Goal: Transaction & Acquisition: Purchase product/service

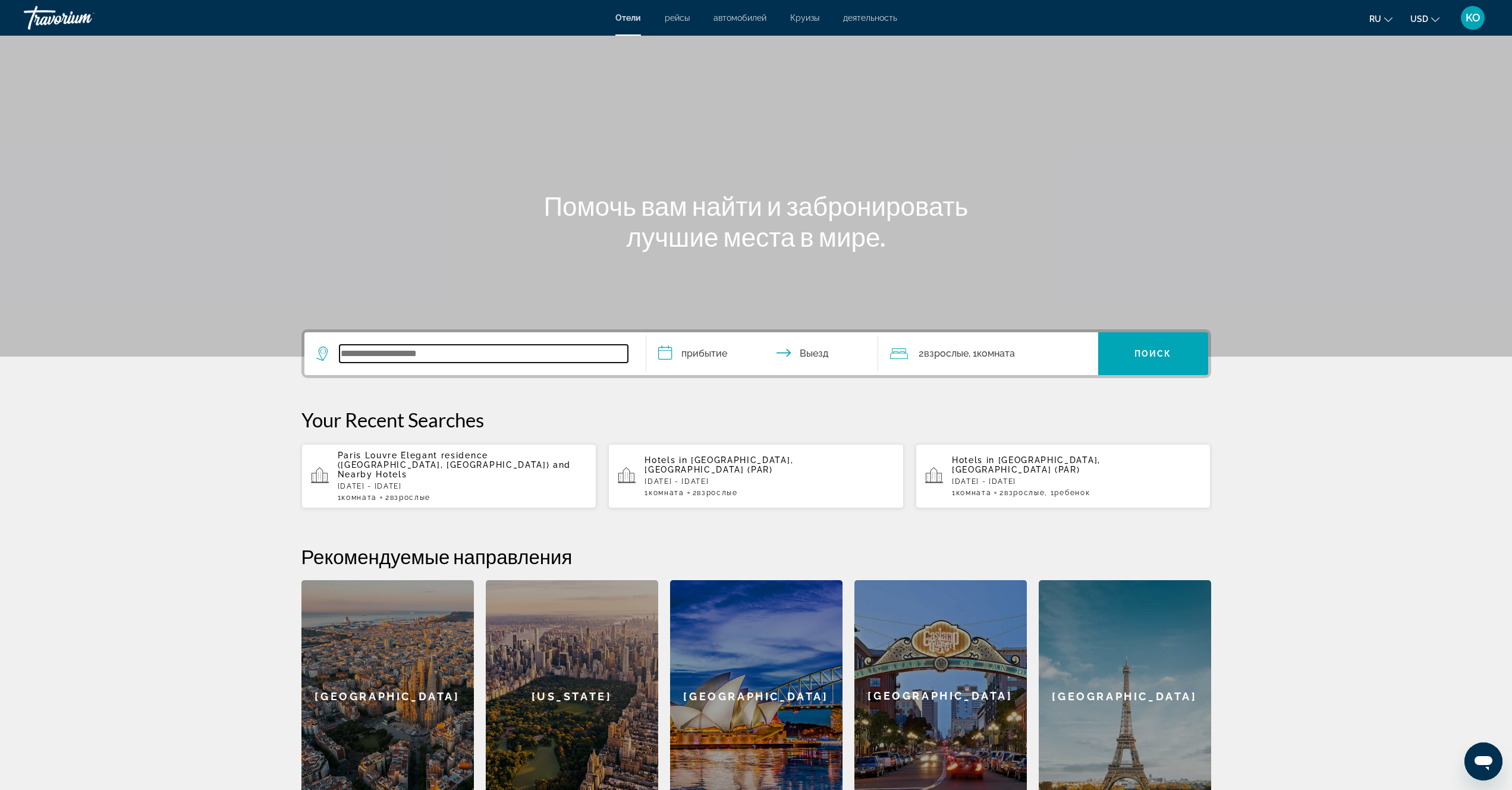
paste input "**********"
type input "**********"
click at [665, 352] on input "**********" at bounding box center [764, 355] width 237 height 47
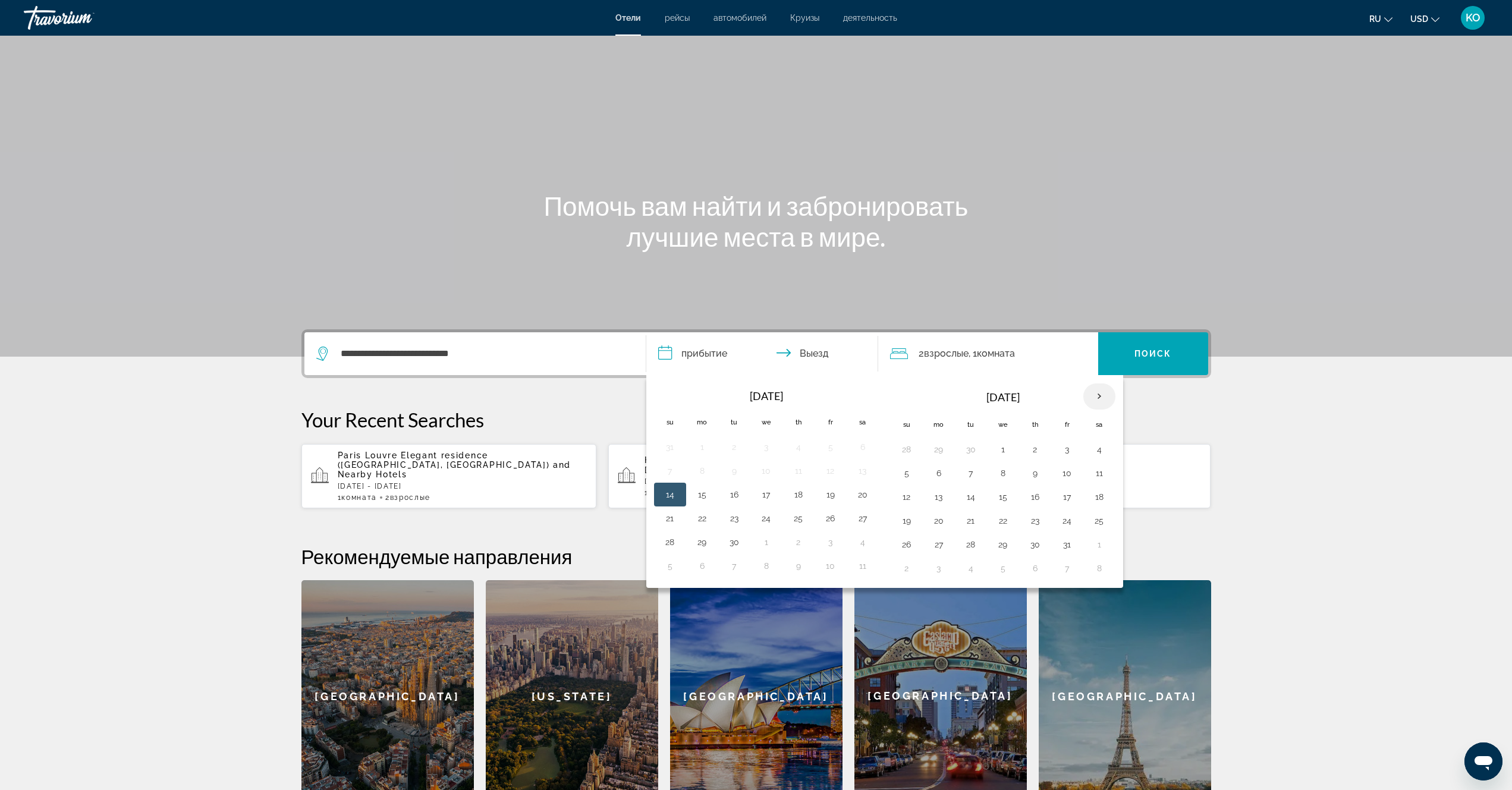
click at [1096, 398] on th "Next month" at bounding box center [1099, 396] width 32 height 26
click at [1030, 542] on button "27" at bounding box center [1035, 544] width 19 height 17
click at [906, 567] on button "30" at bounding box center [907, 568] width 19 height 17
type input "**********"
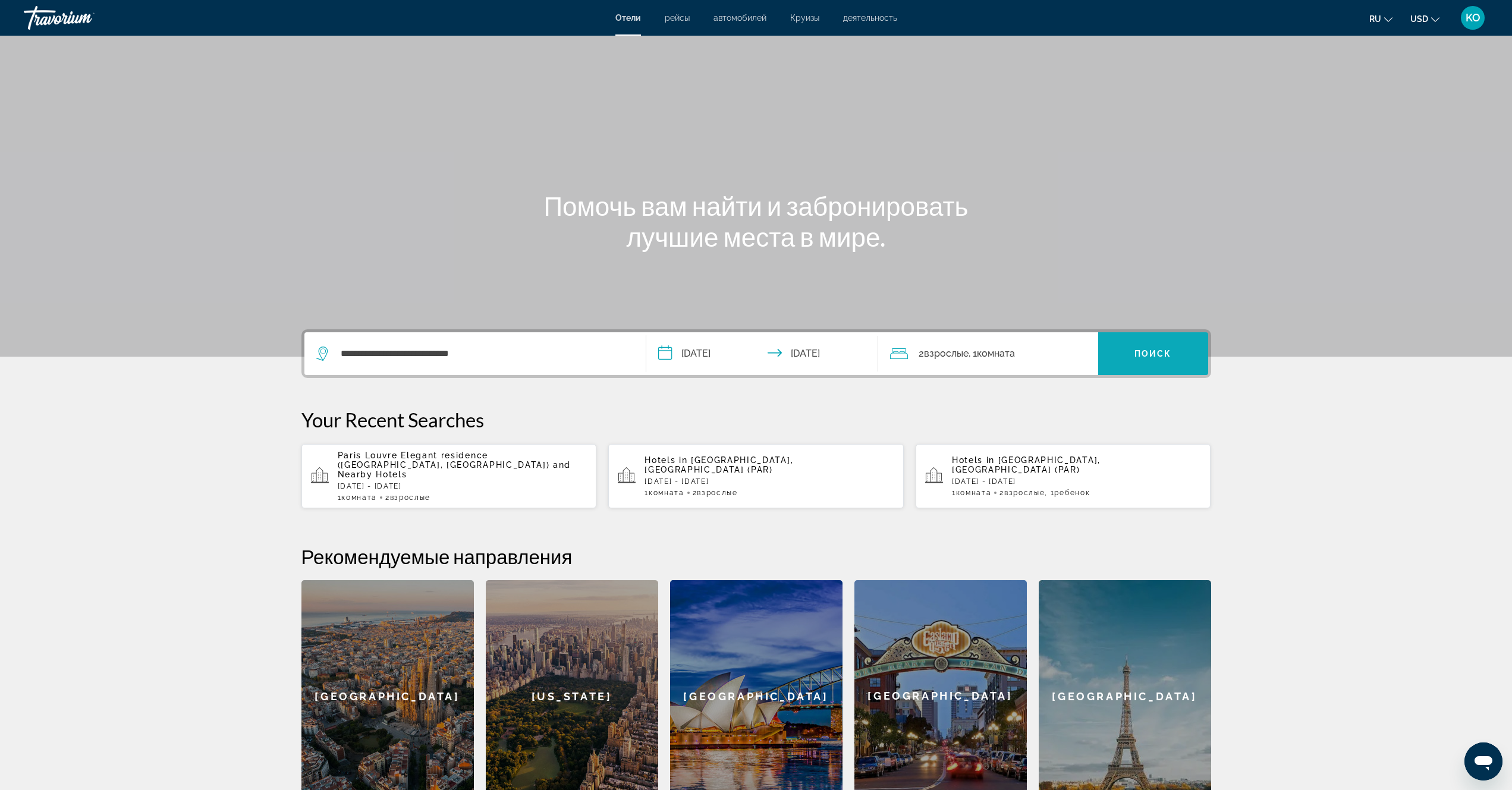
click at [1157, 354] on span "Поиск" at bounding box center [1153, 354] width 38 height 10
click at [742, 478] on p "[DATE] - [DATE]" at bounding box center [769, 482] width 250 height 8
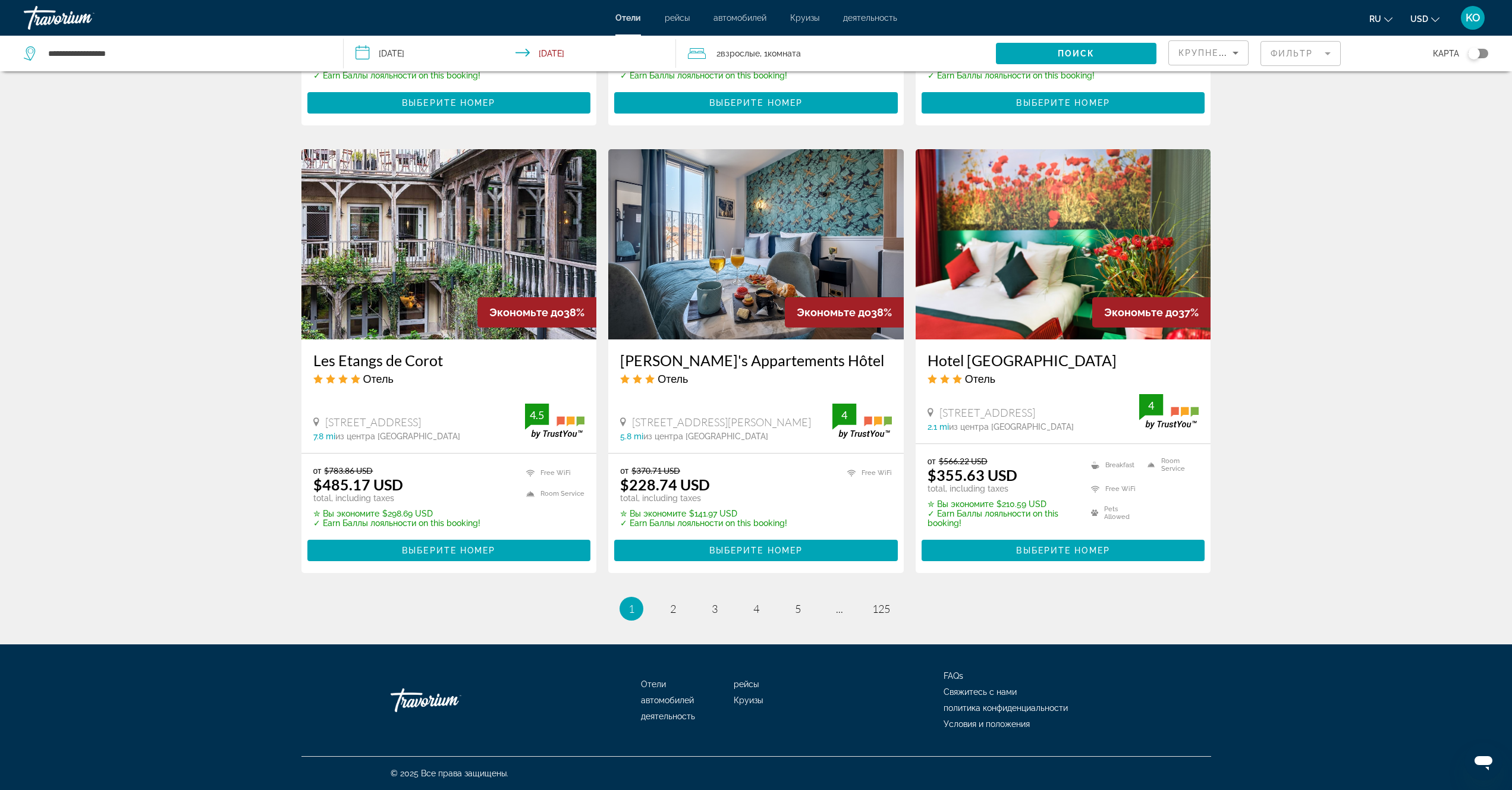
scroll to position [1352, 0]
drag, startPoint x: 668, startPoint y: 609, endPoint x: 677, endPoint y: 601, distance: 12.0
click at [670, 609] on link "page 2" at bounding box center [673, 609] width 21 height 21
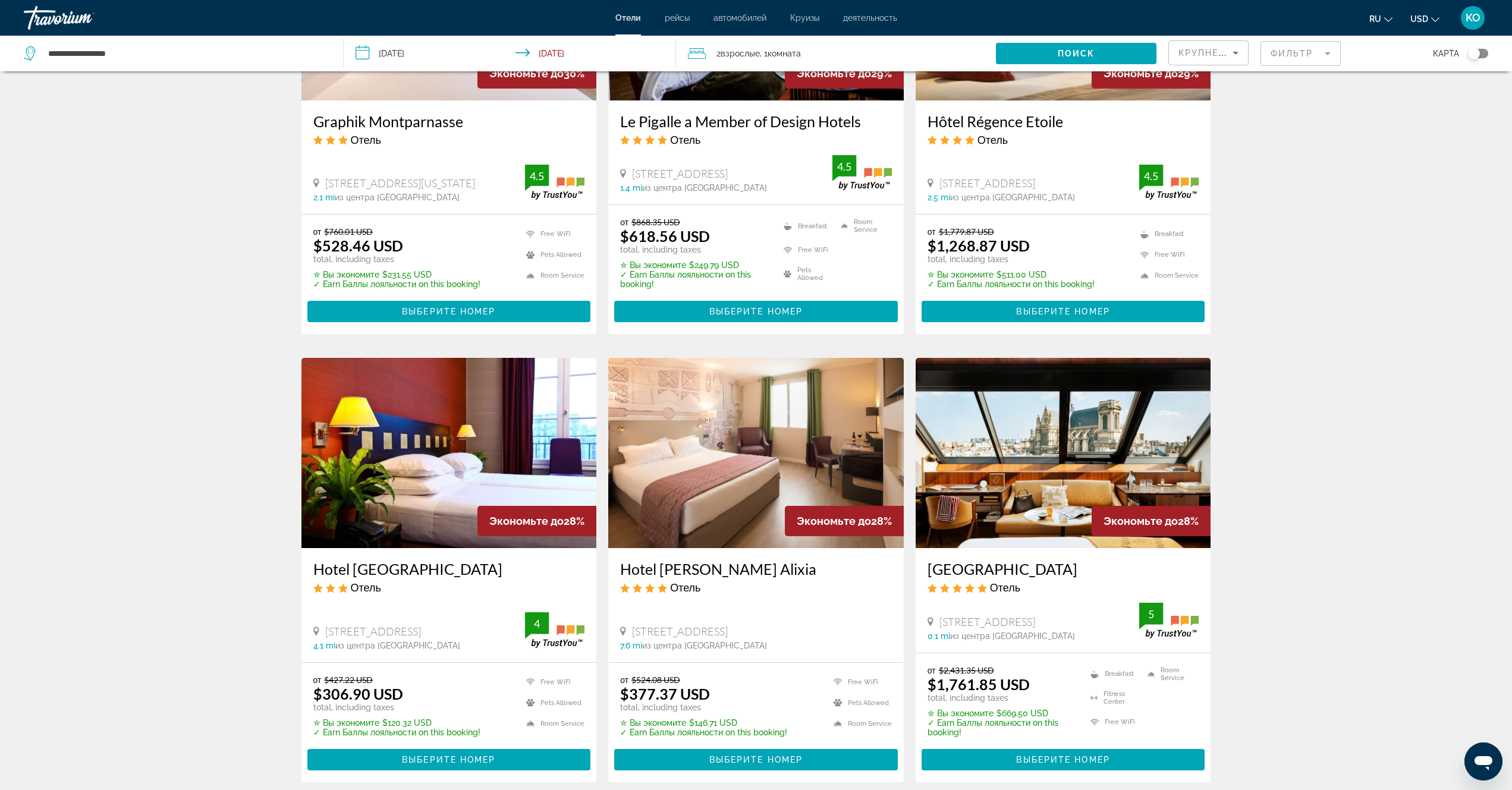
scroll to position [1189, 0]
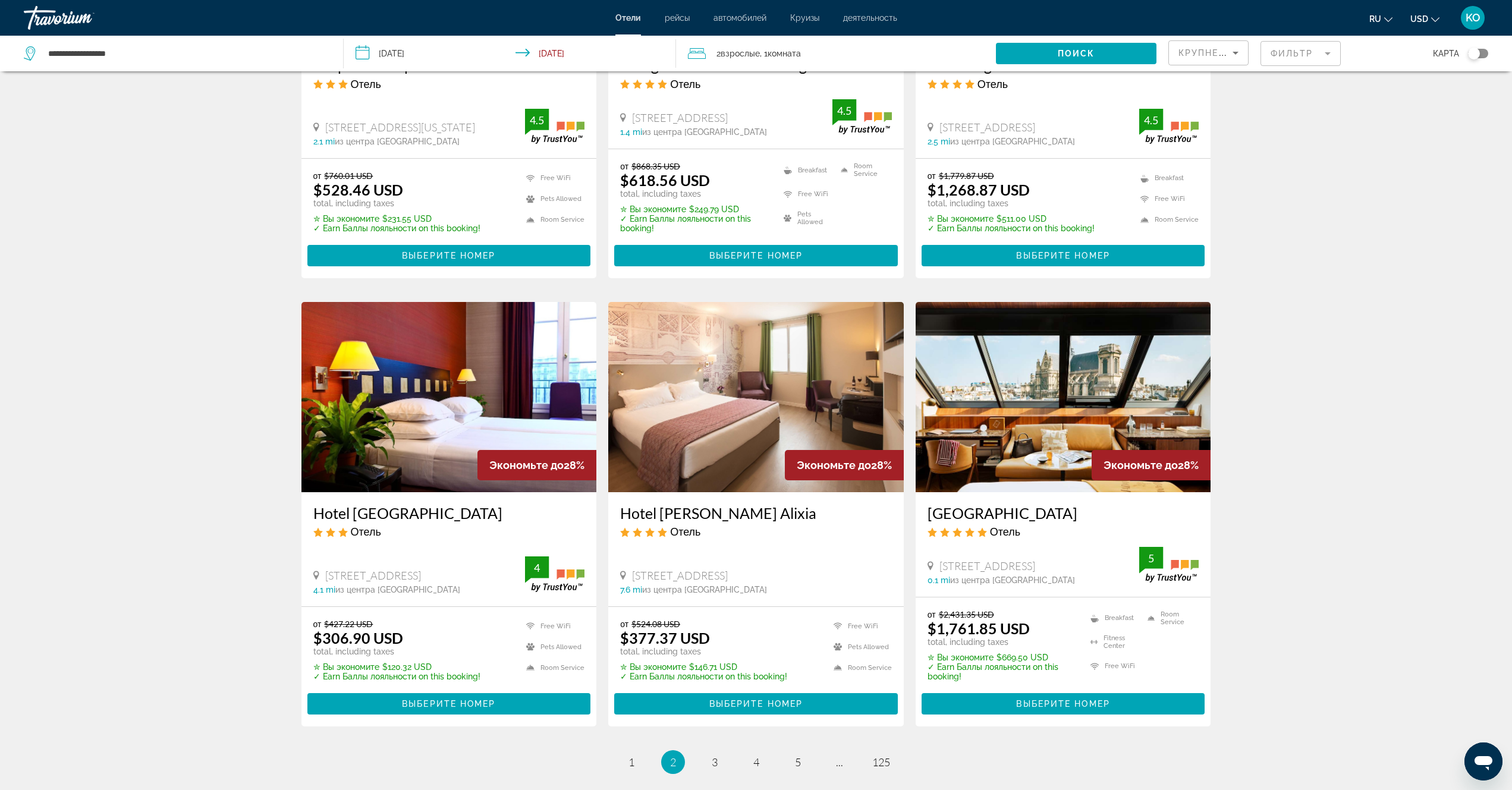
click at [745, 375] on img "Main content" at bounding box center [756, 397] width 296 height 190
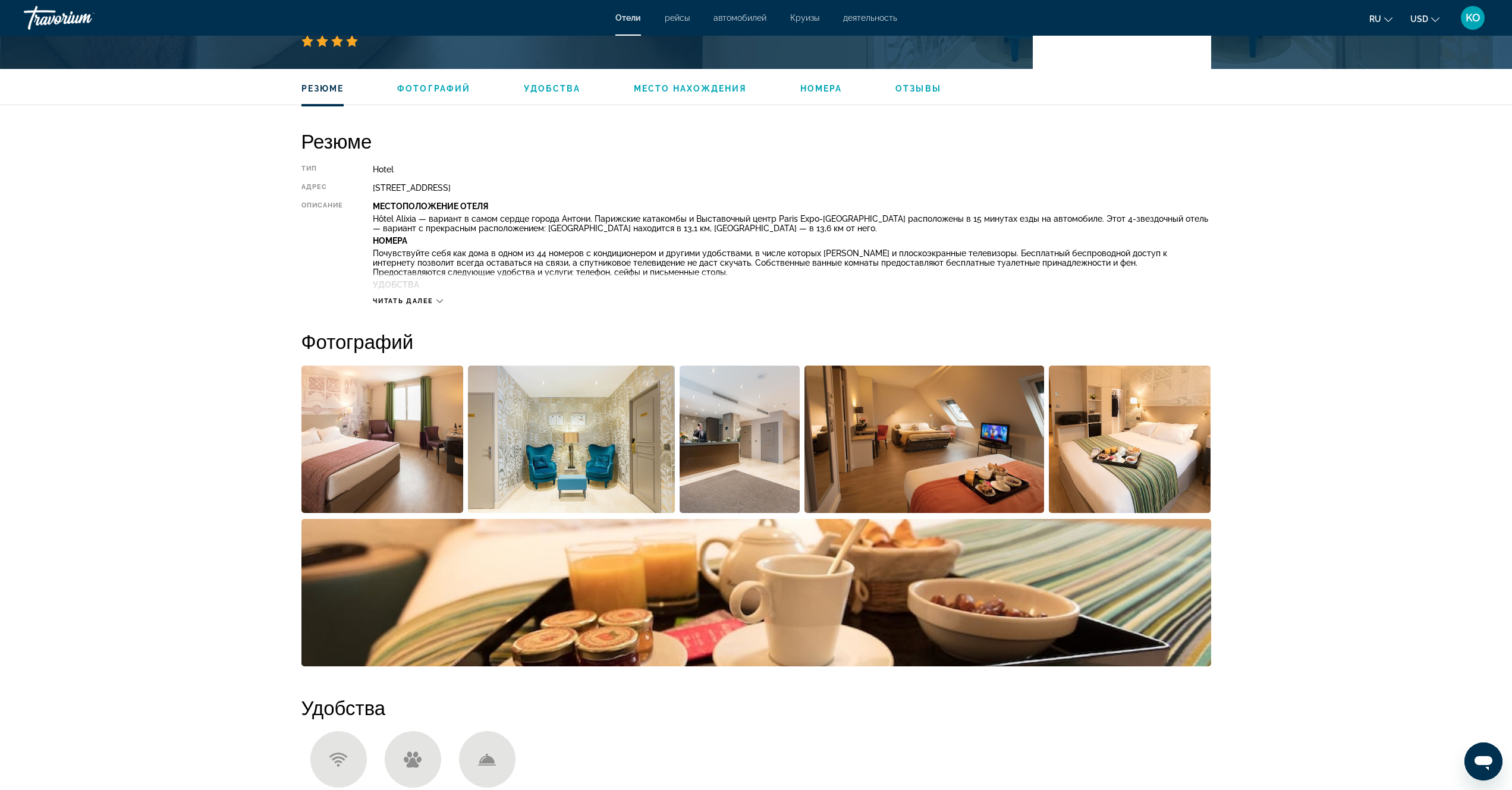
scroll to position [357, 0]
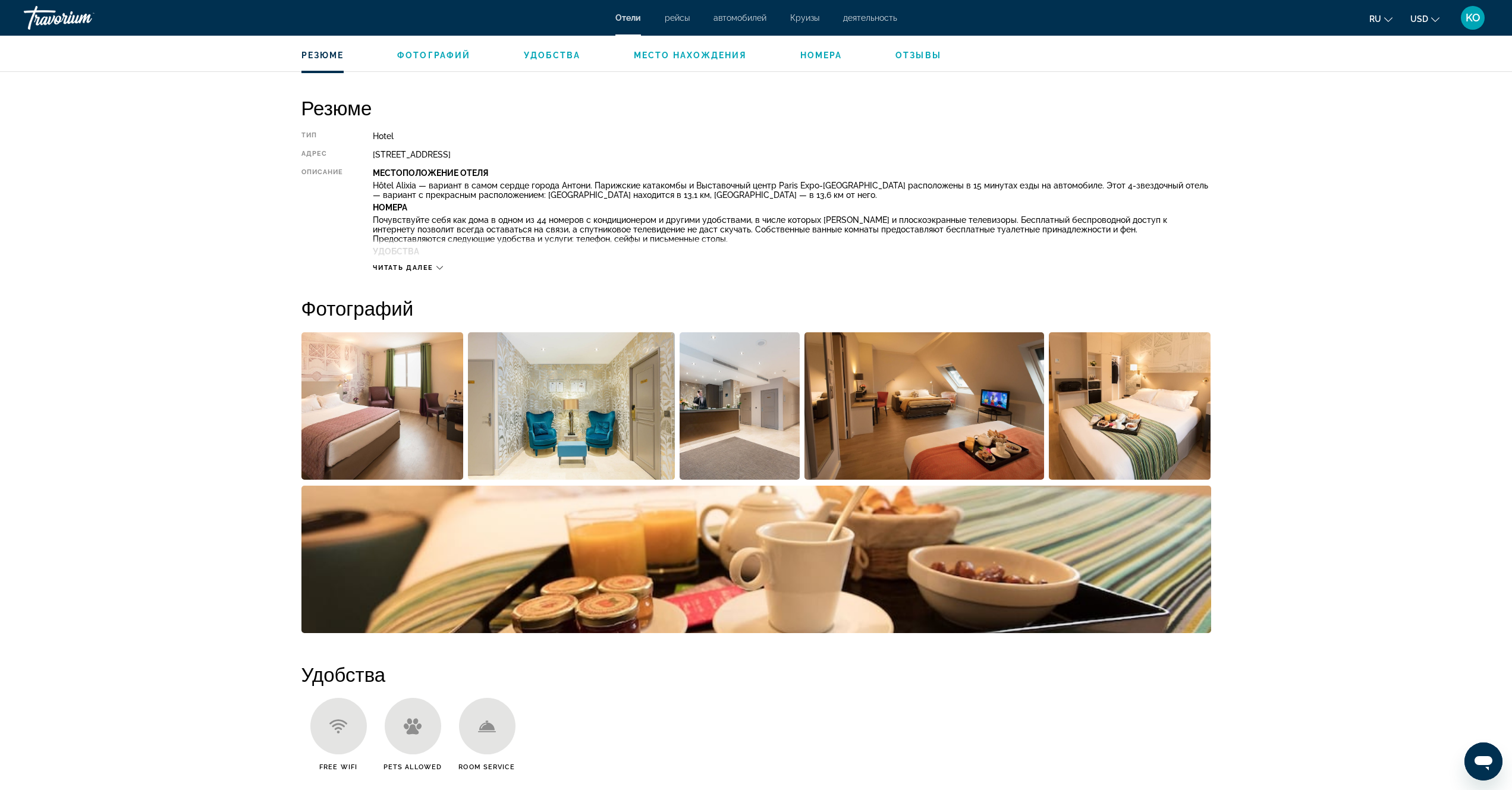
click at [422, 416] on img "Open full-screen image slider" at bounding box center [383, 405] width 162 height 147
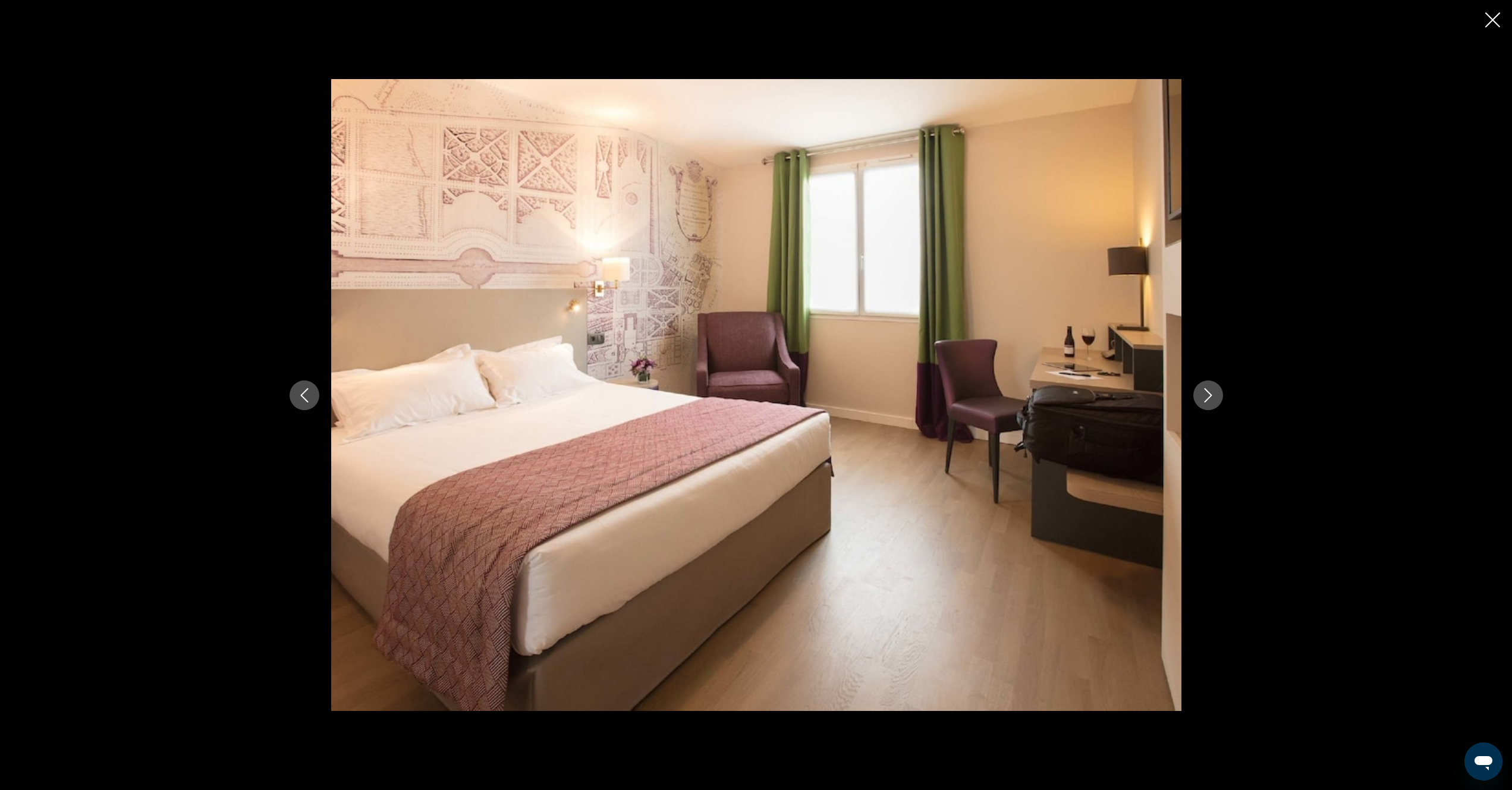
click at [1209, 391] on icon "Next image" at bounding box center [1208, 395] width 14 height 14
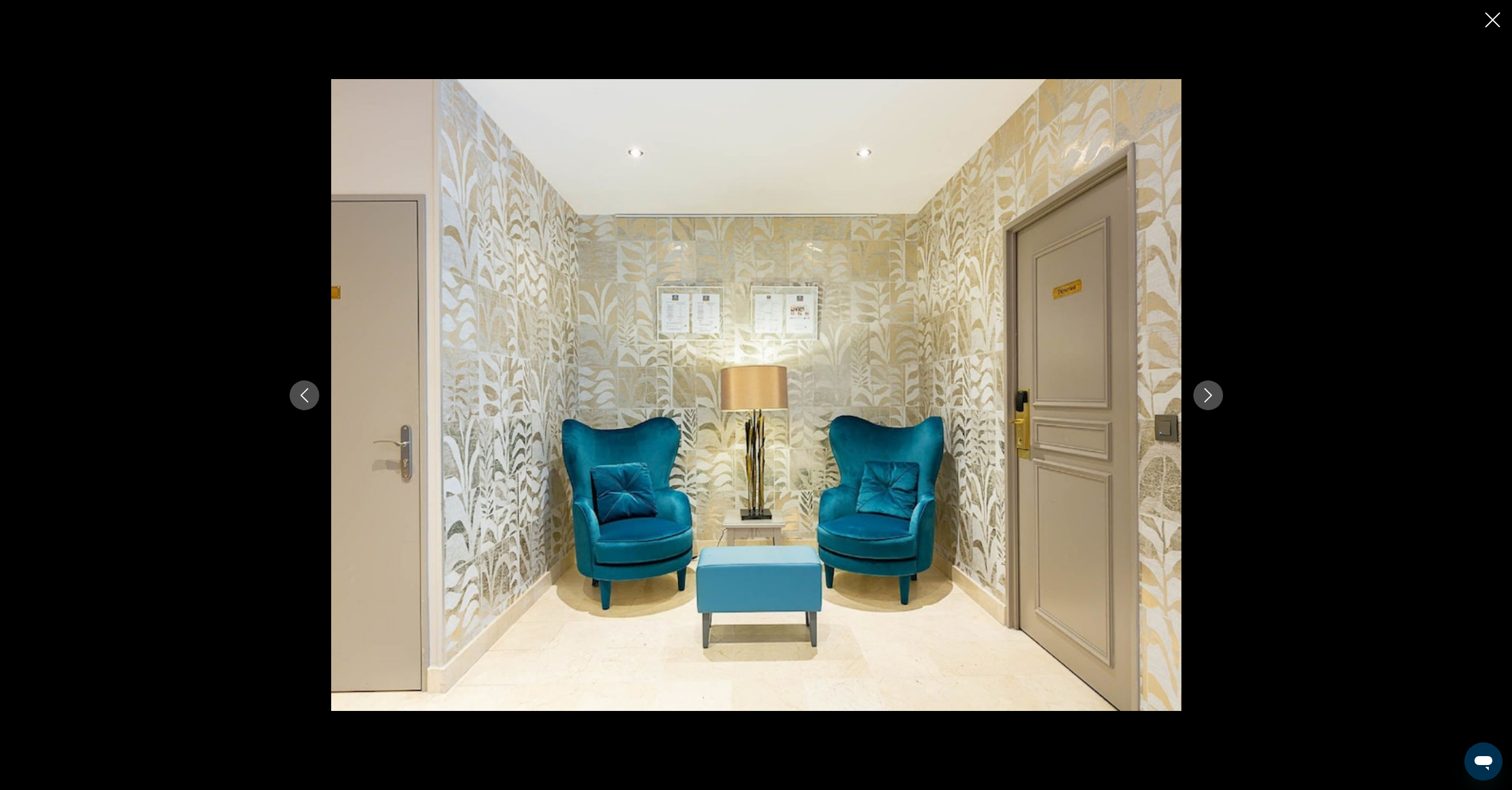
click at [1209, 391] on icon "Next image" at bounding box center [1208, 395] width 14 height 14
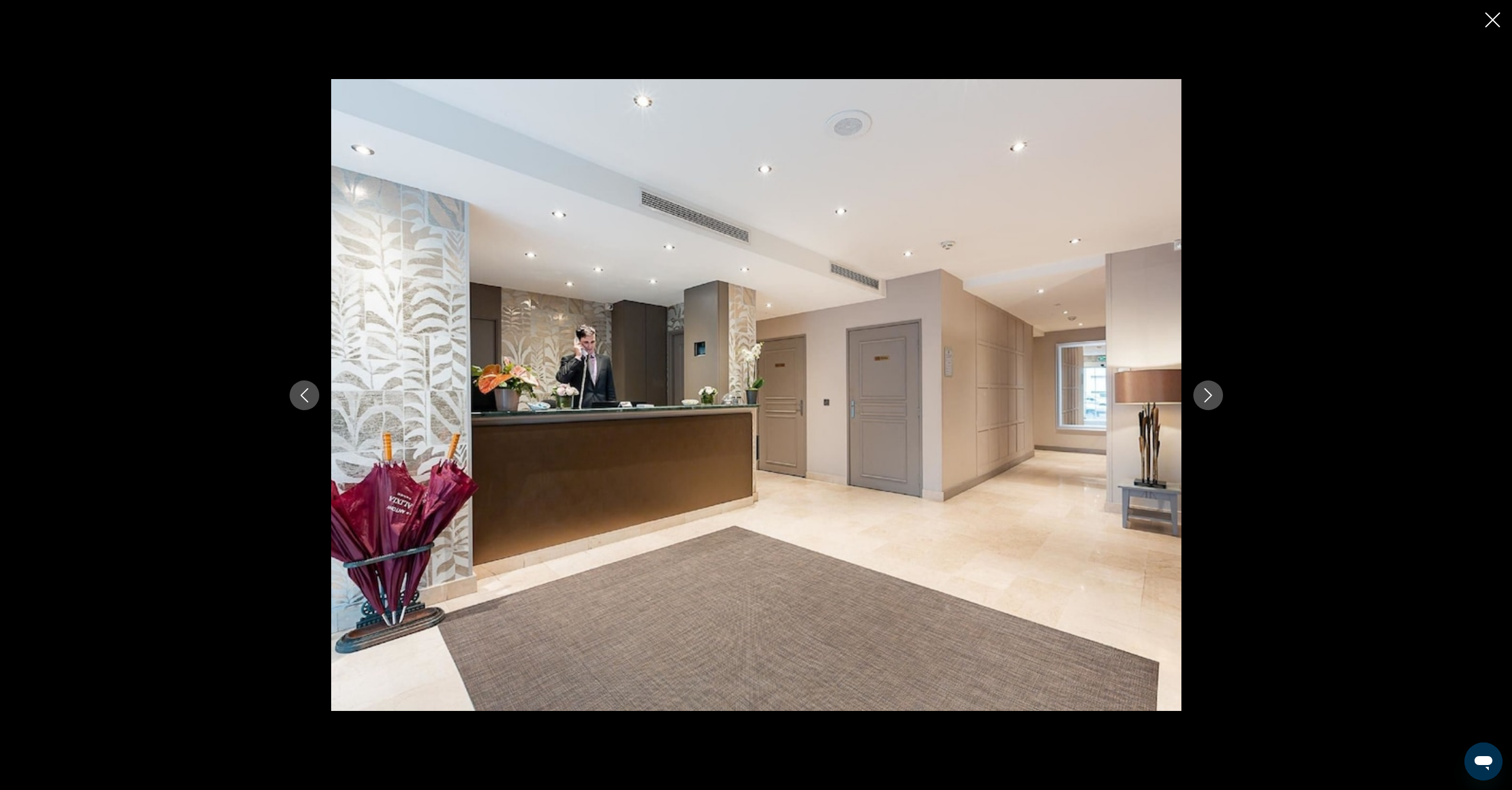
click at [1209, 392] on icon "Next image" at bounding box center [1208, 395] width 14 height 14
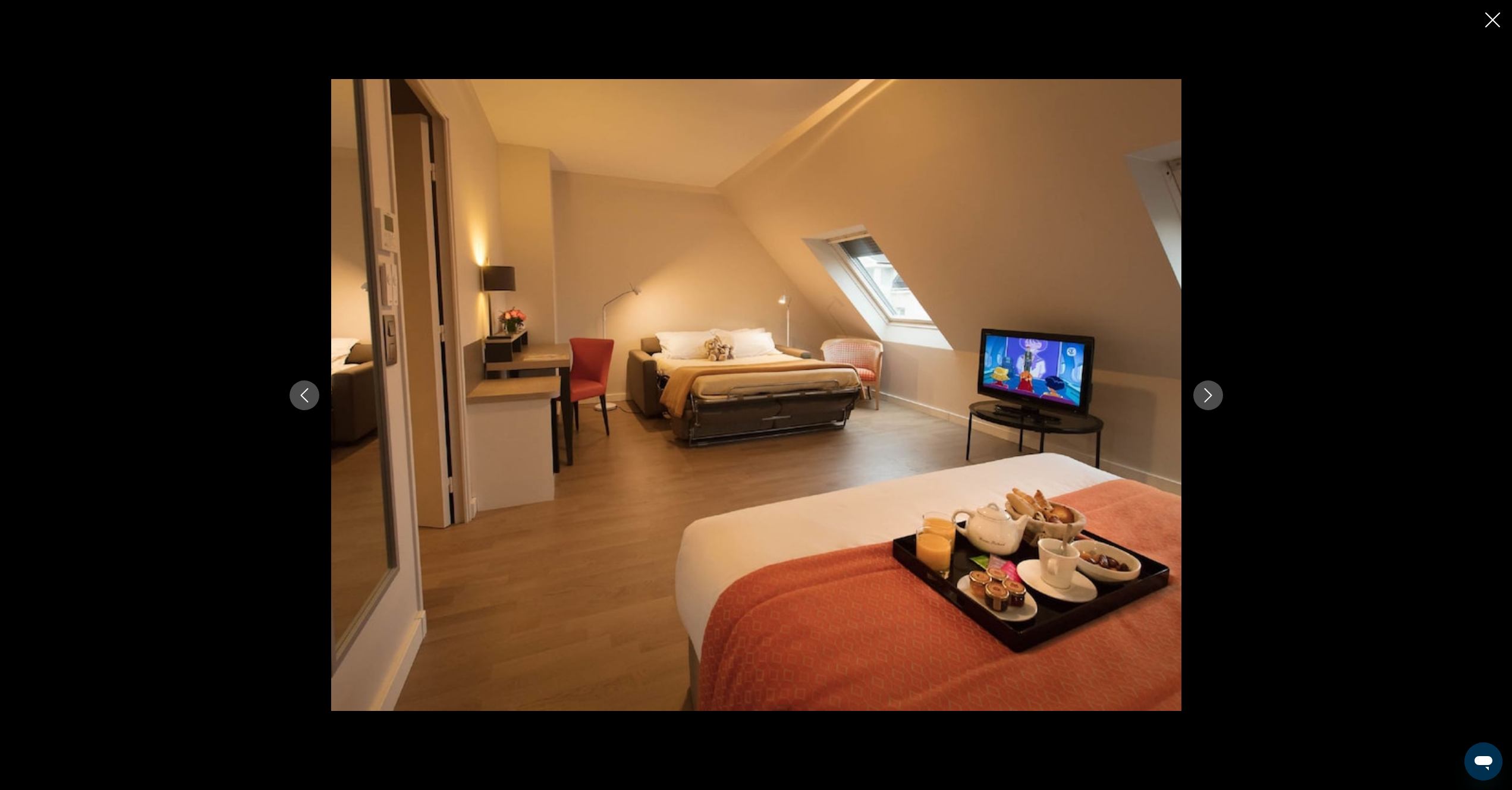
click at [1209, 392] on icon "Next image" at bounding box center [1208, 395] width 14 height 14
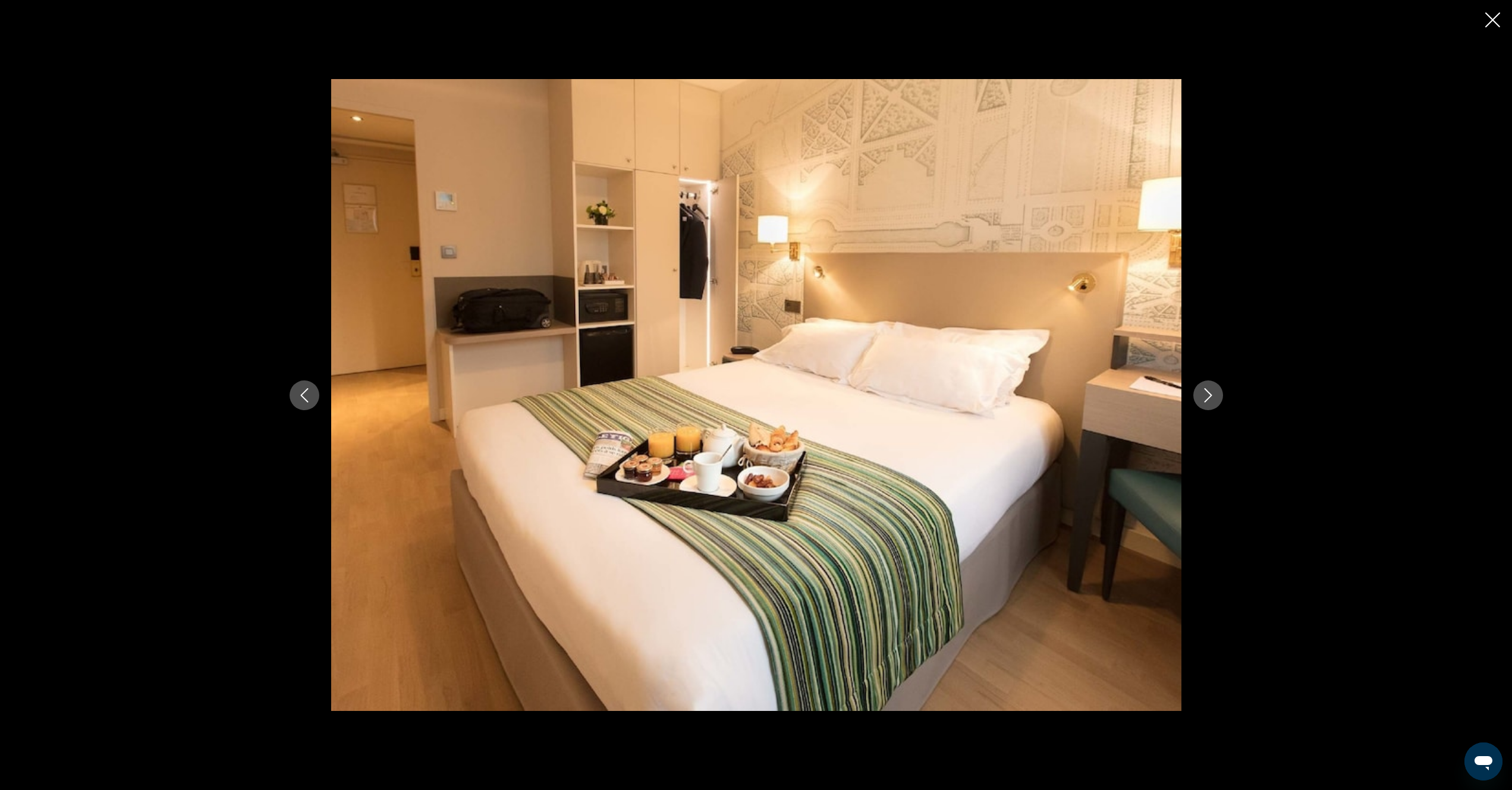
click at [1208, 392] on icon "Next image" at bounding box center [1208, 395] width 14 height 14
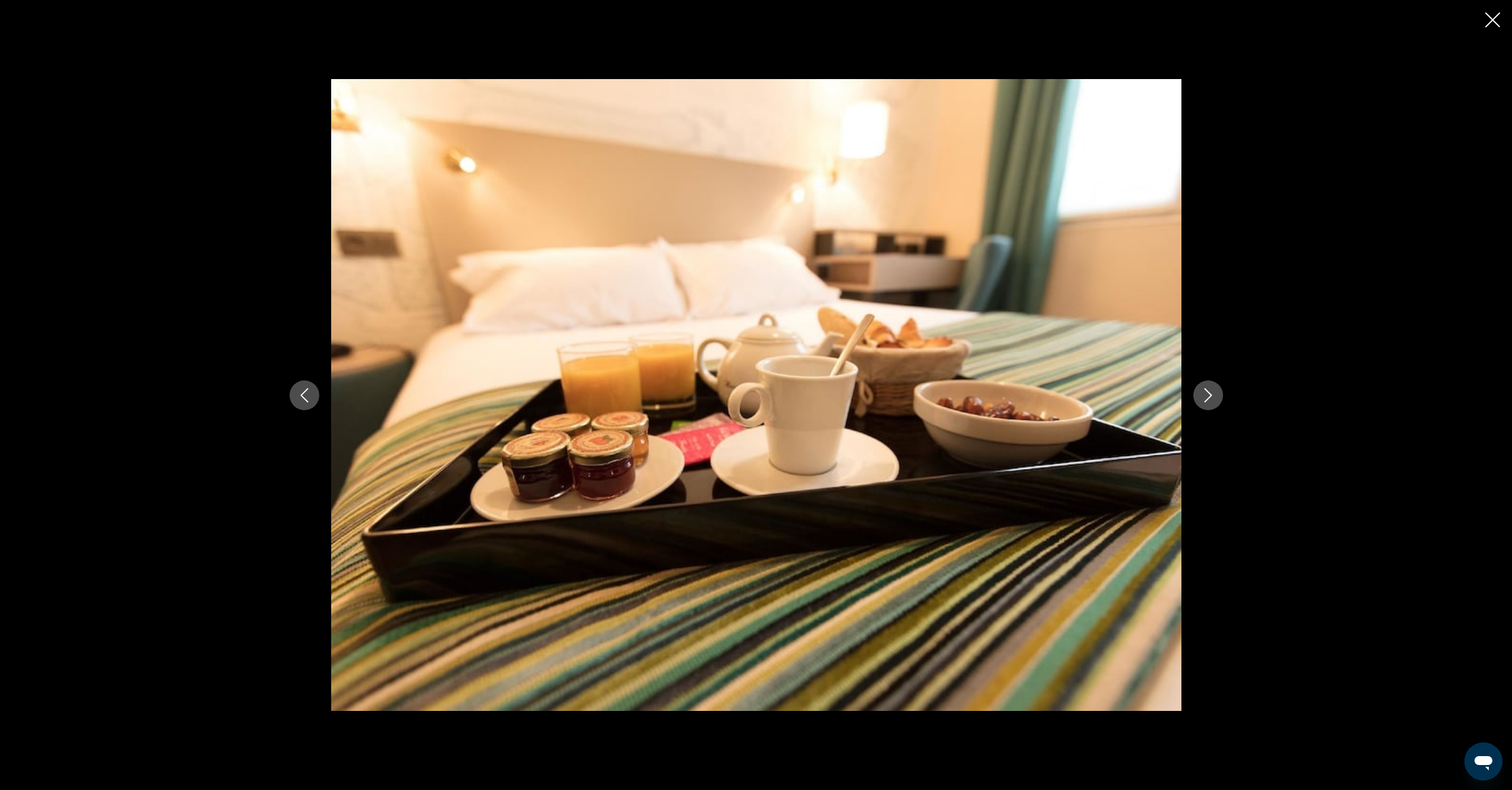
click at [1208, 392] on icon "Next image" at bounding box center [1207, 395] width 8 height 14
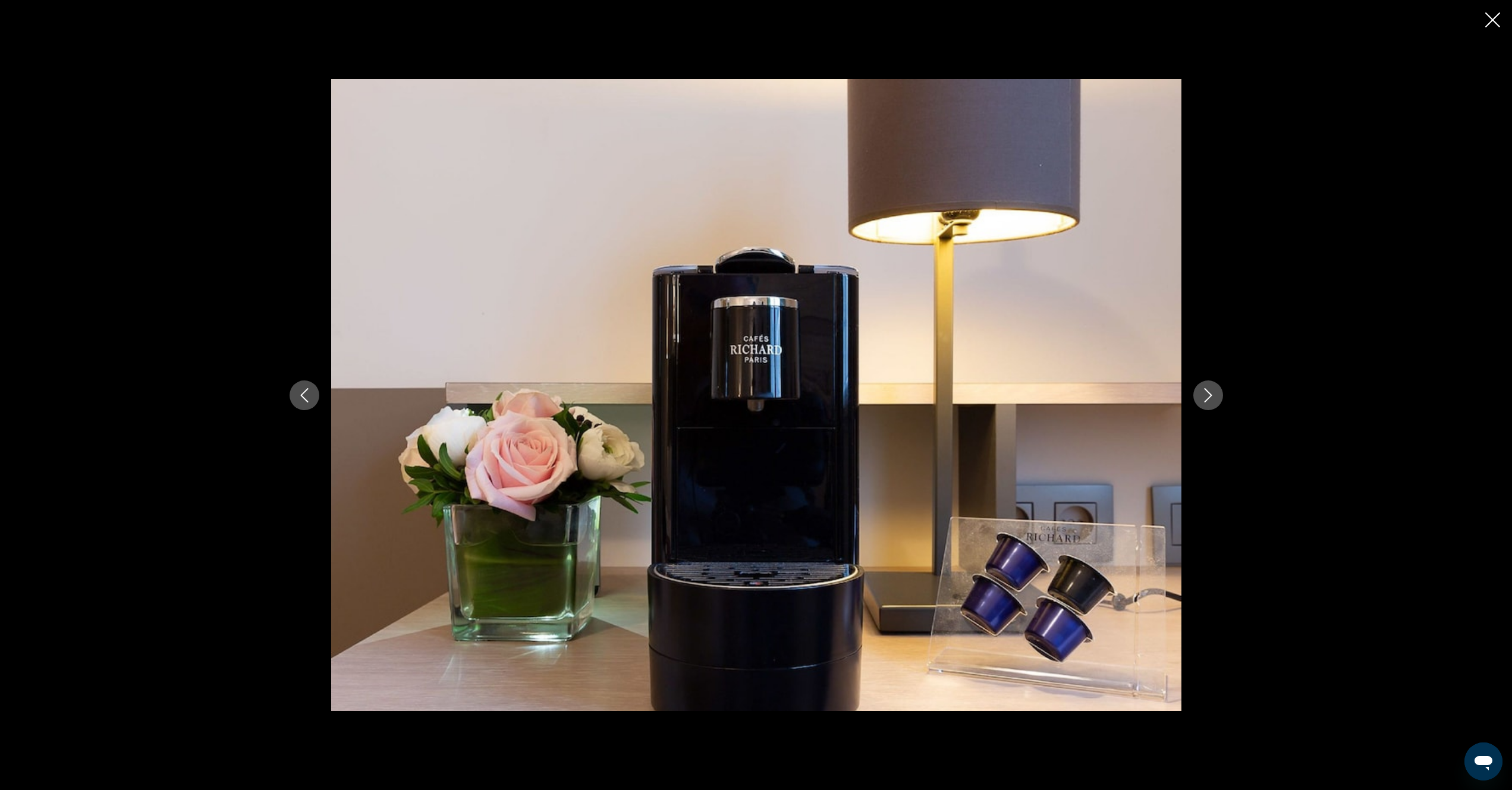
click at [1208, 392] on icon "Next image" at bounding box center [1207, 395] width 8 height 14
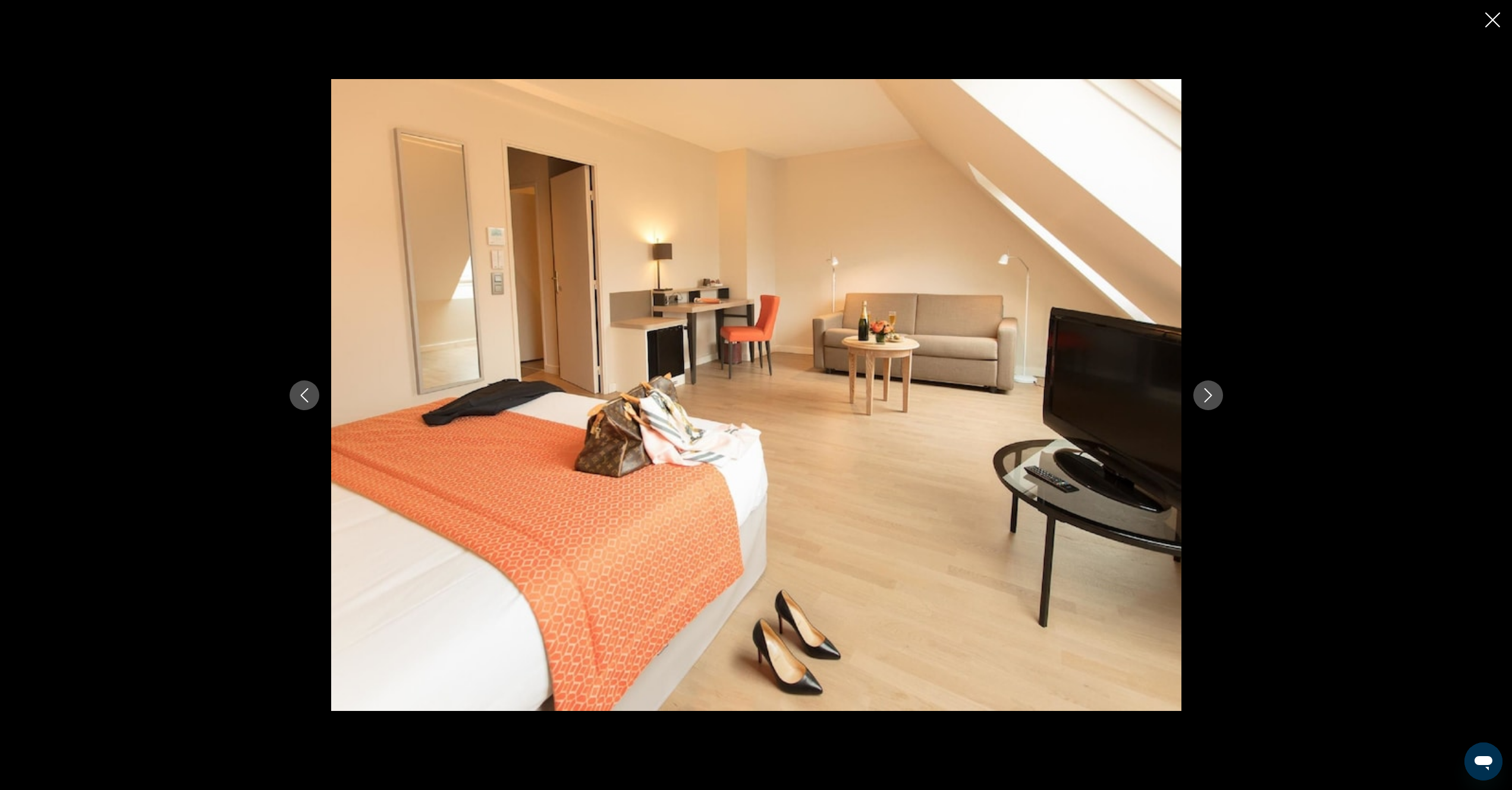
click at [1208, 392] on icon "Next image" at bounding box center [1207, 395] width 8 height 14
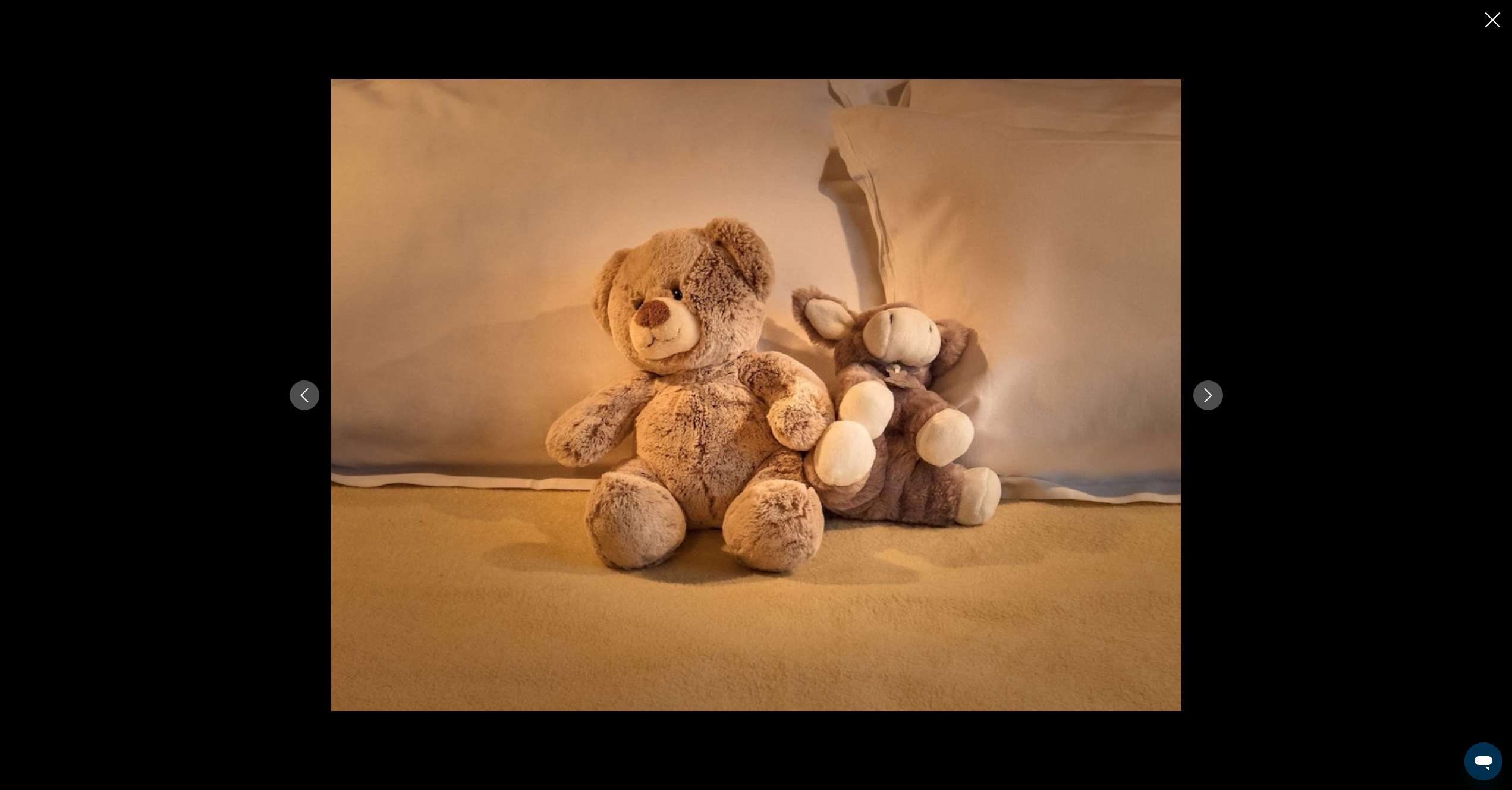
click at [1208, 392] on icon "Next image" at bounding box center [1207, 395] width 8 height 14
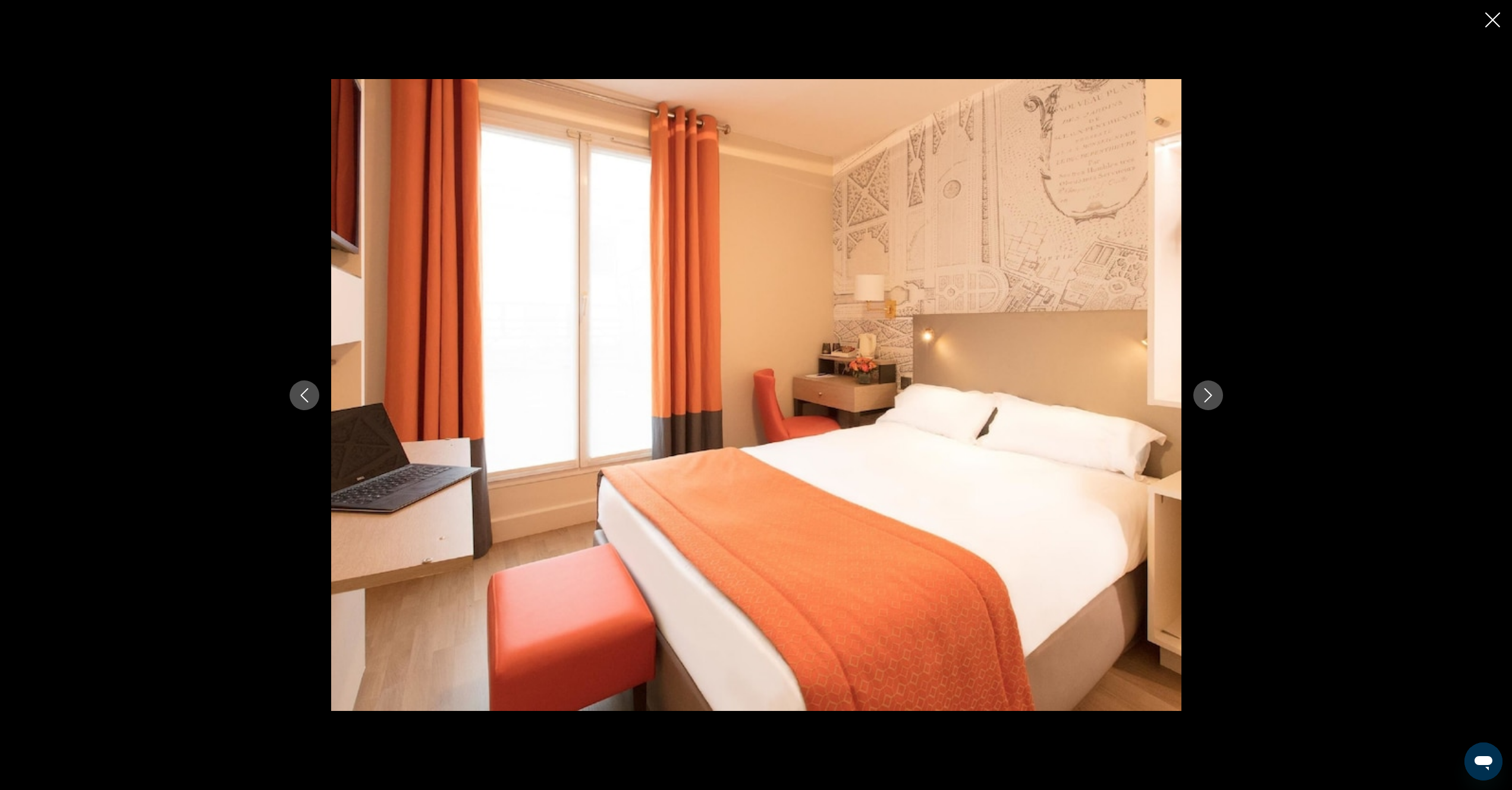
click at [1208, 392] on icon "Next image" at bounding box center [1207, 395] width 8 height 14
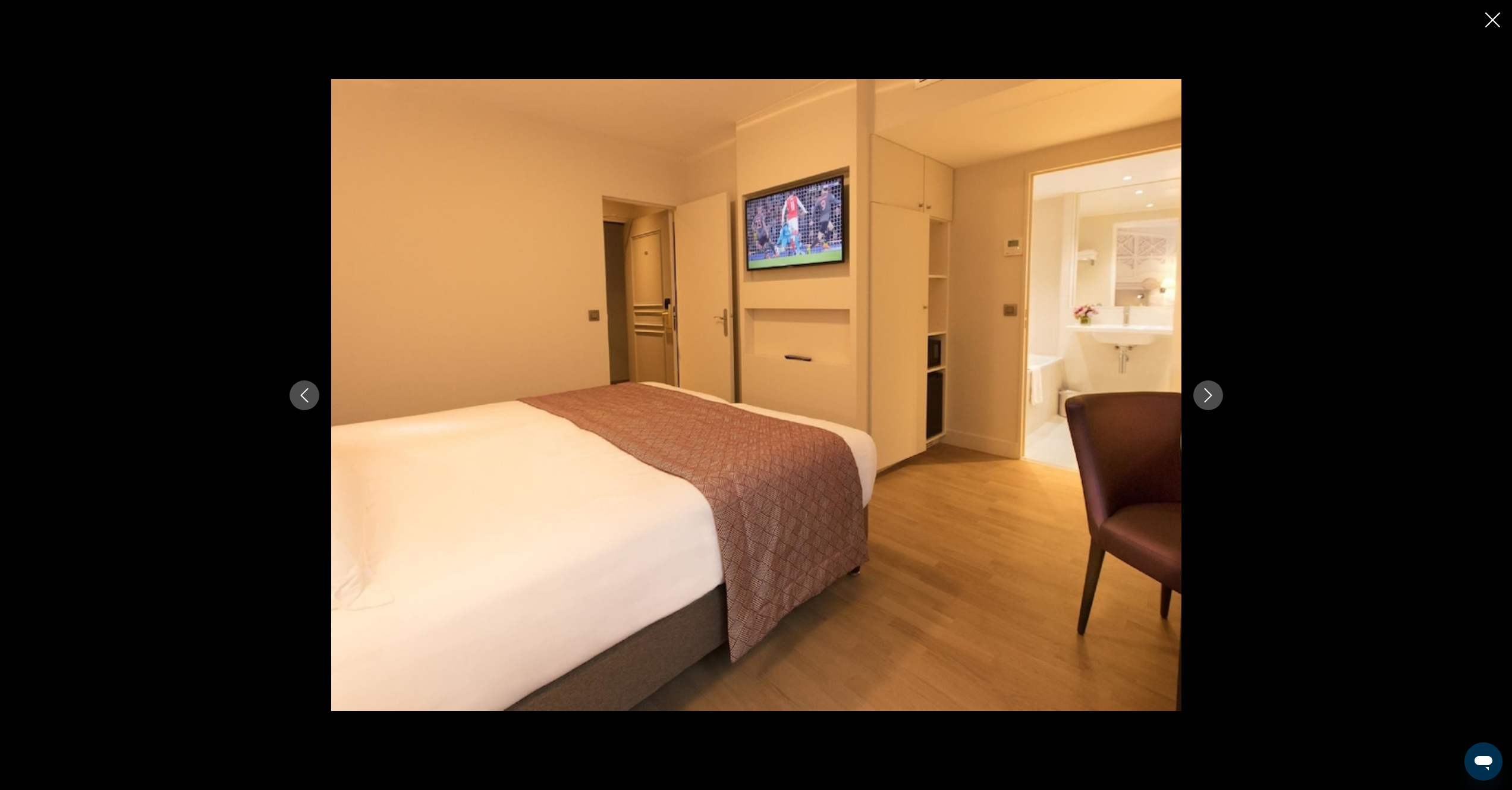
click at [1208, 392] on icon "Next image" at bounding box center [1207, 395] width 8 height 14
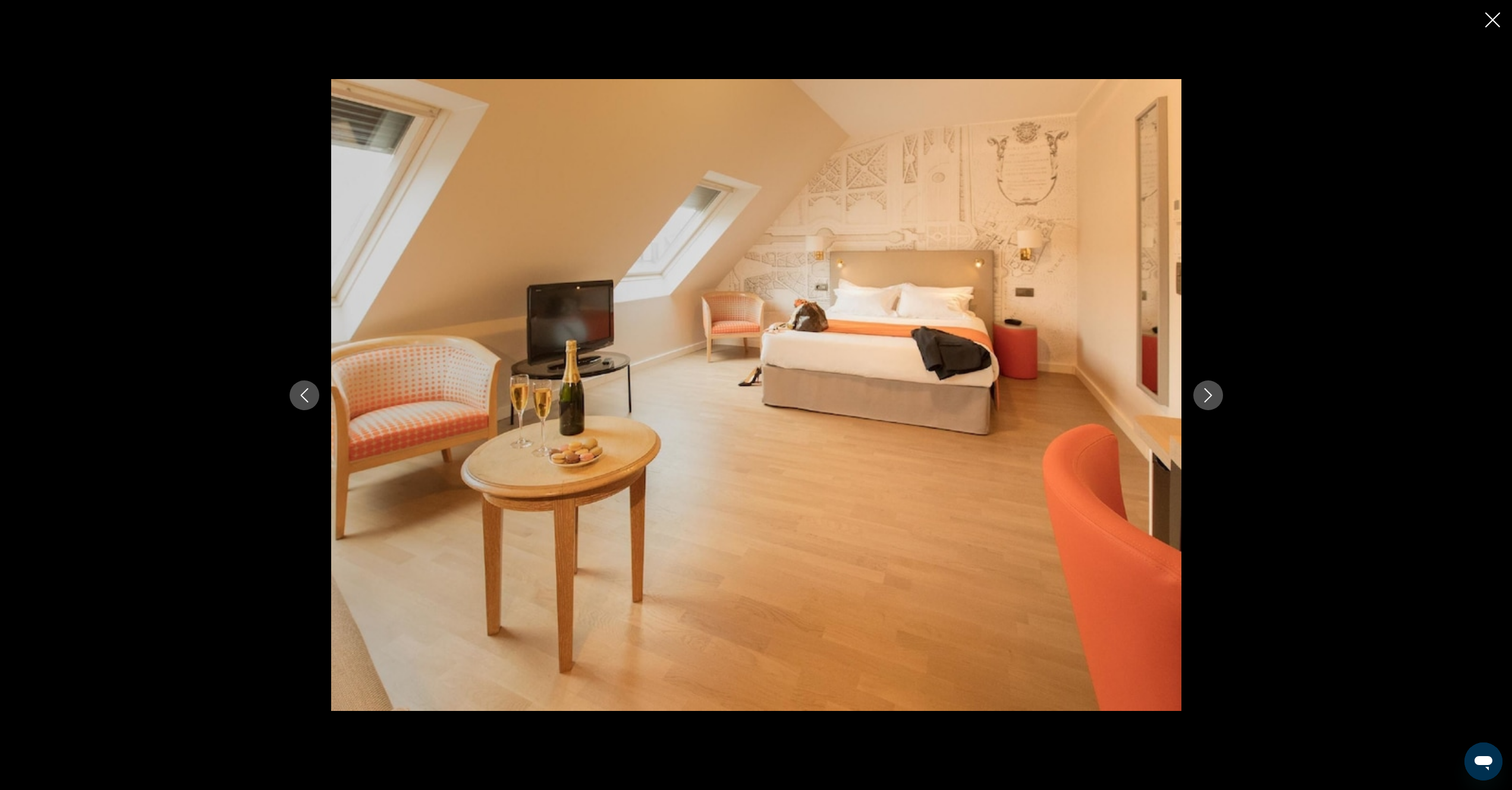
click at [1208, 392] on icon "Next image" at bounding box center [1207, 395] width 8 height 14
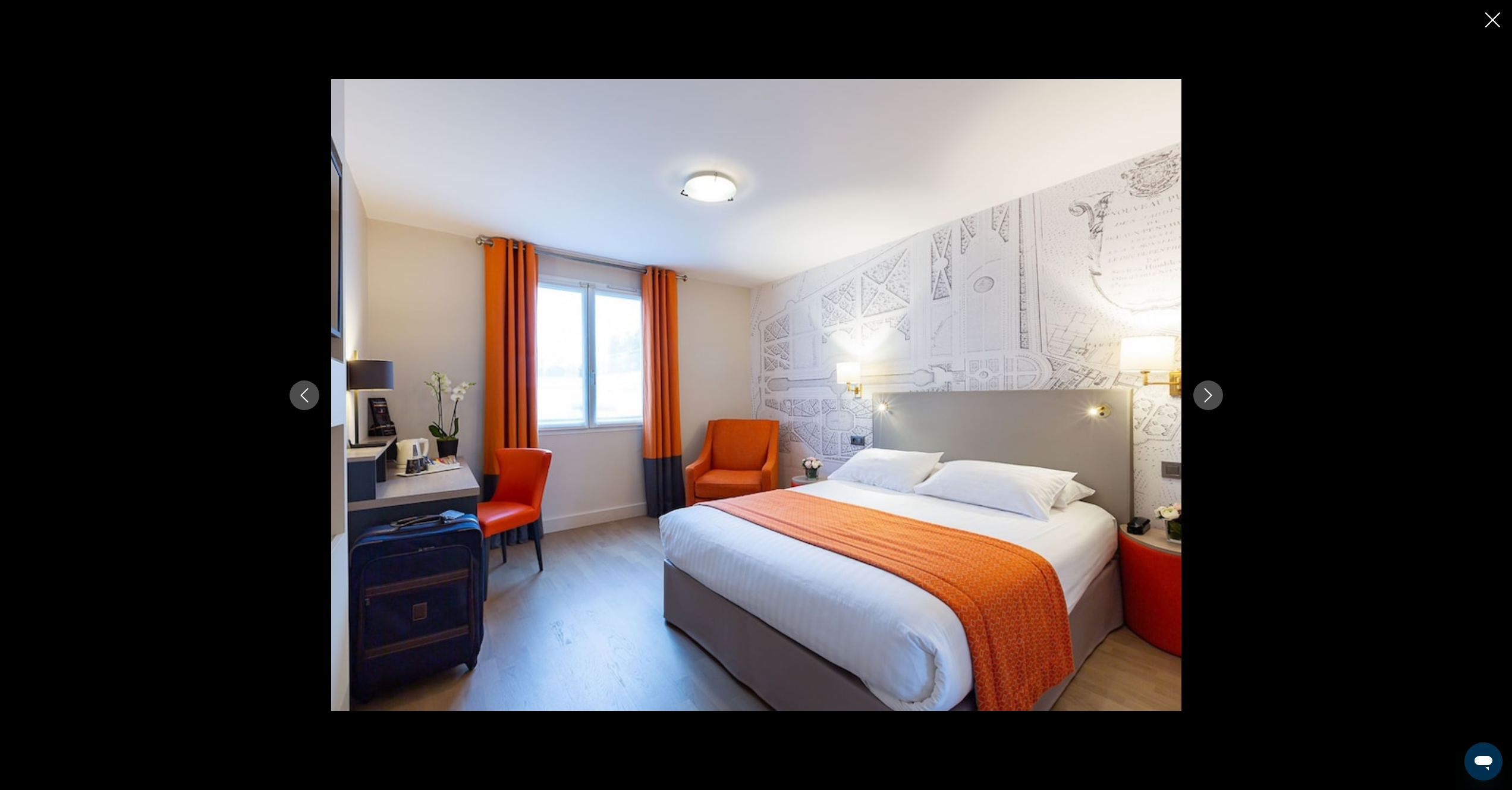
click at [1208, 392] on icon "Next image" at bounding box center [1207, 395] width 8 height 14
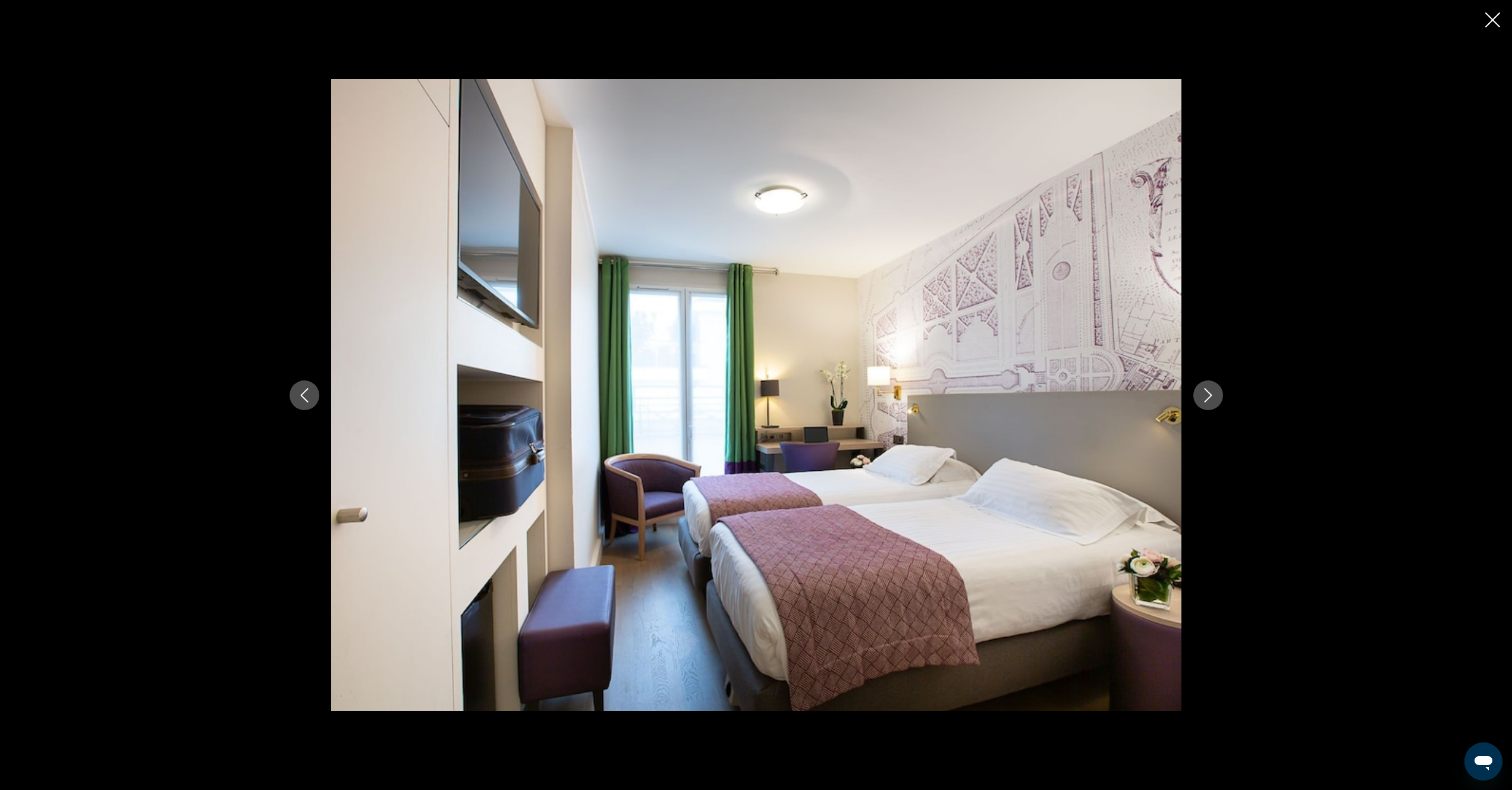
click at [1208, 392] on icon "Next image" at bounding box center [1207, 395] width 8 height 14
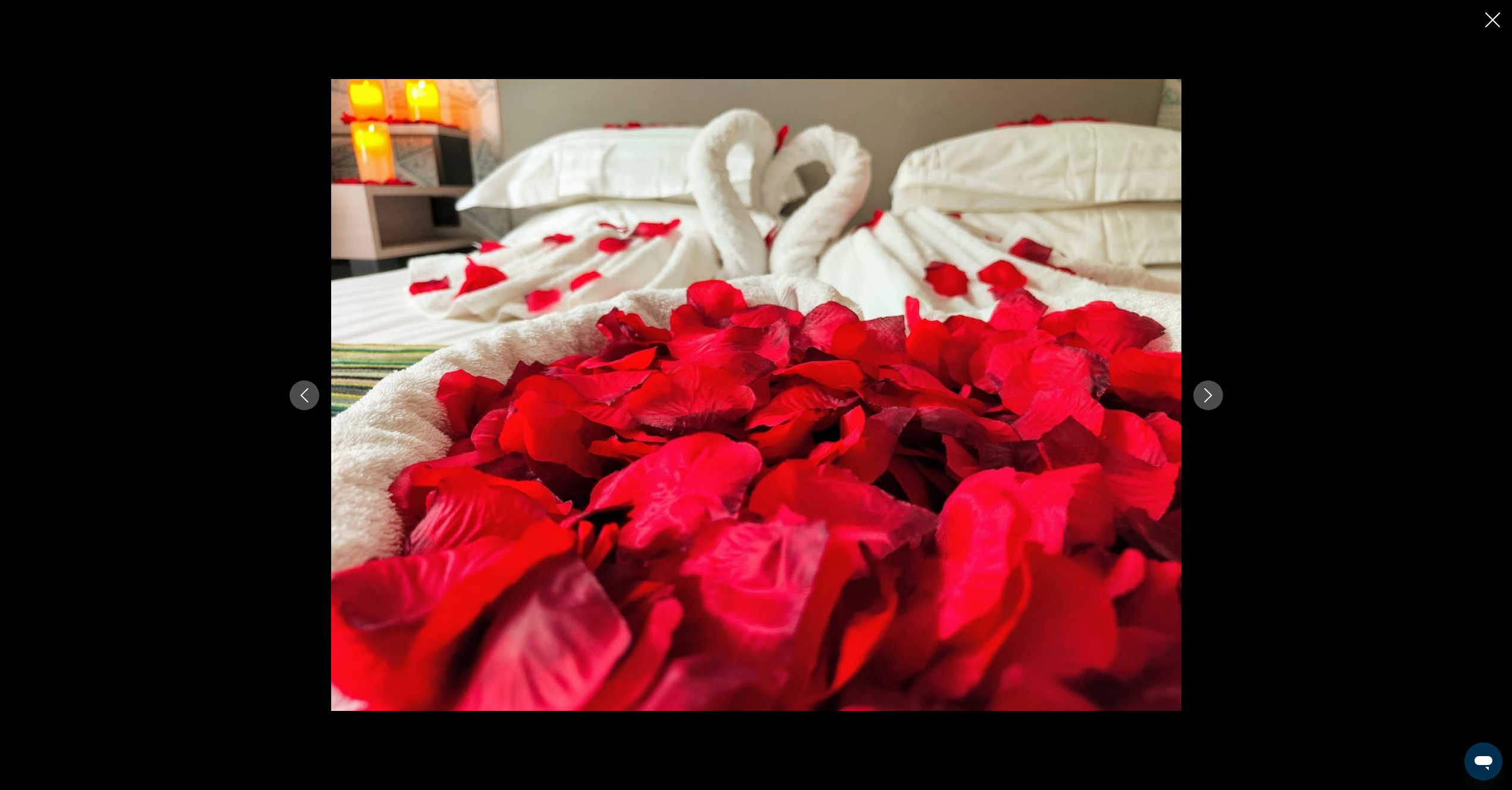
click at [1208, 392] on icon "Next image" at bounding box center [1207, 395] width 8 height 14
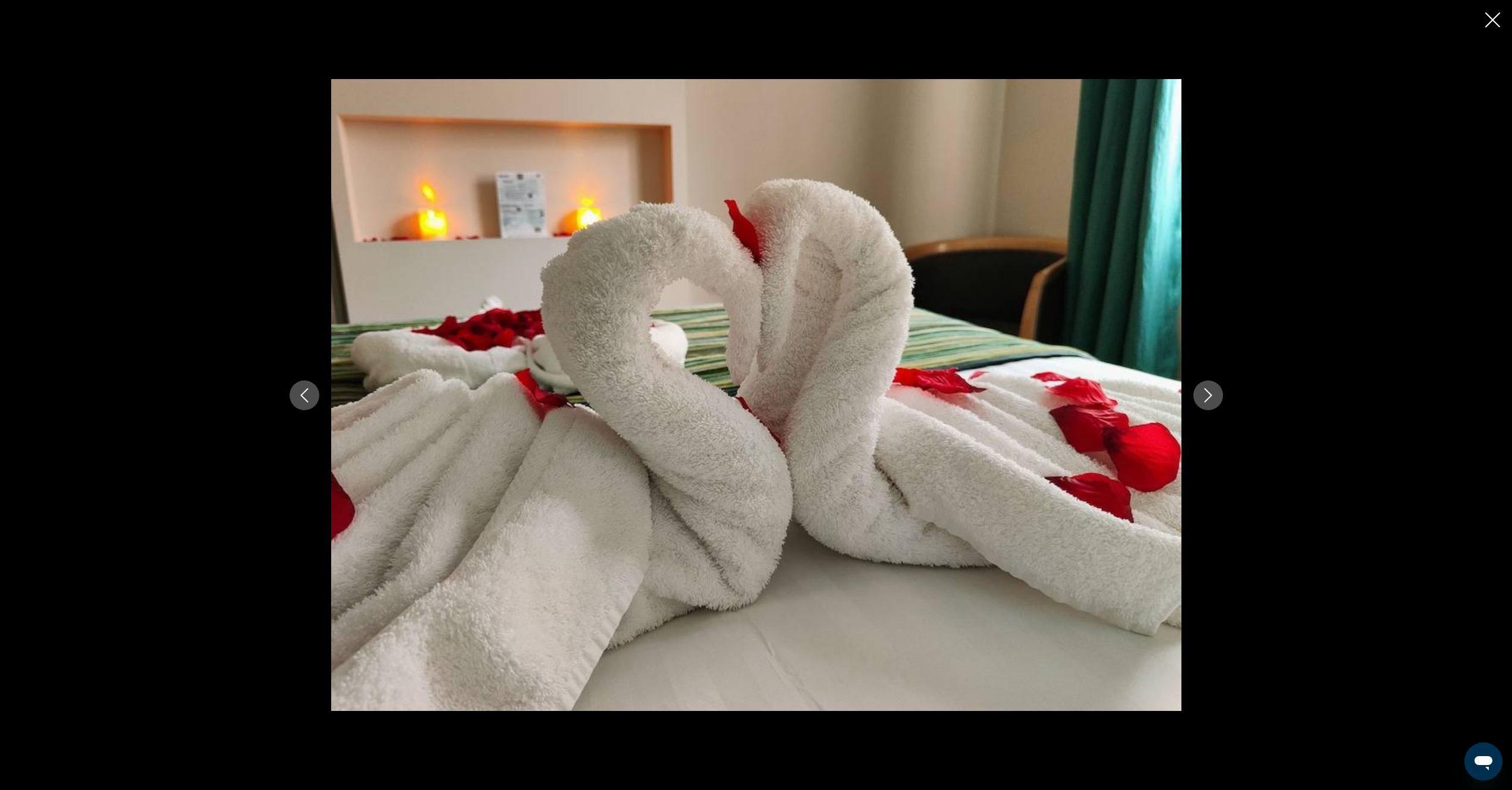
click at [1208, 392] on icon "Next image" at bounding box center [1207, 395] width 8 height 14
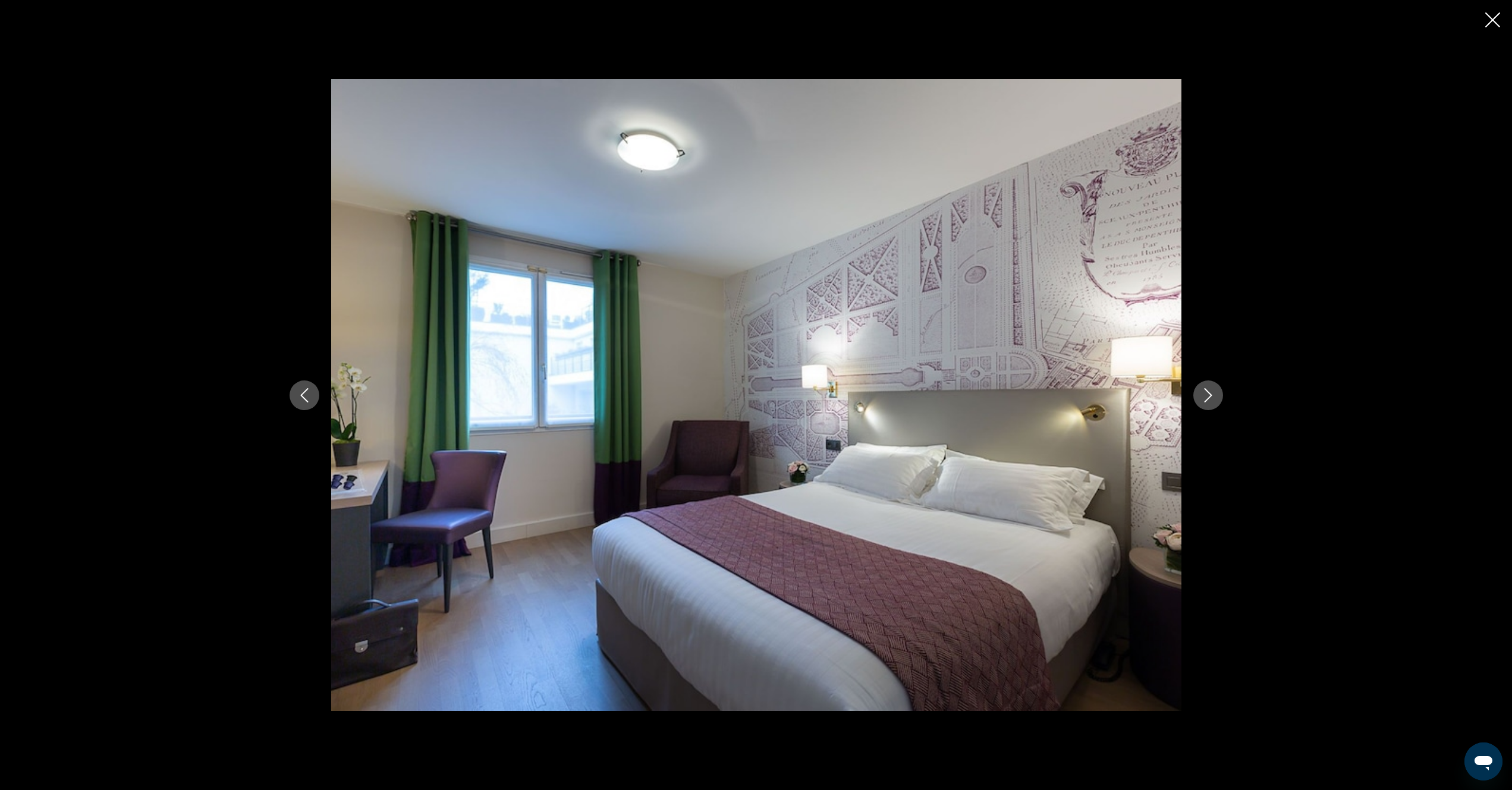
click at [1208, 392] on icon "Next image" at bounding box center [1207, 395] width 8 height 14
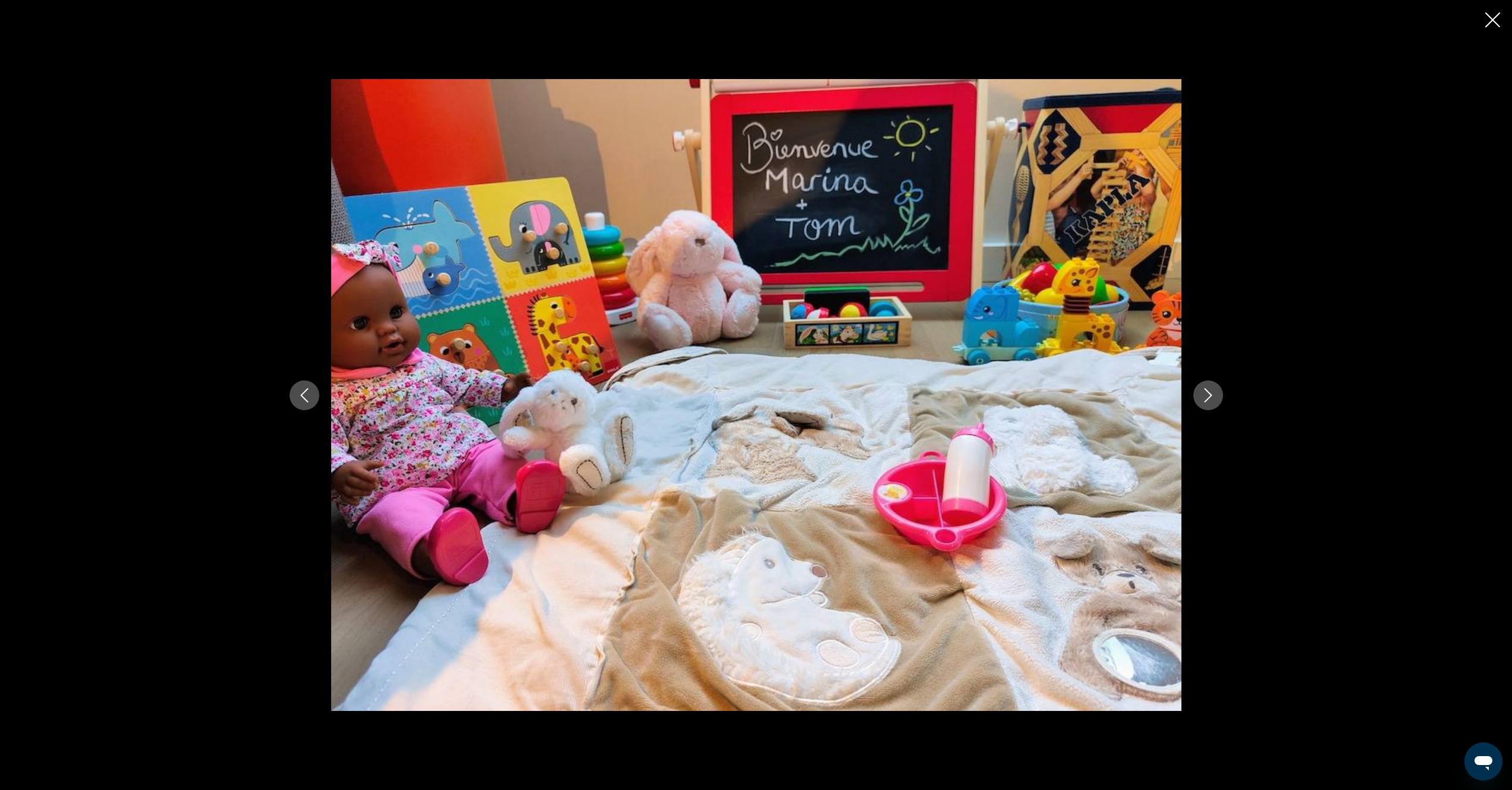
click at [1208, 392] on icon "Next image" at bounding box center [1207, 395] width 8 height 14
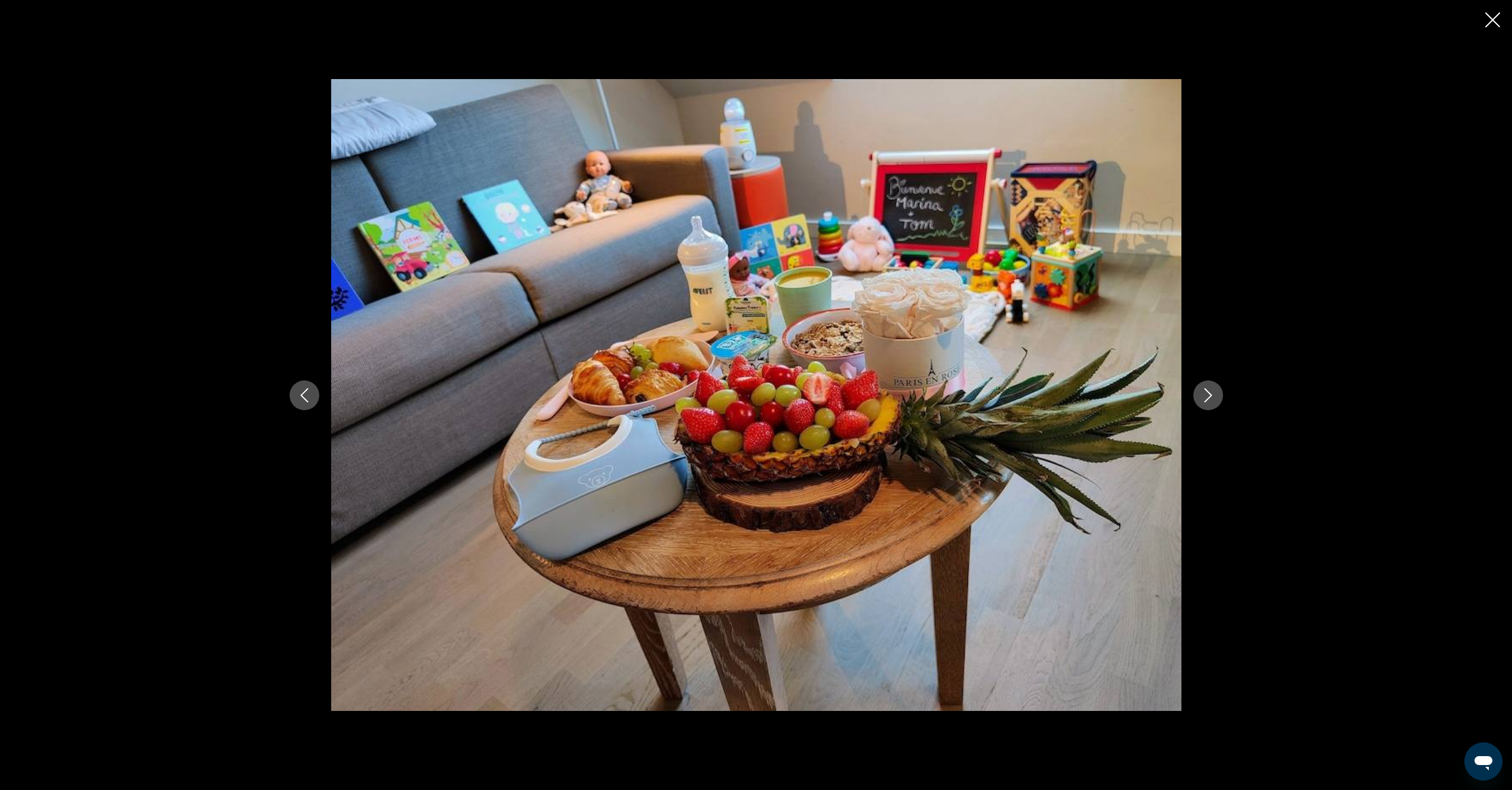
click at [1208, 392] on icon "Next image" at bounding box center [1207, 395] width 8 height 14
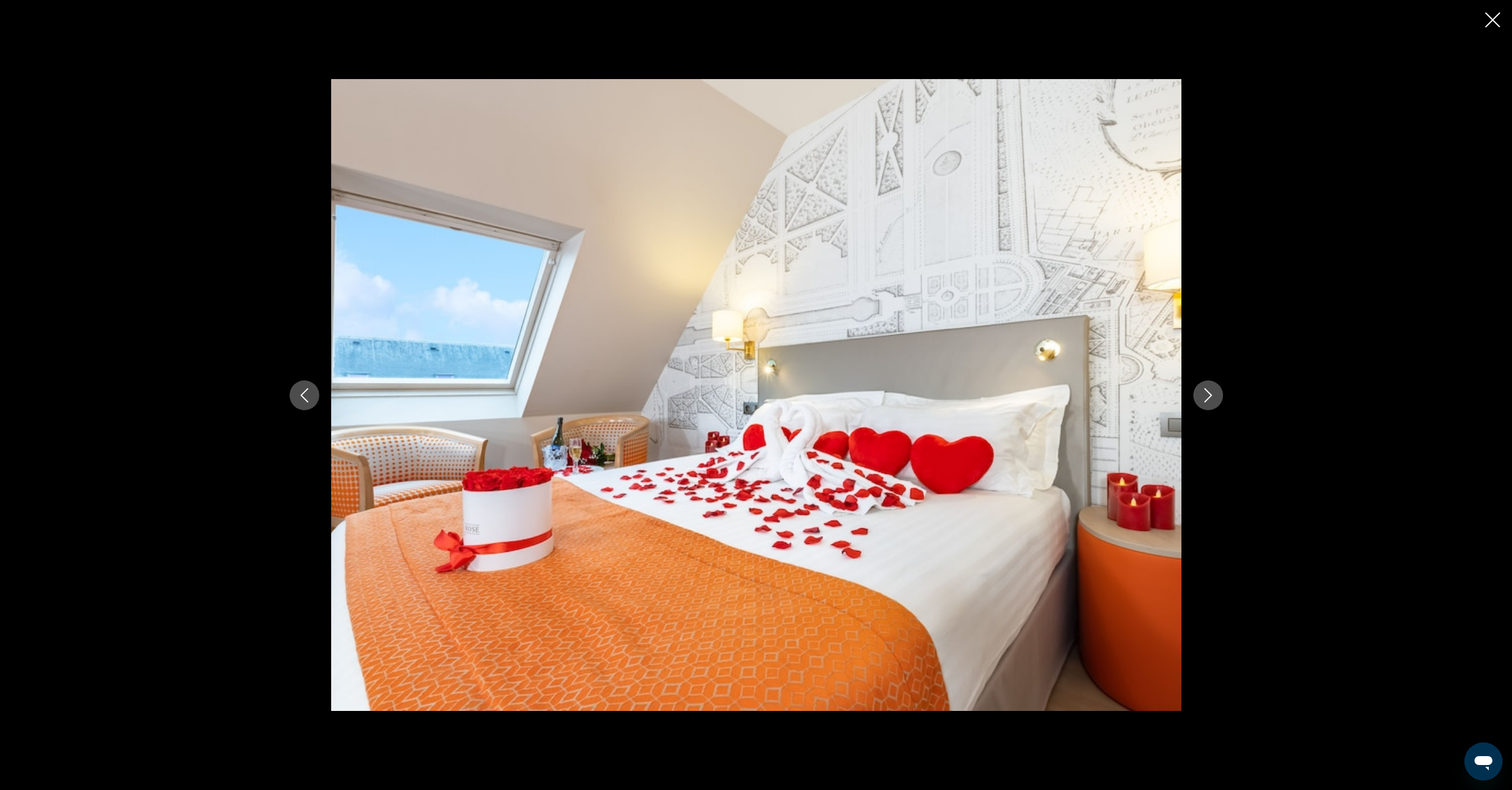
click at [1488, 23] on icon "Close slideshow" at bounding box center [1492, 20] width 15 height 15
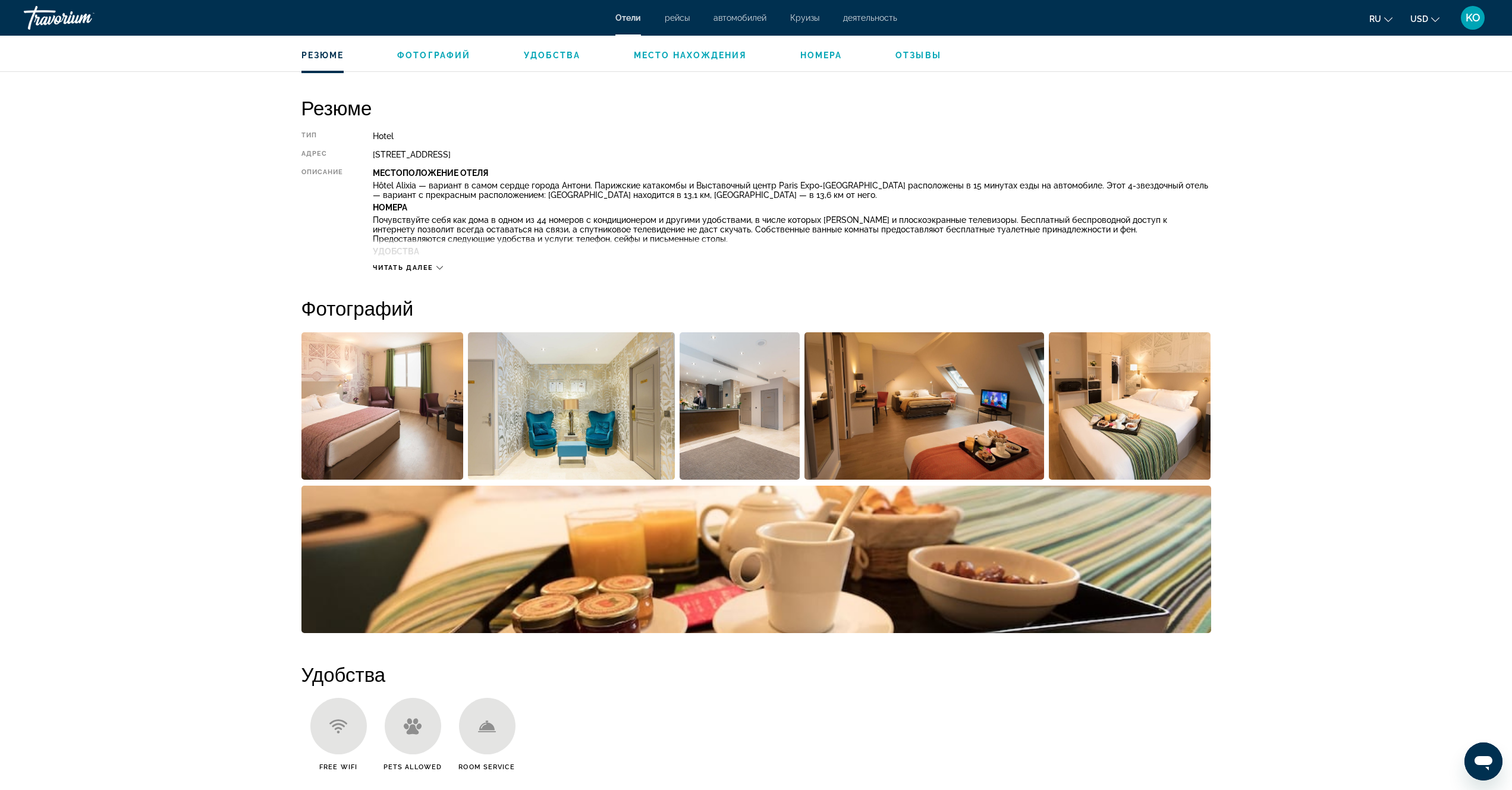
click at [549, 56] on span "Удобства" at bounding box center [552, 55] width 57 height 10
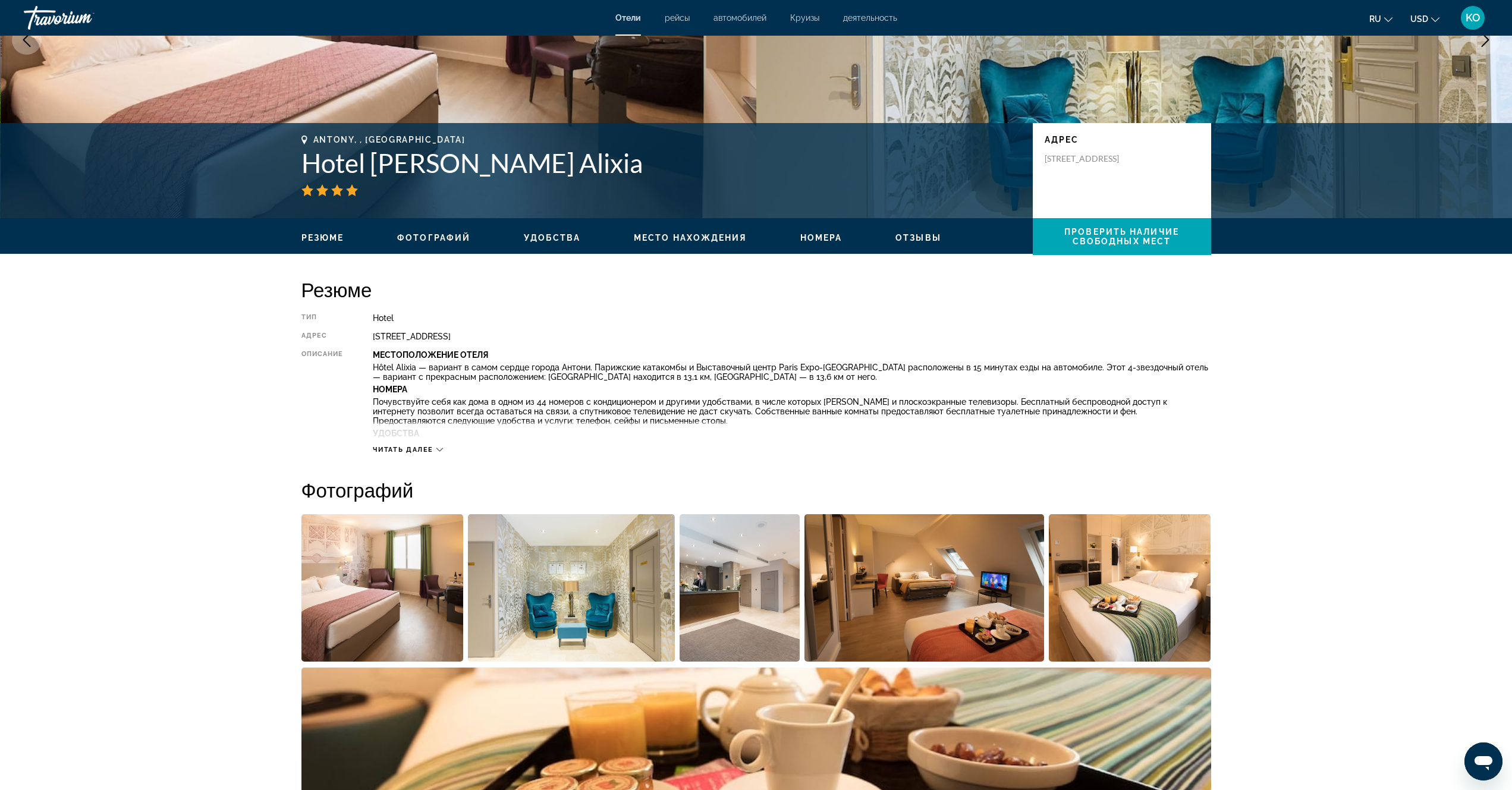
scroll to position [0, 0]
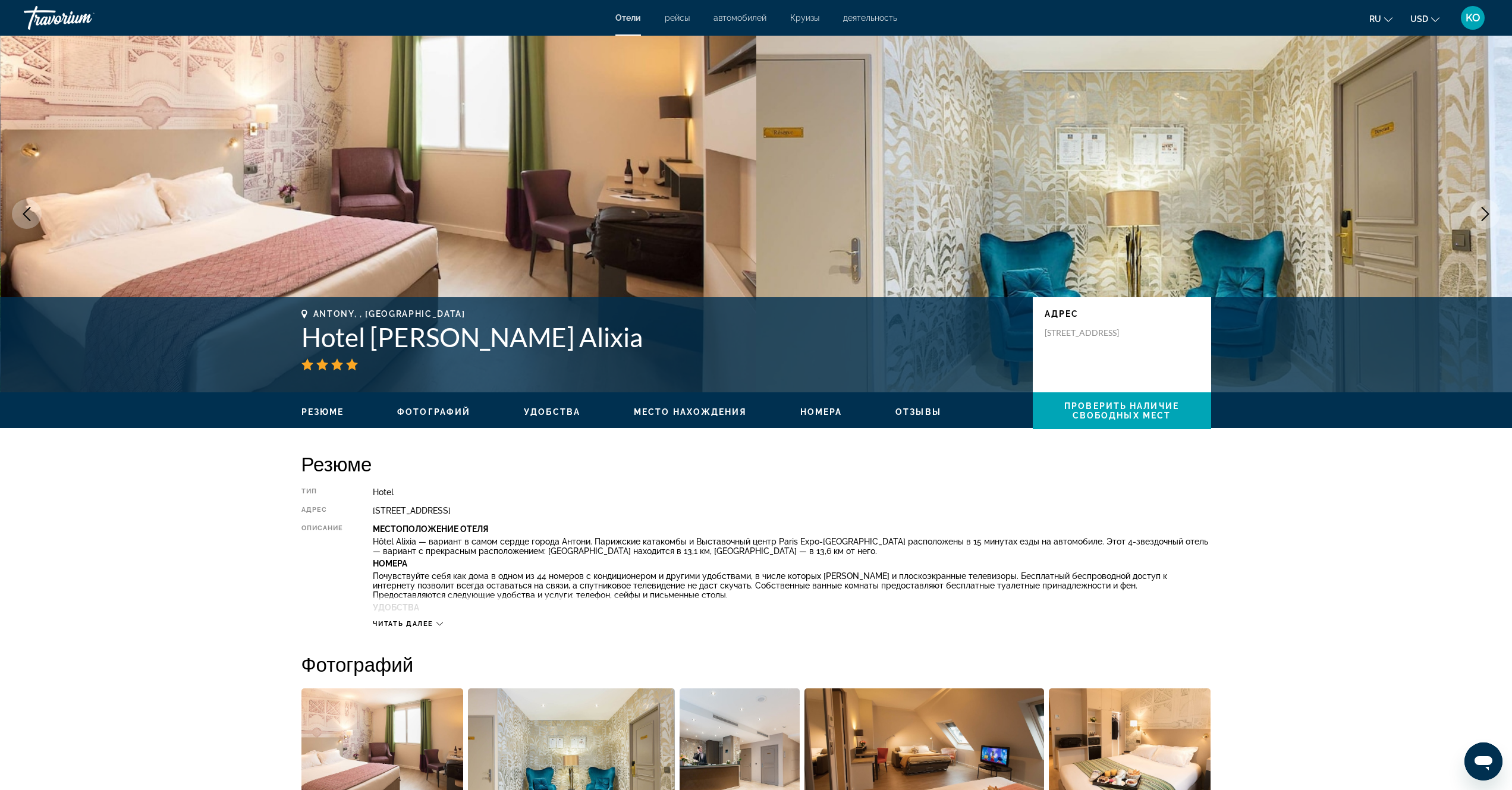
click at [556, 410] on span "Удобства" at bounding box center [552, 412] width 57 height 10
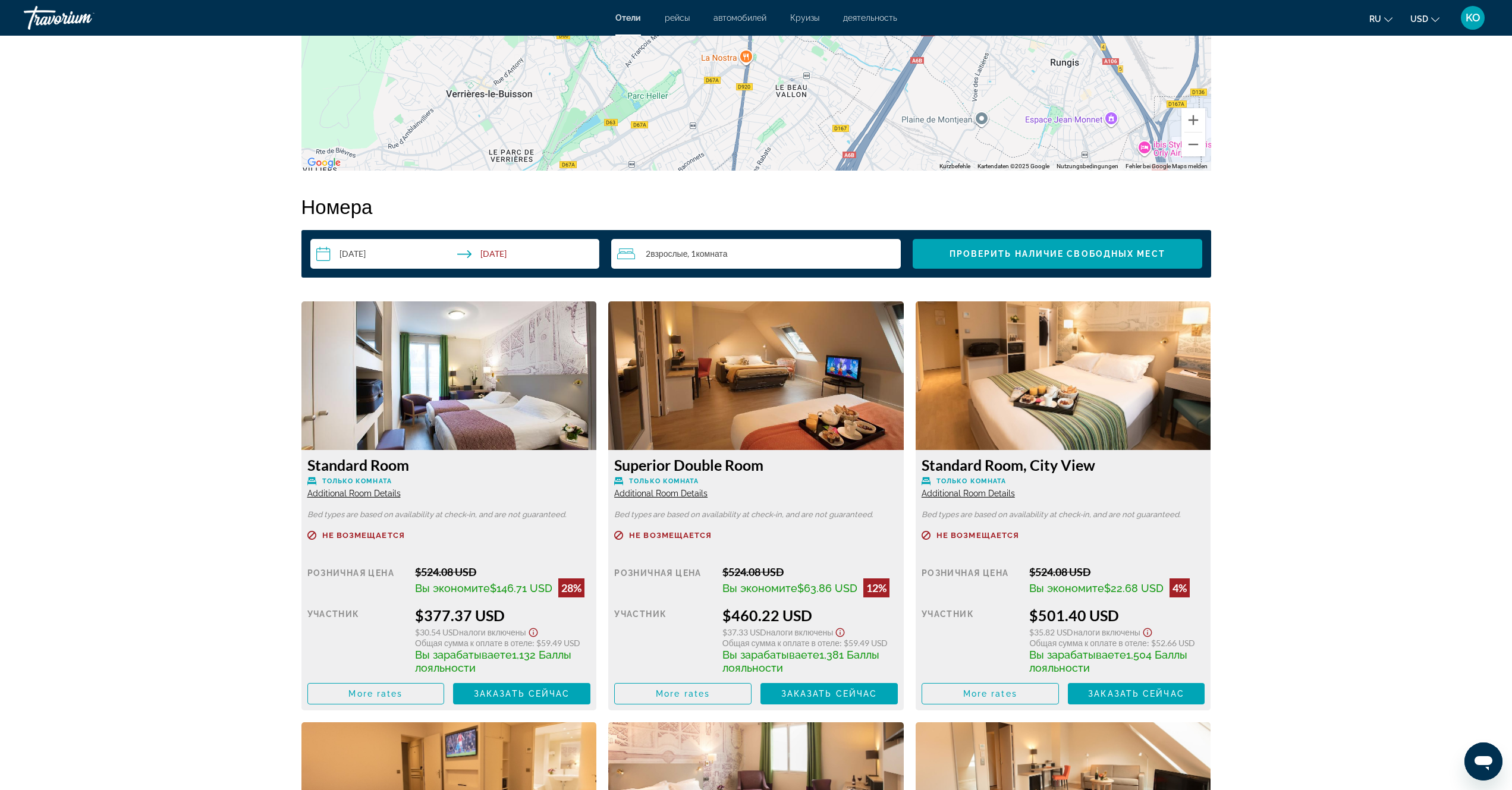
scroll to position [1304, 0]
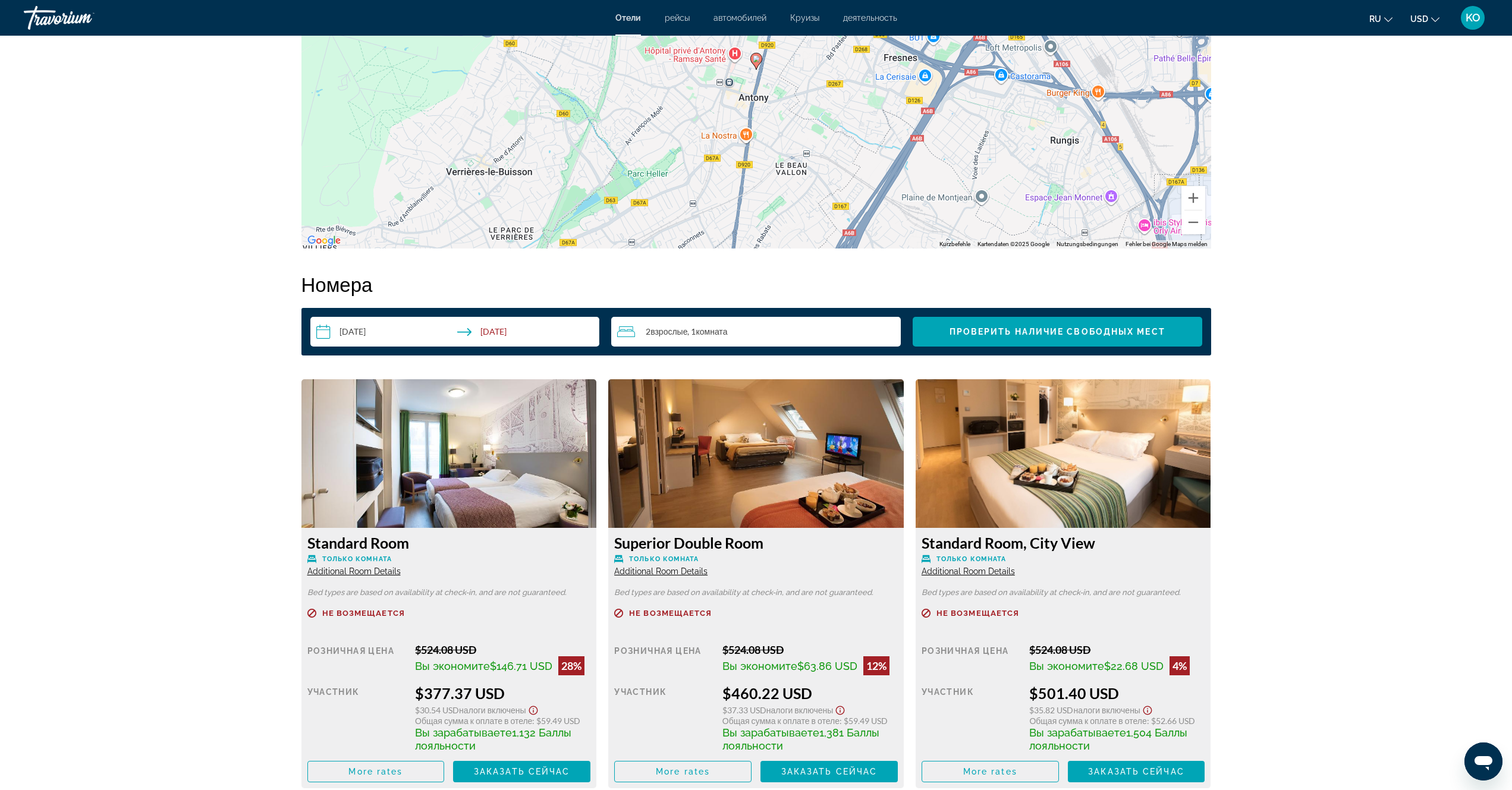
click at [1436, 20] on icon "Change currency" at bounding box center [1435, 20] width 8 height 5
click at [1405, 111] on button "EUR (€)" at bounding box center [1401, 110] width 59 height 16
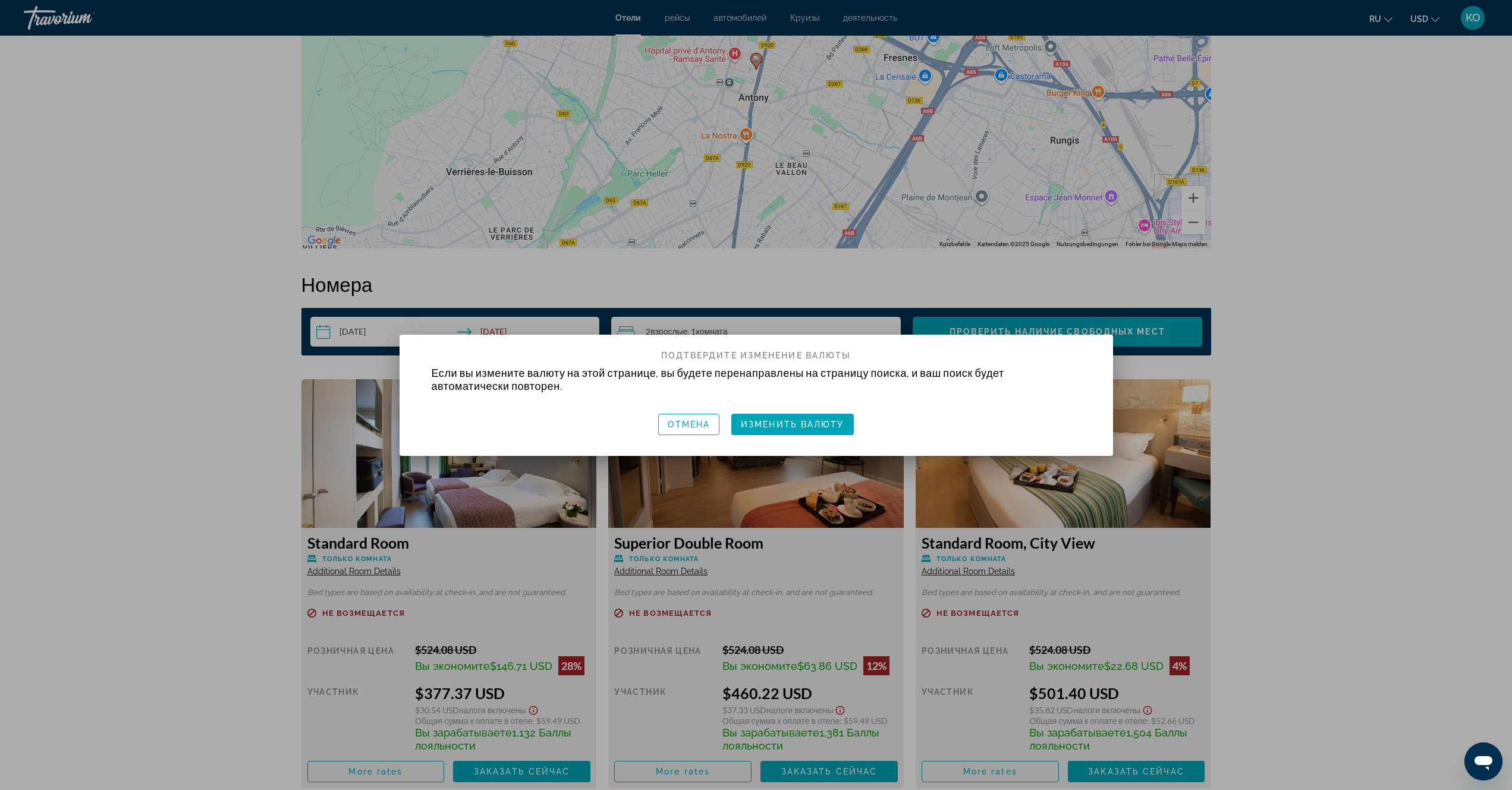
scroll to position [0, 0]
click at [1387, 21] on div at bounding box center [756, 395] width 1512 height 790
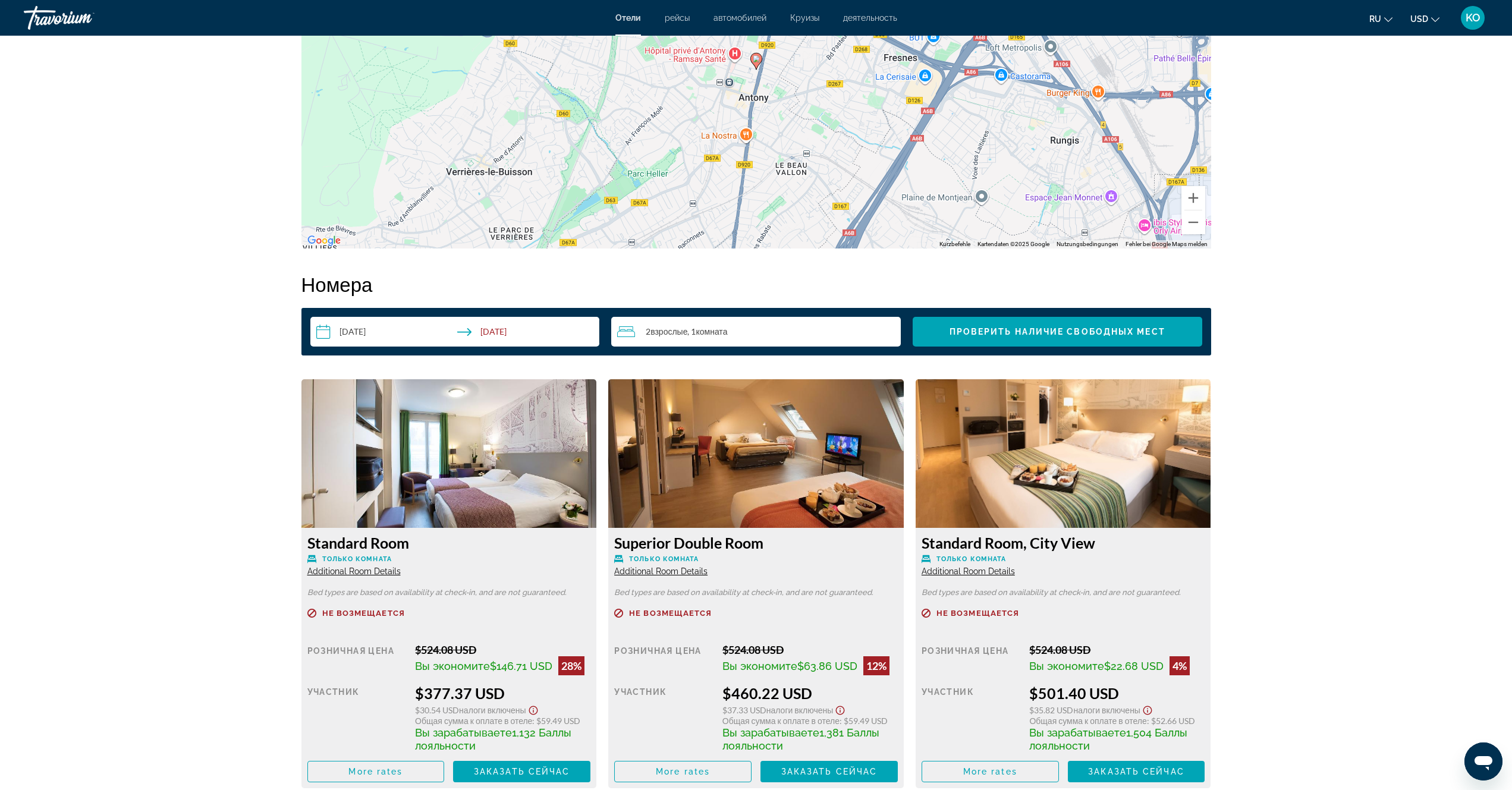
scroll to position [1304, 0]
click at [1389, 19] on icon "Change language" at bounding box center [1389, 20] width 8 height 8
click at [1364, 123] on button "русский" at bounding box center [1357, 125] width 53 height 16
click at [1468, 21] on span "KO" at bounding box center [1473, 18] width 15 height 12
click at [1394, 112] on link "Мой счет" at bounding box center [1395, 114] width 49 height 16
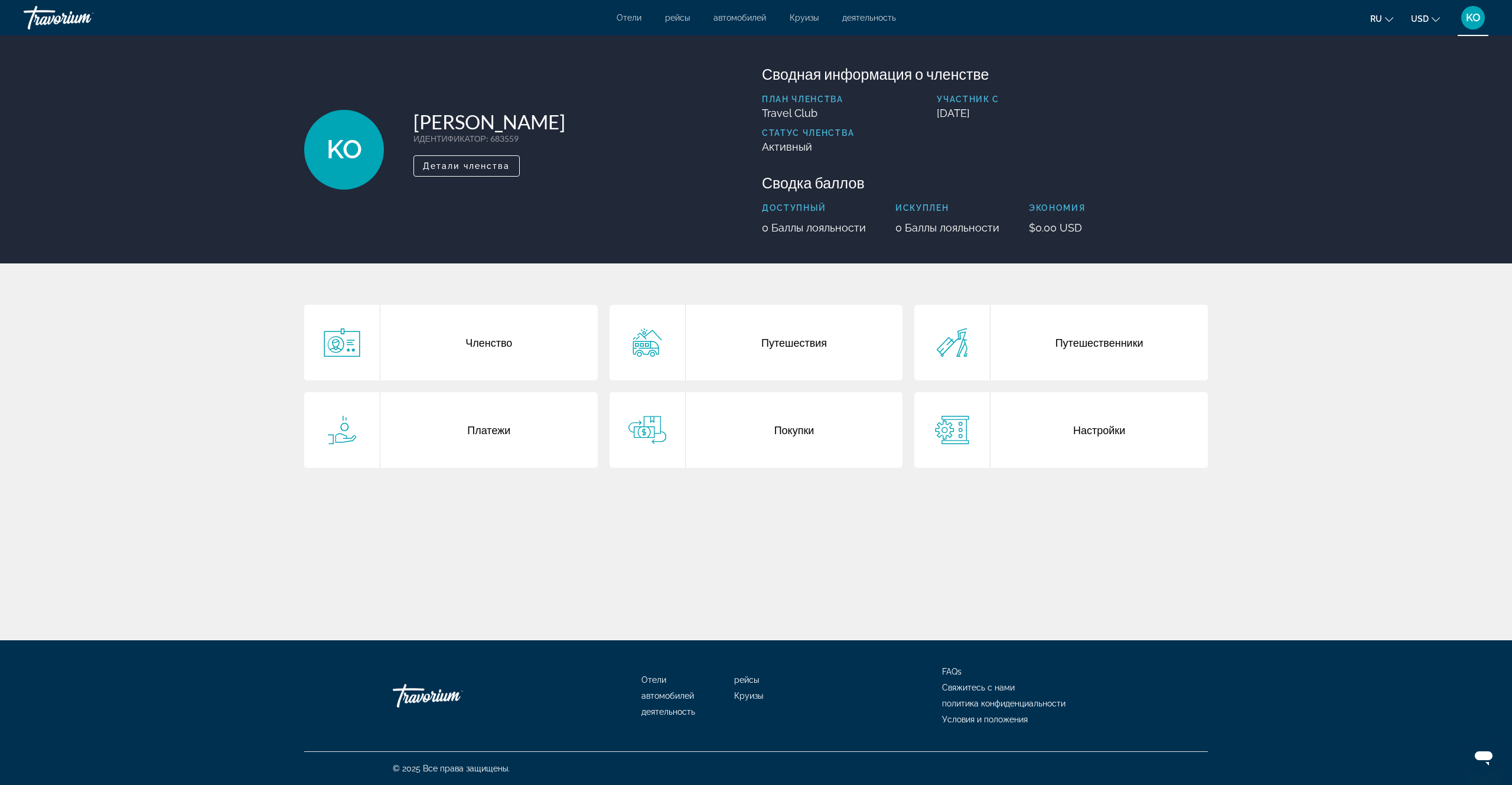
click at [797, 345] on div "Путешествия" at bounding box center [794, 343] width 217 height 76
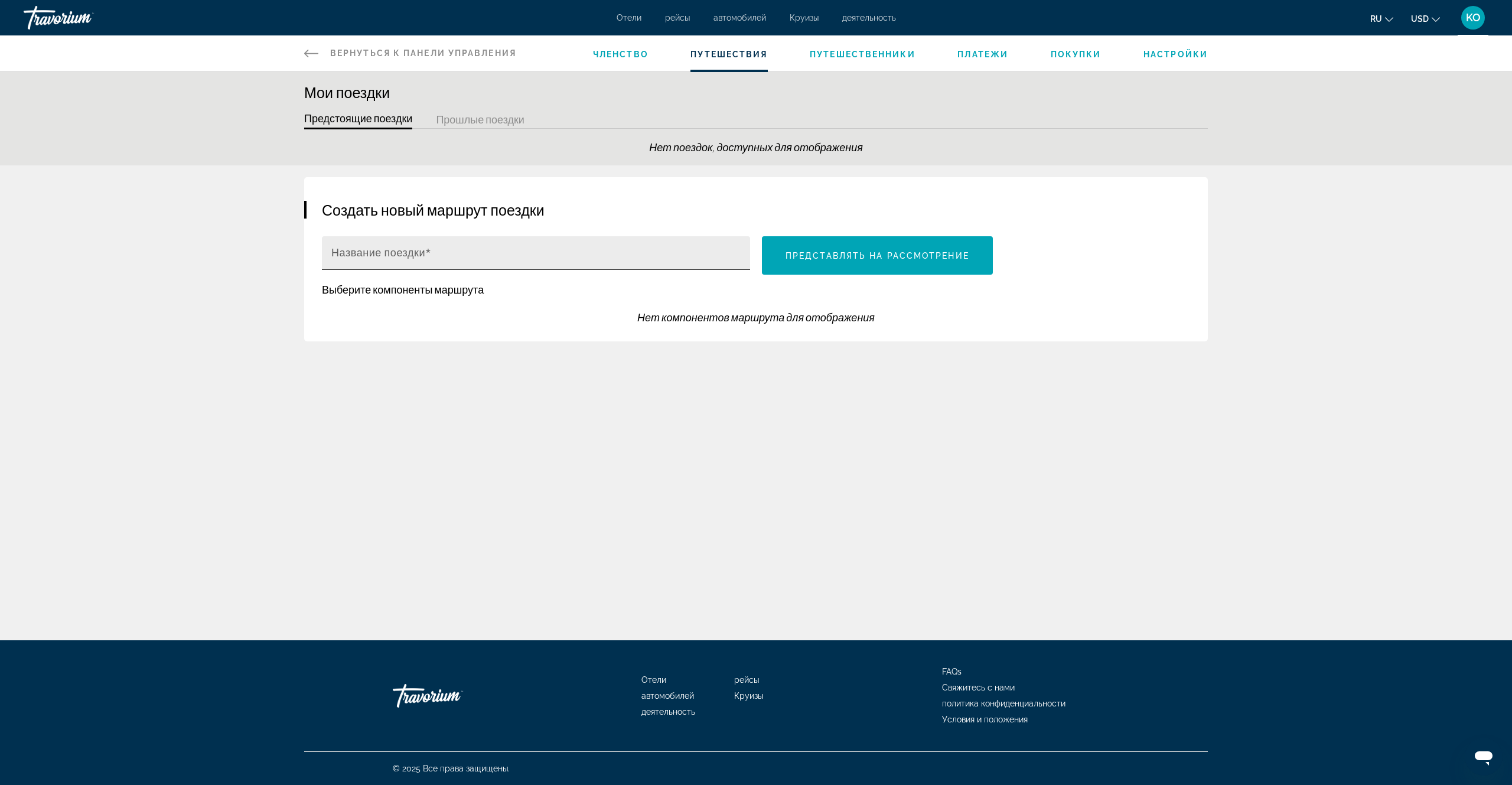
click at [450, 255] on input "Название поездки" at bounding box center [539, 258] width 416 height 14
click at [837, 57] on span "Путешественники" at bounding box center [862, 55] width 106 height 9
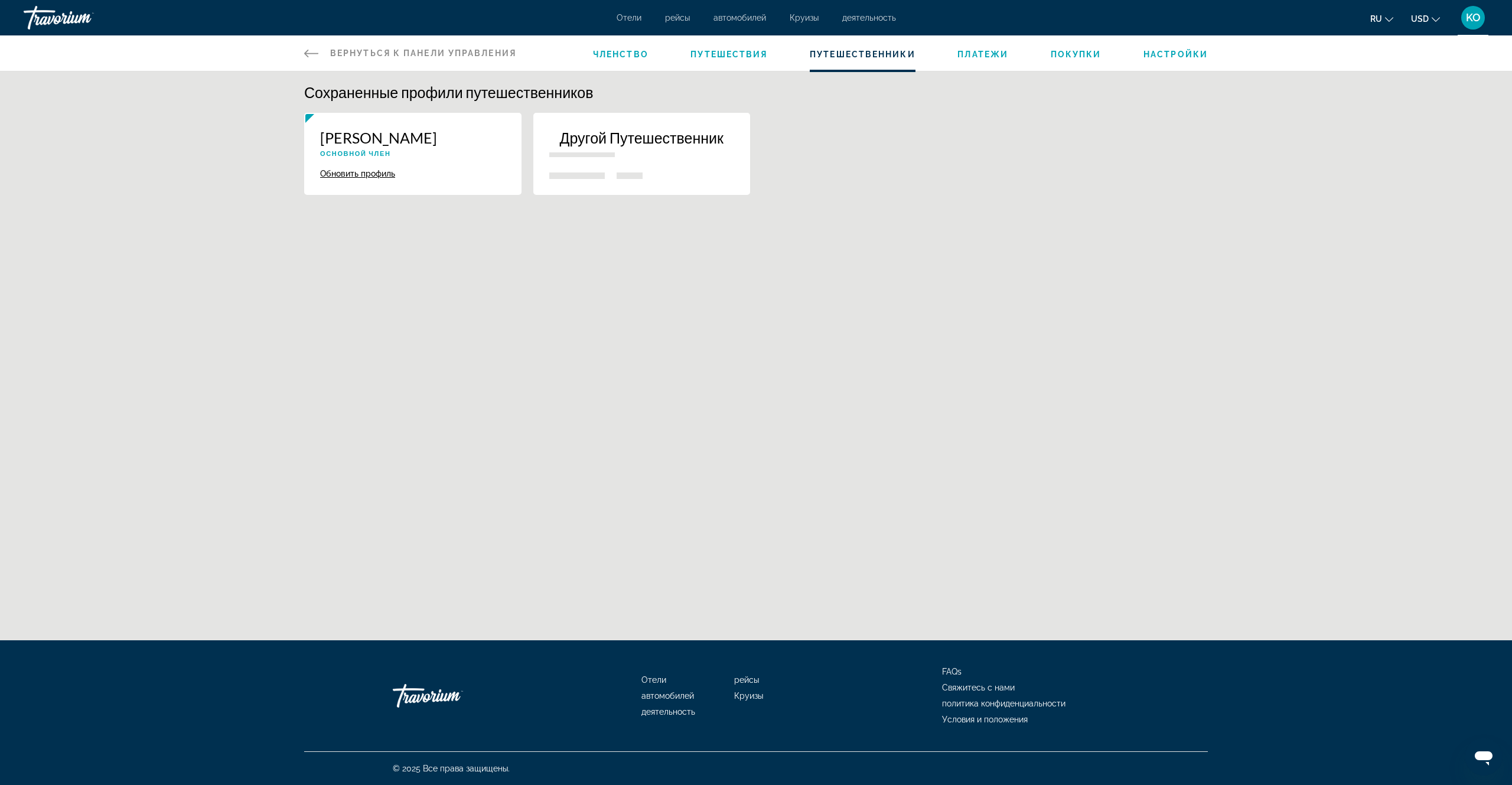
click at [994, 55] on span "Платежи" at bounding box center [983, 55] width 51 height 9
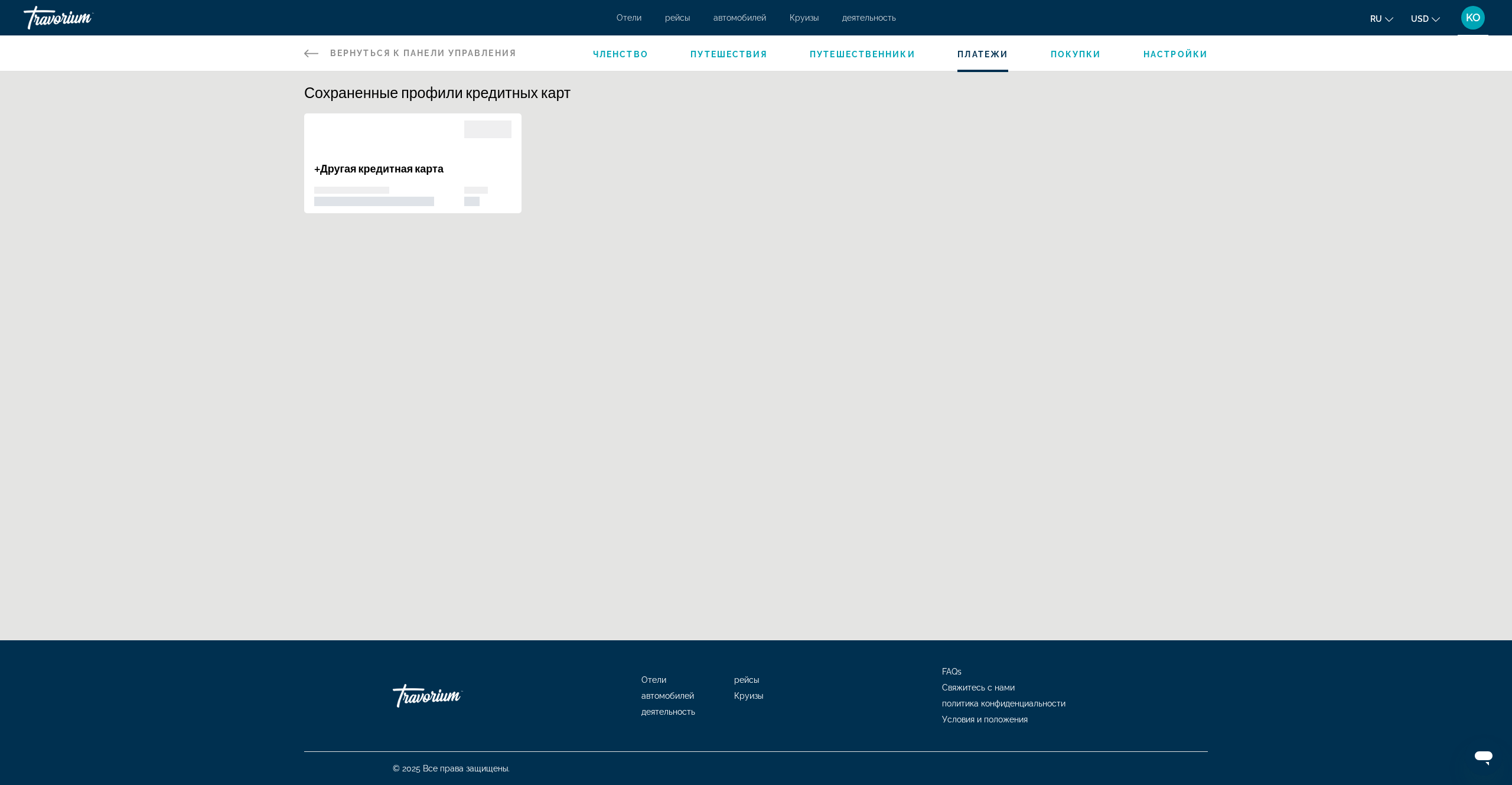
click at [1087, 52] on span "Покупки" at bounding box center [1076, 55] width 51 height 9
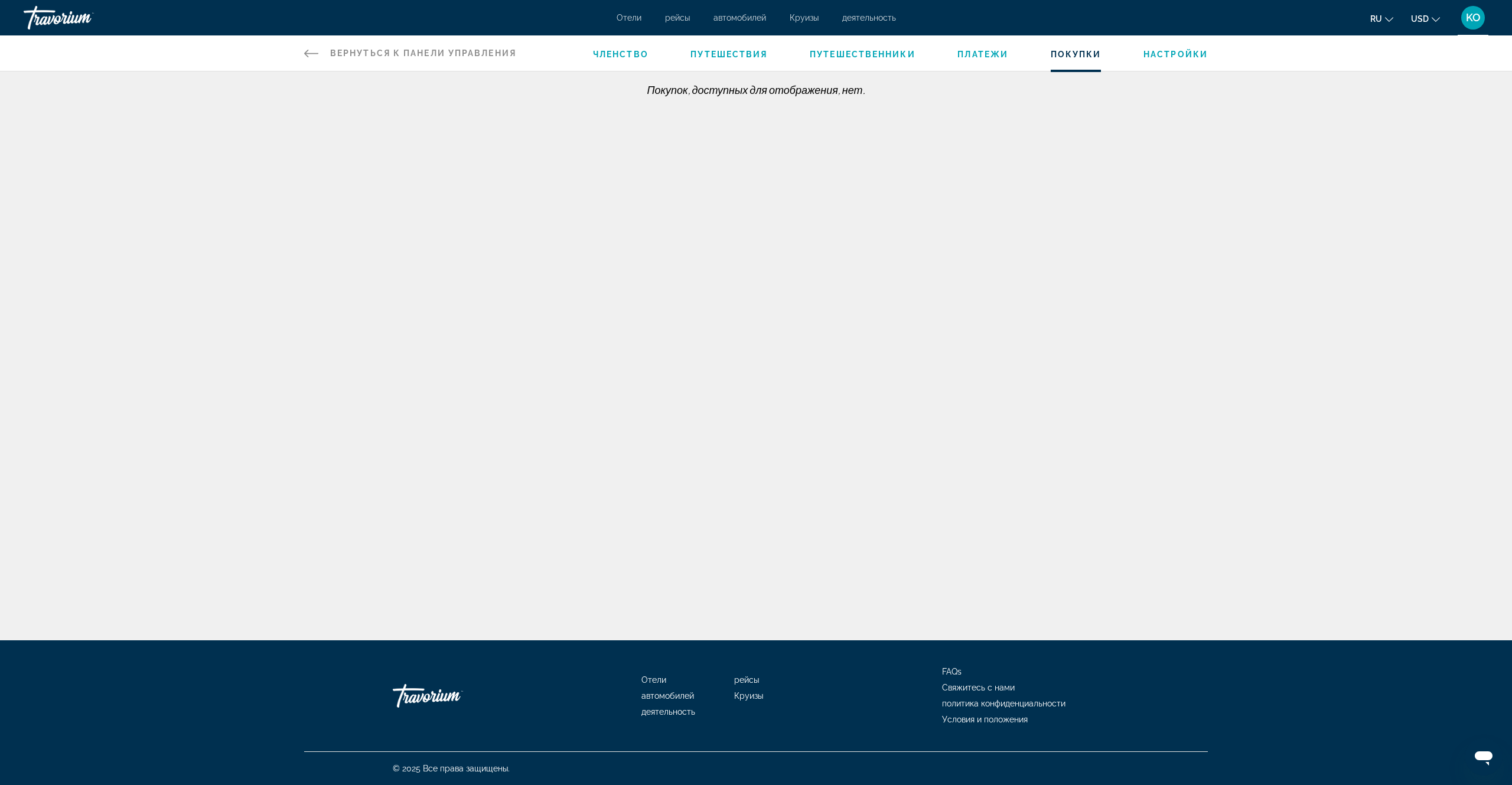
click at [1180, 55] on span "Настройки" at bounding box center [1176, 55] width 65 height 9
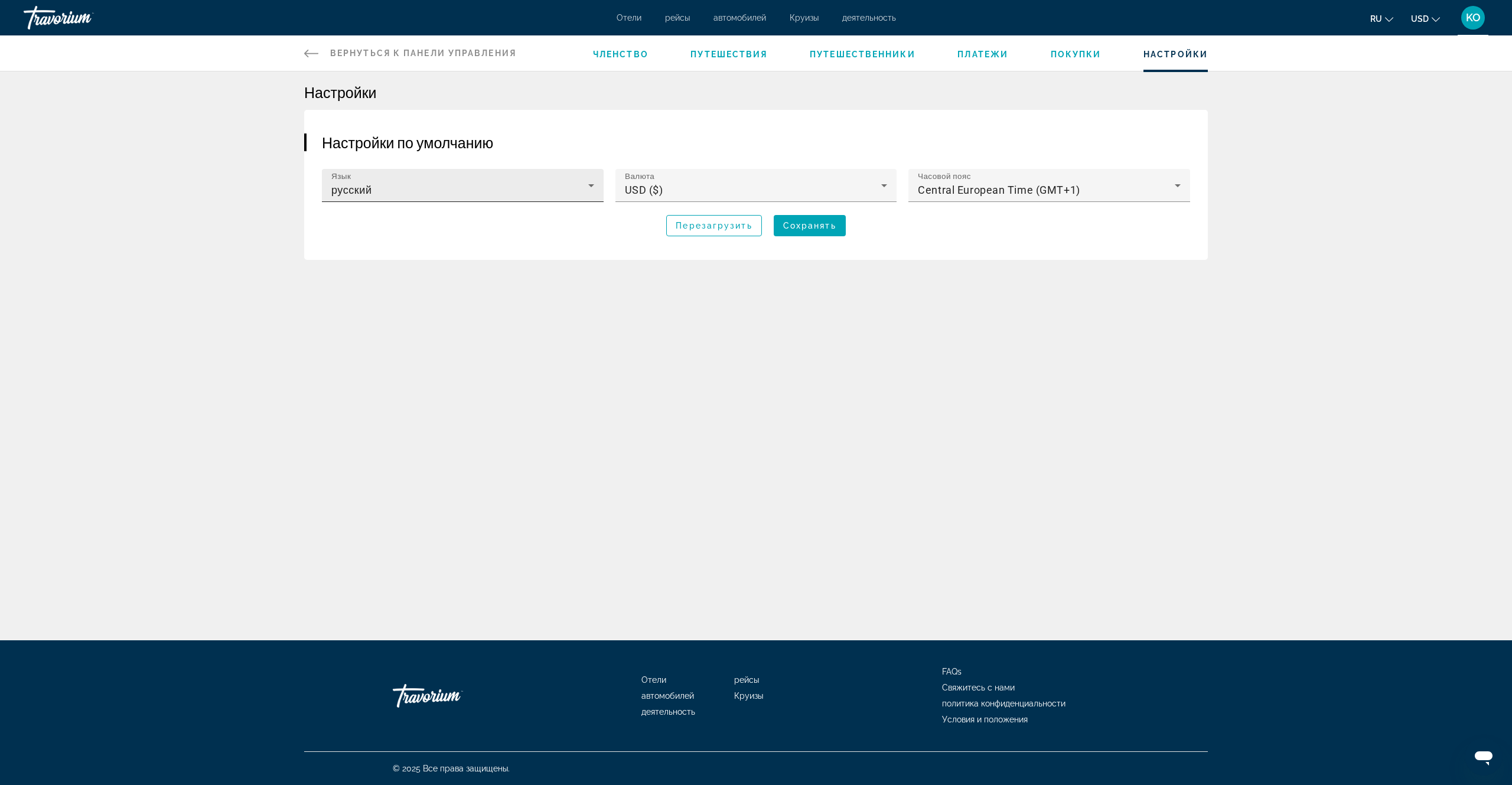
click at [595, 185] on icon "Main content" at bounding box center [591, 185] width 14 height 14
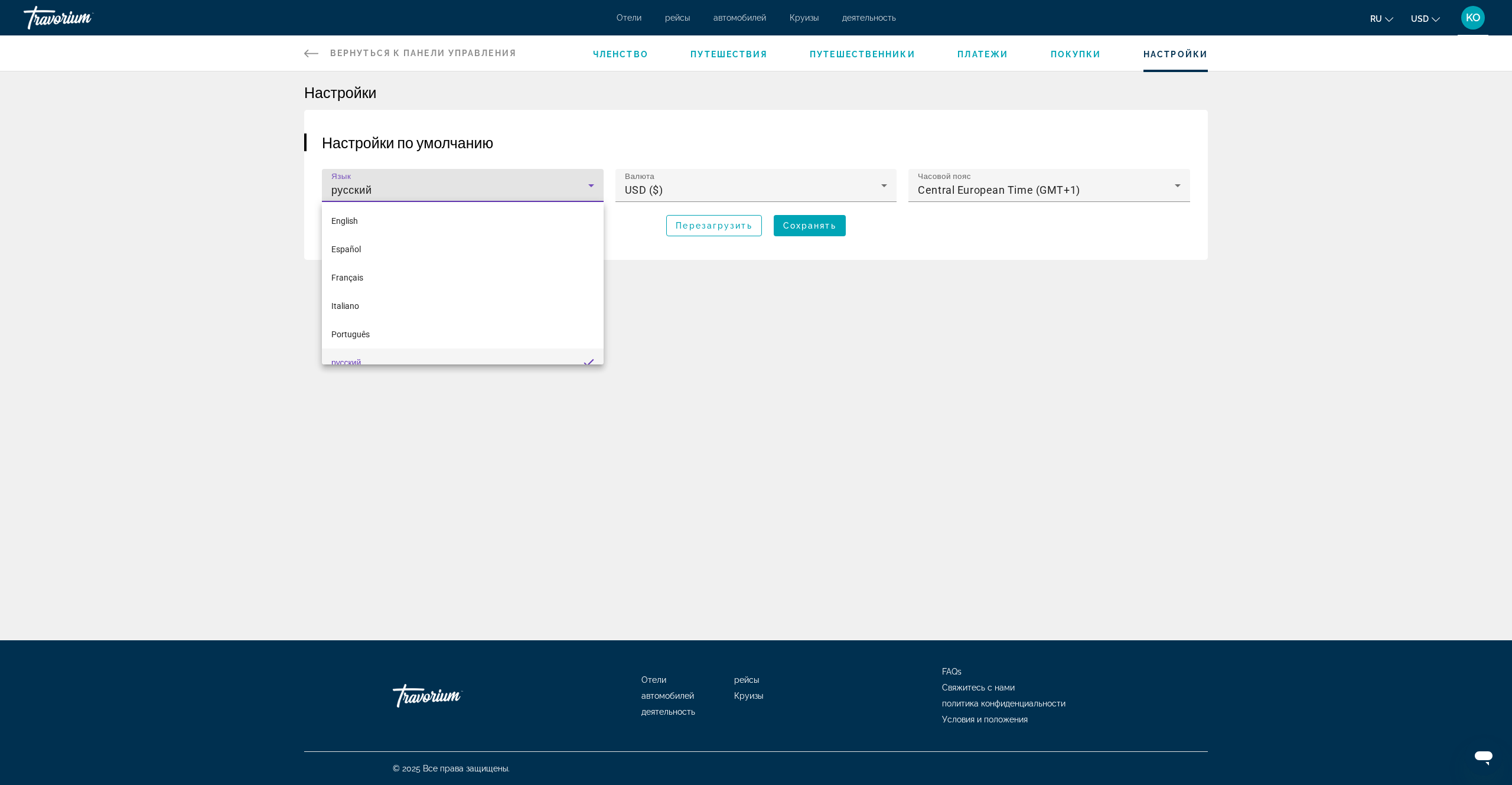
scroll to position [12, 0]
drag, startPoint x: 375, startPoint y: 353, endPoint x: 387, endPoint y: 347, distance: 13.4
click at [377, 352] on mat-option "русский" at bounding box center [463, 350] width 282 height 28
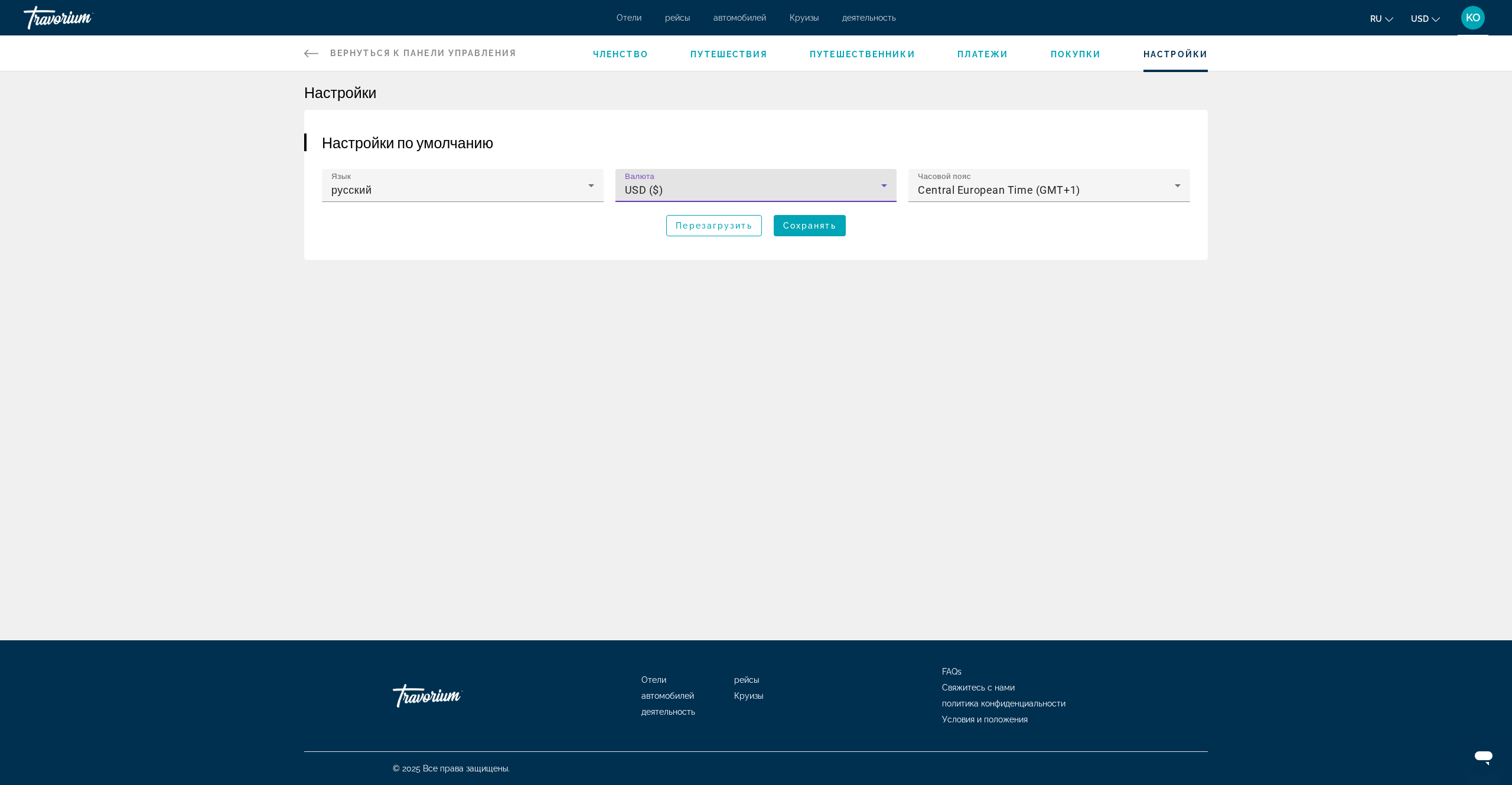
click at [890, 184] on icon "Main content" at bounding box center [884, 185] width 14 height 14
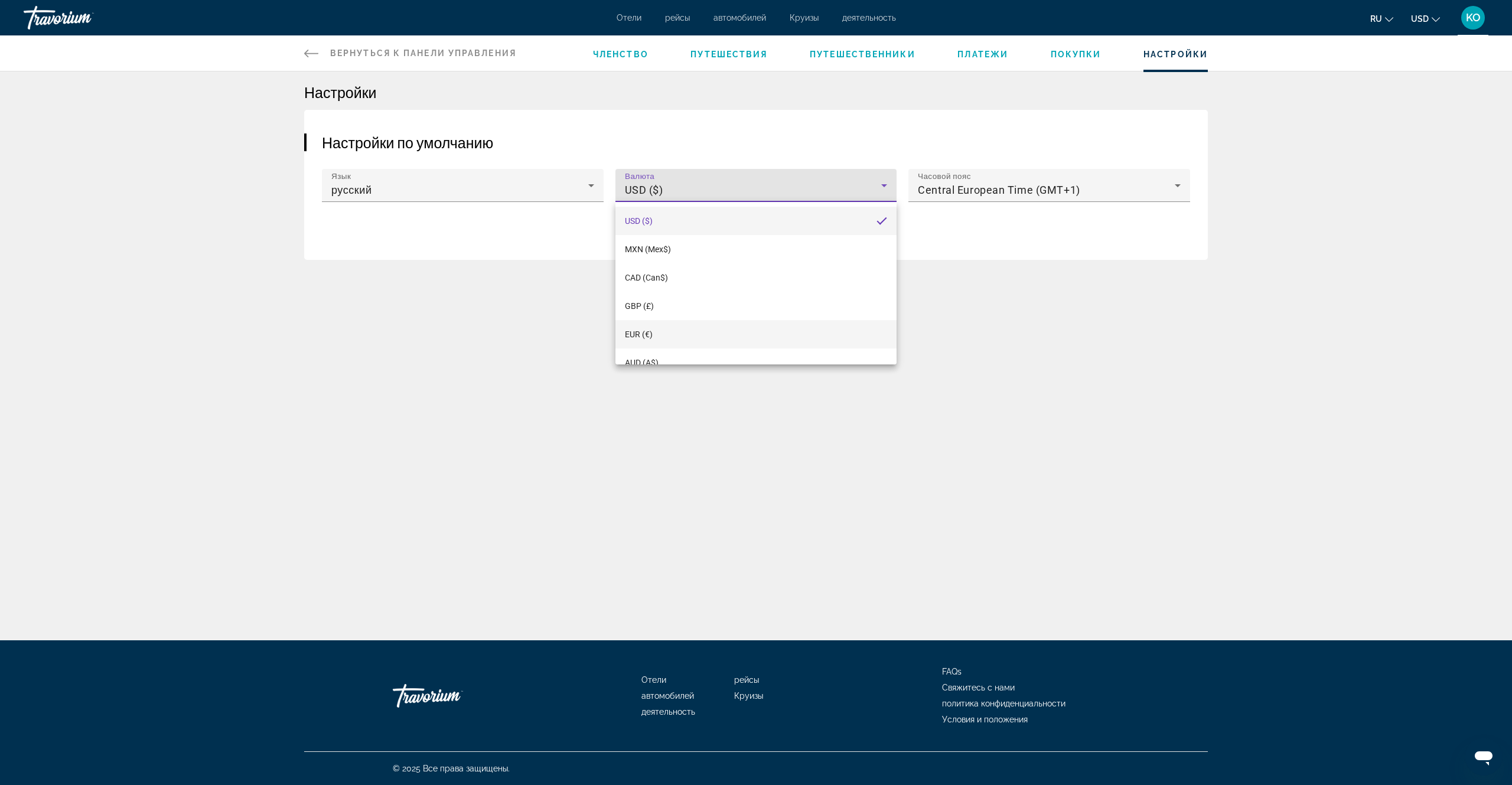
click at [644, 333] on span "EUR (€)" at bounding box center [638, 334] width 28 height 9
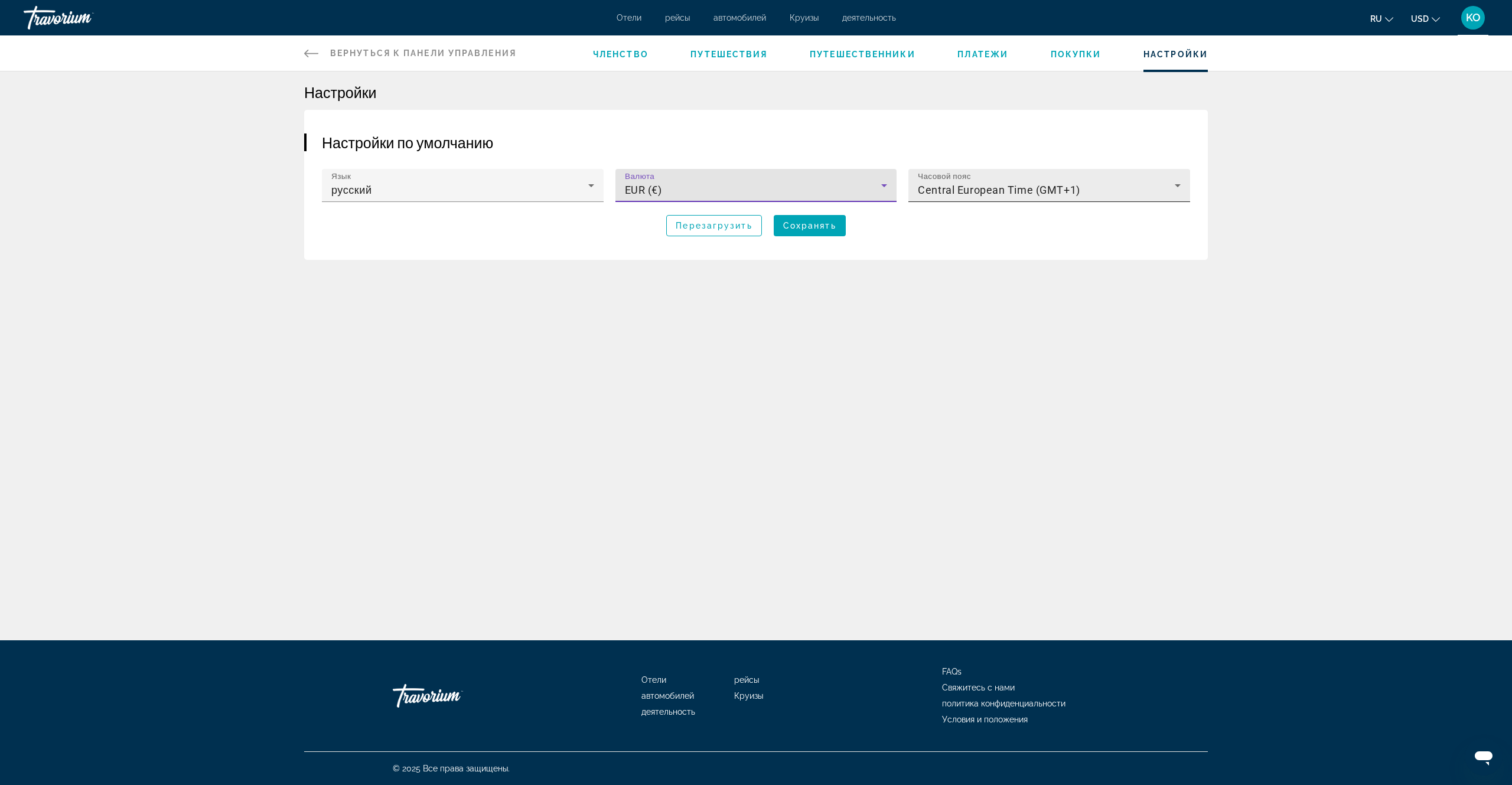
click at [1179, 185] on icon "Main content" at bounding box center [1177, 185] width 6 height 3
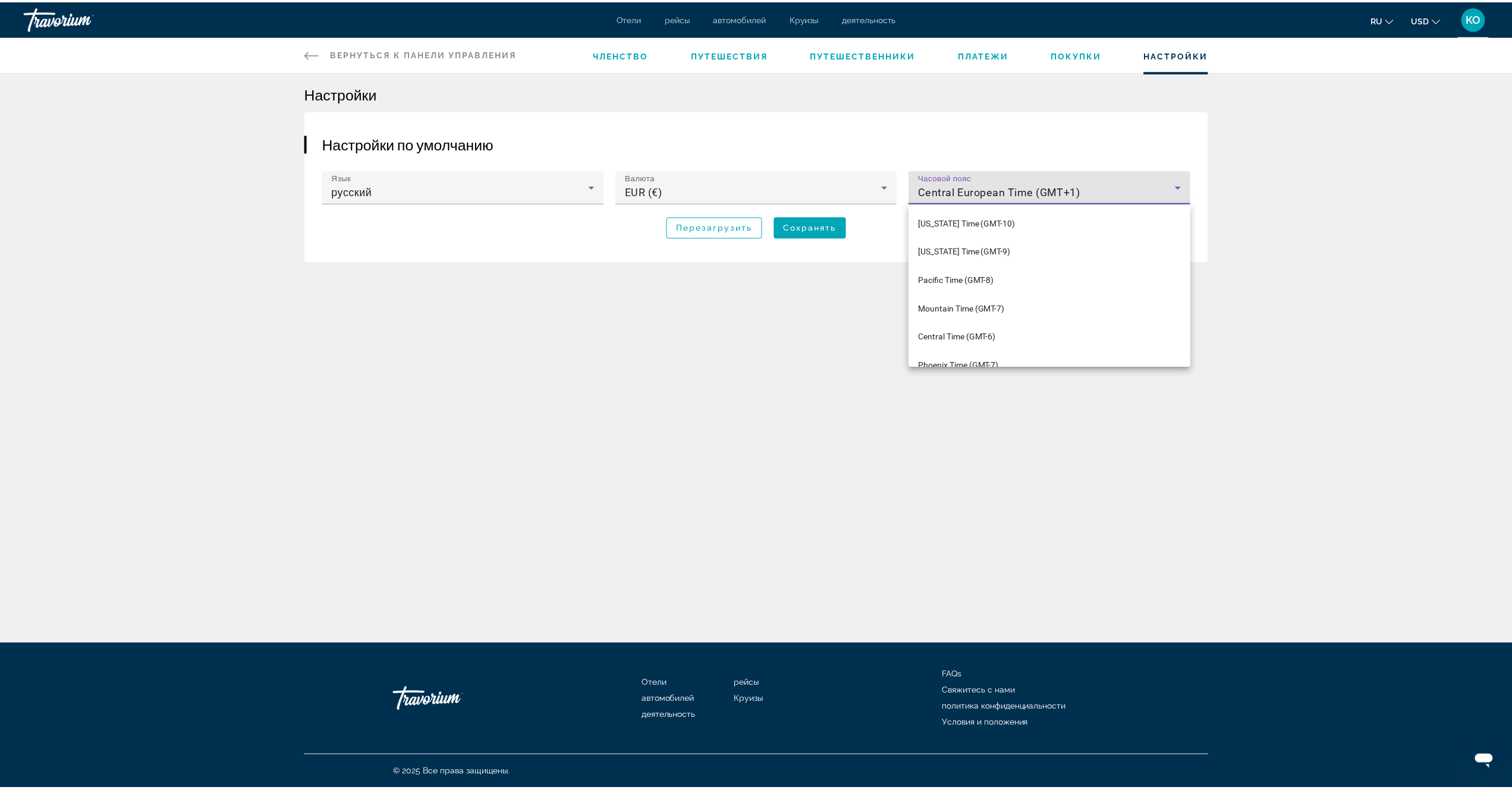
scroll to position [669, 0]
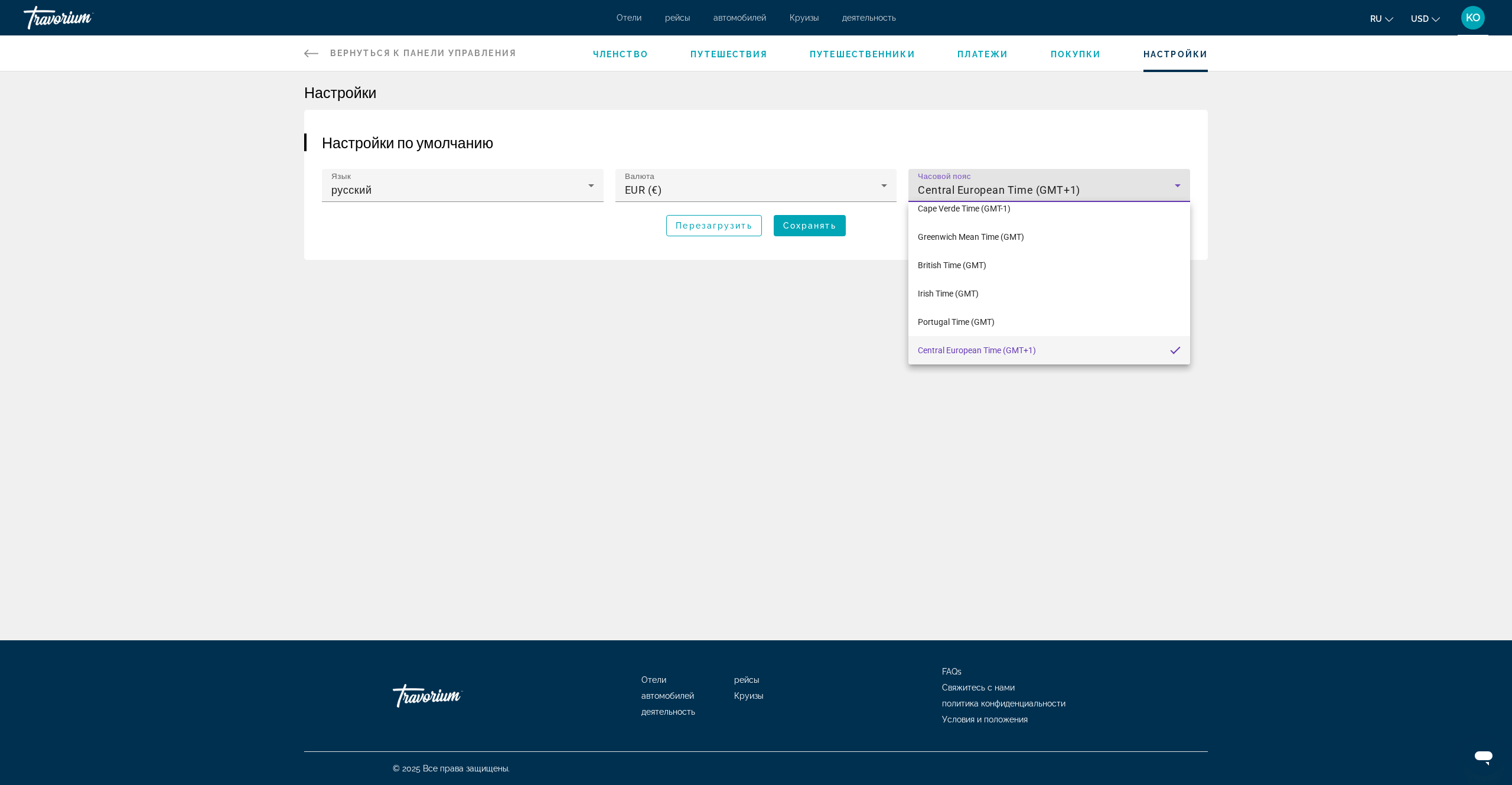
click at [1279, 249] on div at bounding box center [756, 392] width 1512 height 785
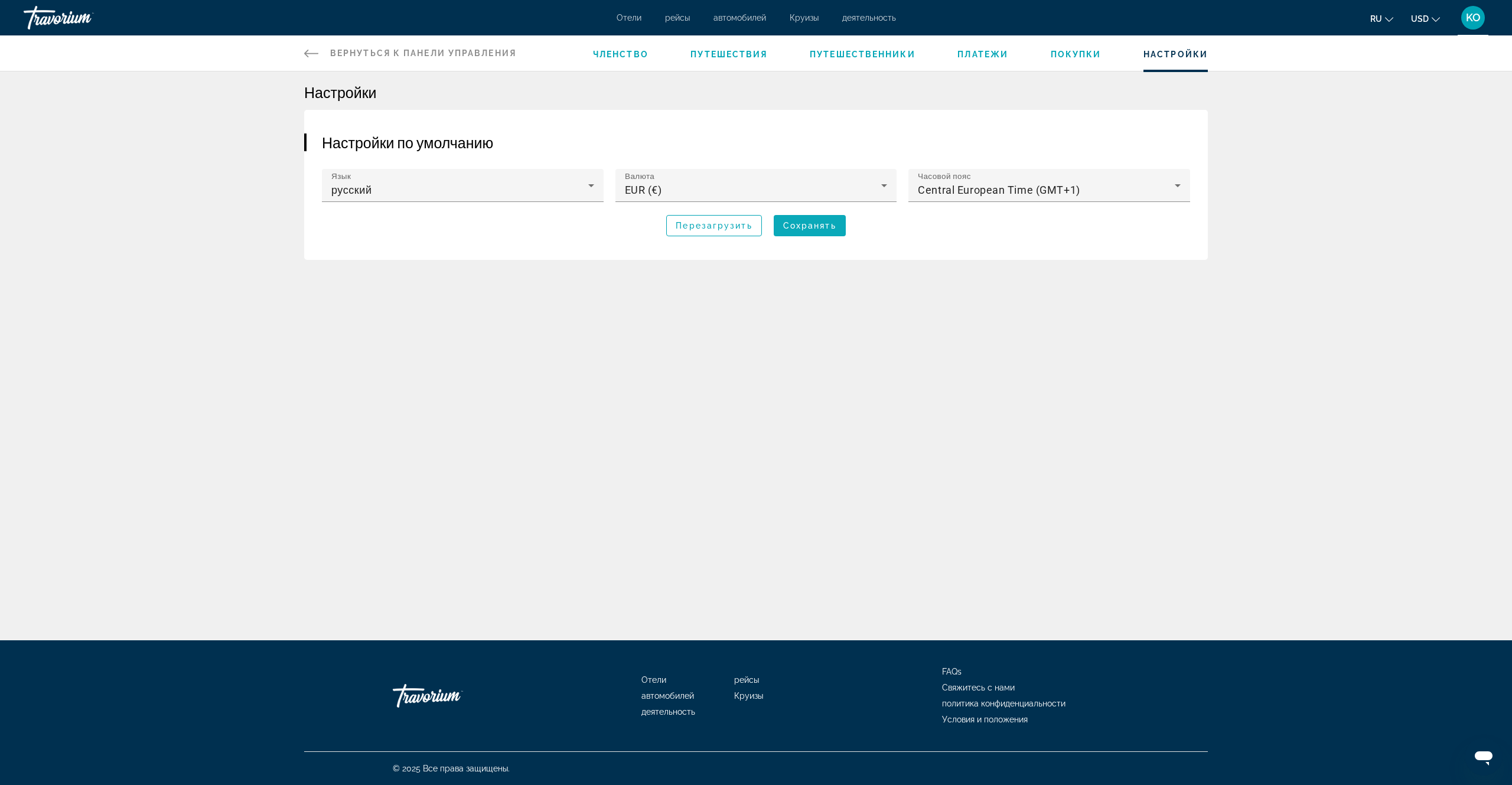
click at [823, 228] on span "Сохранять" at bounding box center [810, 226] width 53 height 9
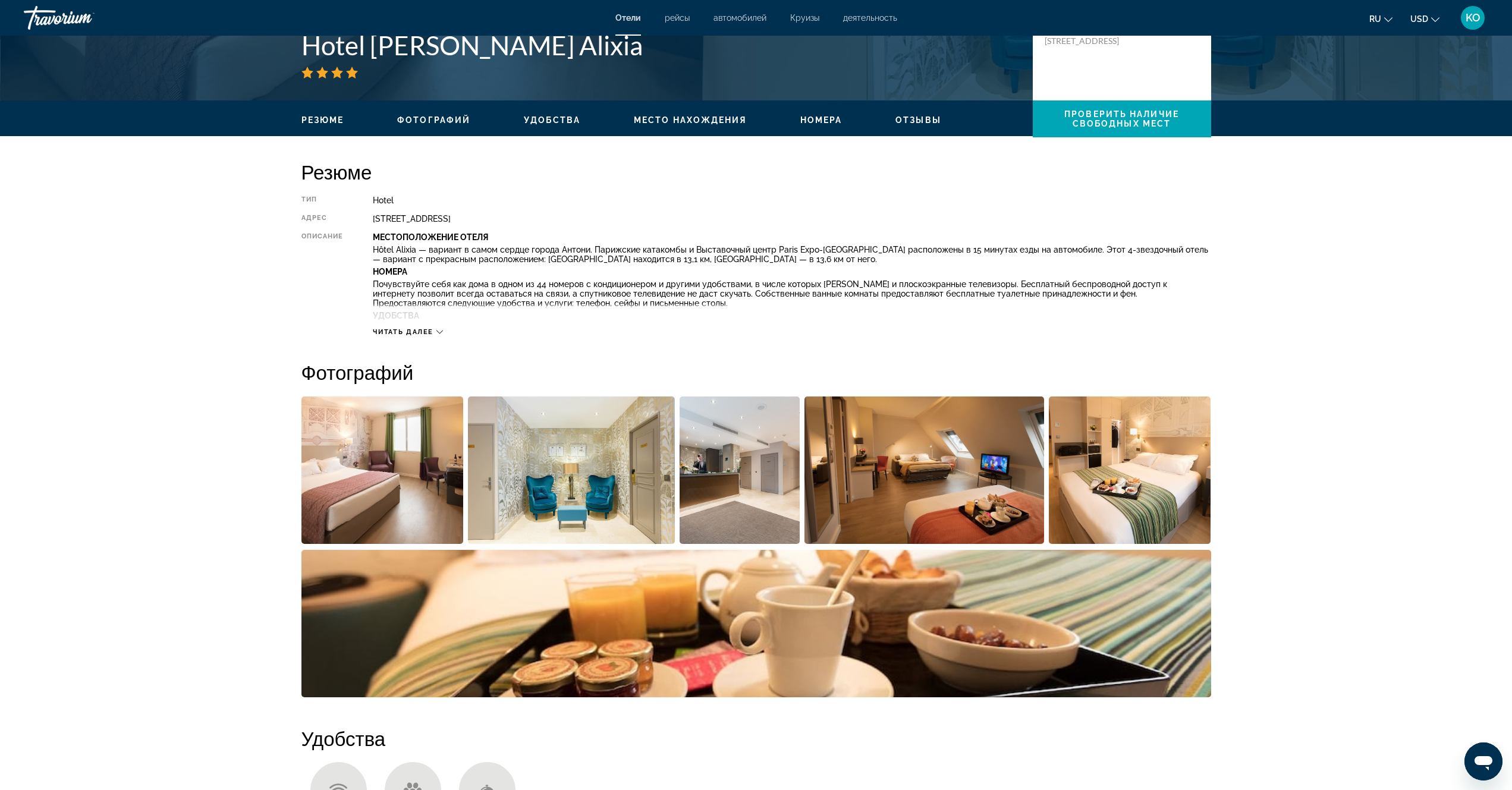
scroll to position [298, 0]
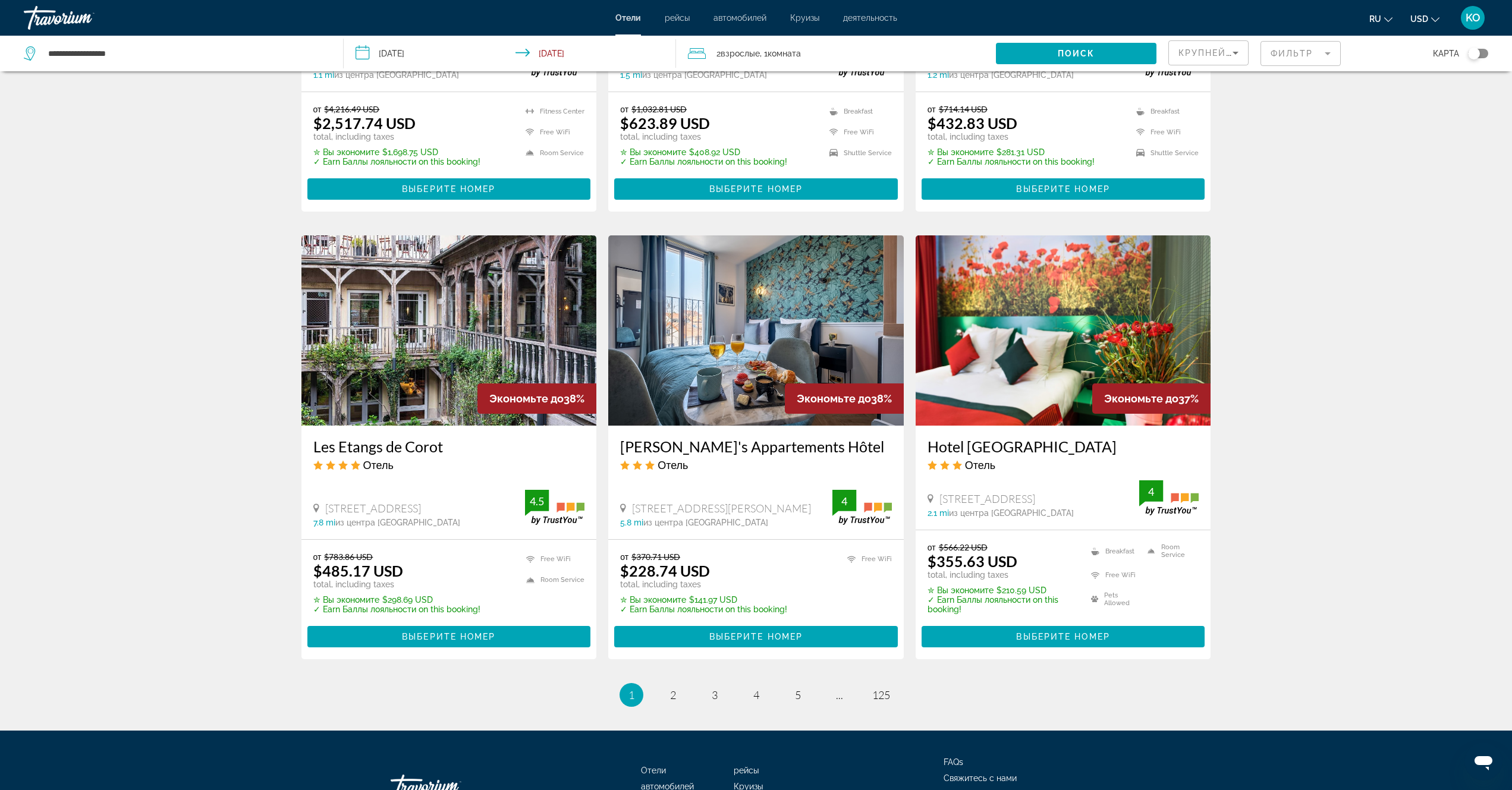
scroll to position [952, 0]
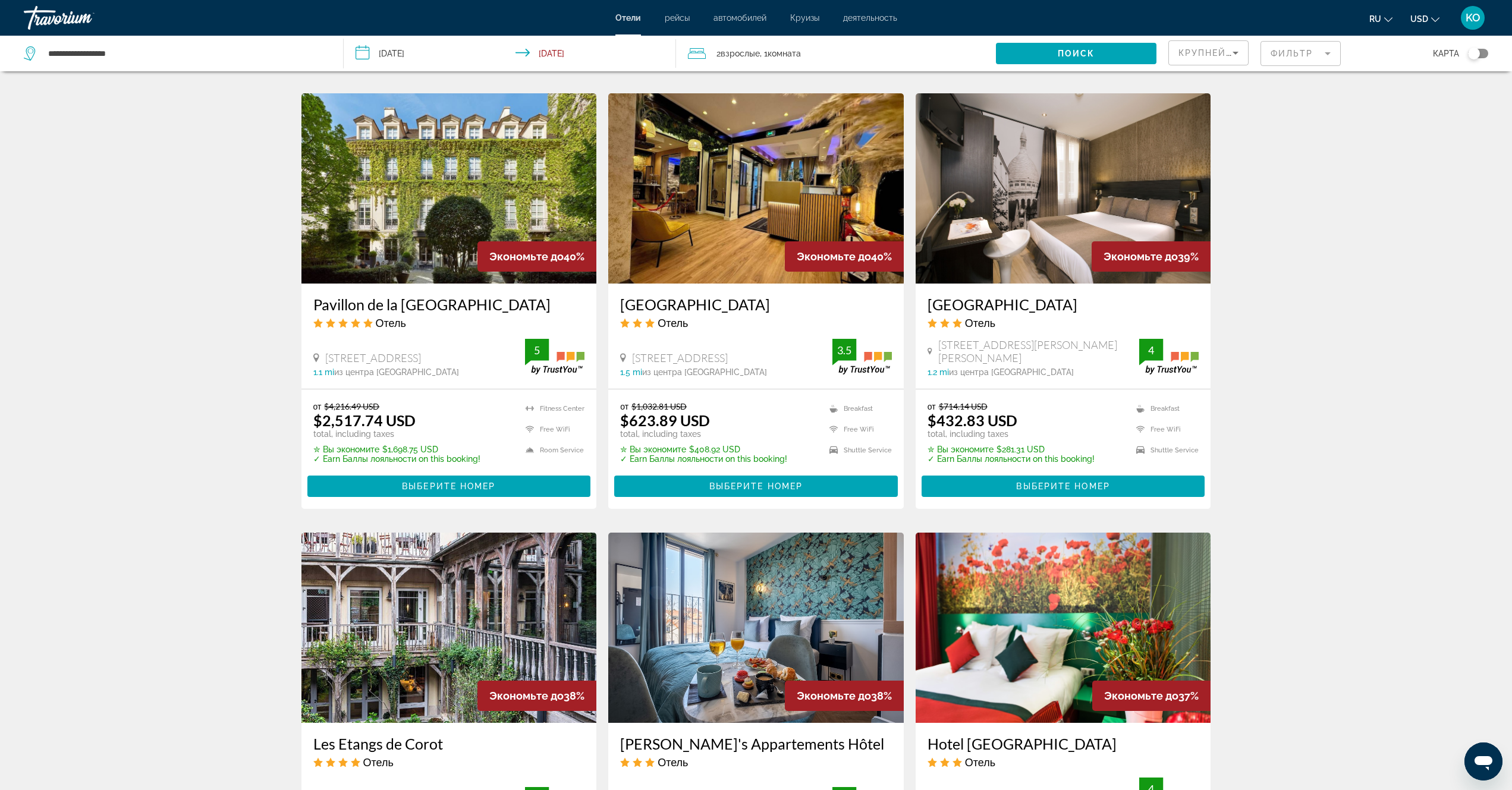
click at [1015, 389] on div "[GEOGRAPHIC_DATA] Отель [STREET_ADDRESS][PERSON_NAME][PERSON_NAME] 1.2 mi из це…" at bounding box center [1064, 336] width 296 height 106
click at [1074, 161] on img "Main content" at bounding box center [1064, 188] width 296 height 190
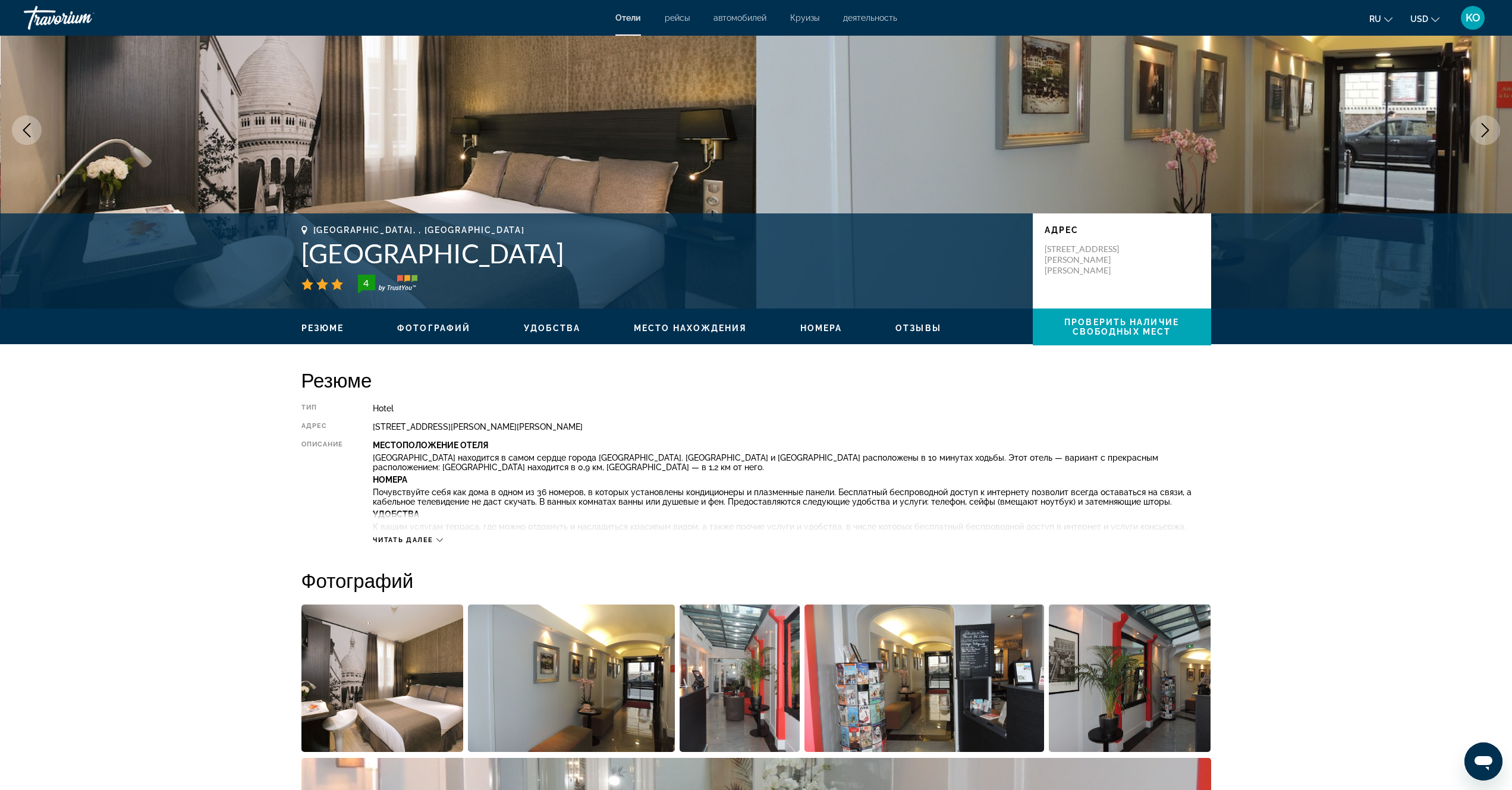
scroll to position [357, 0]
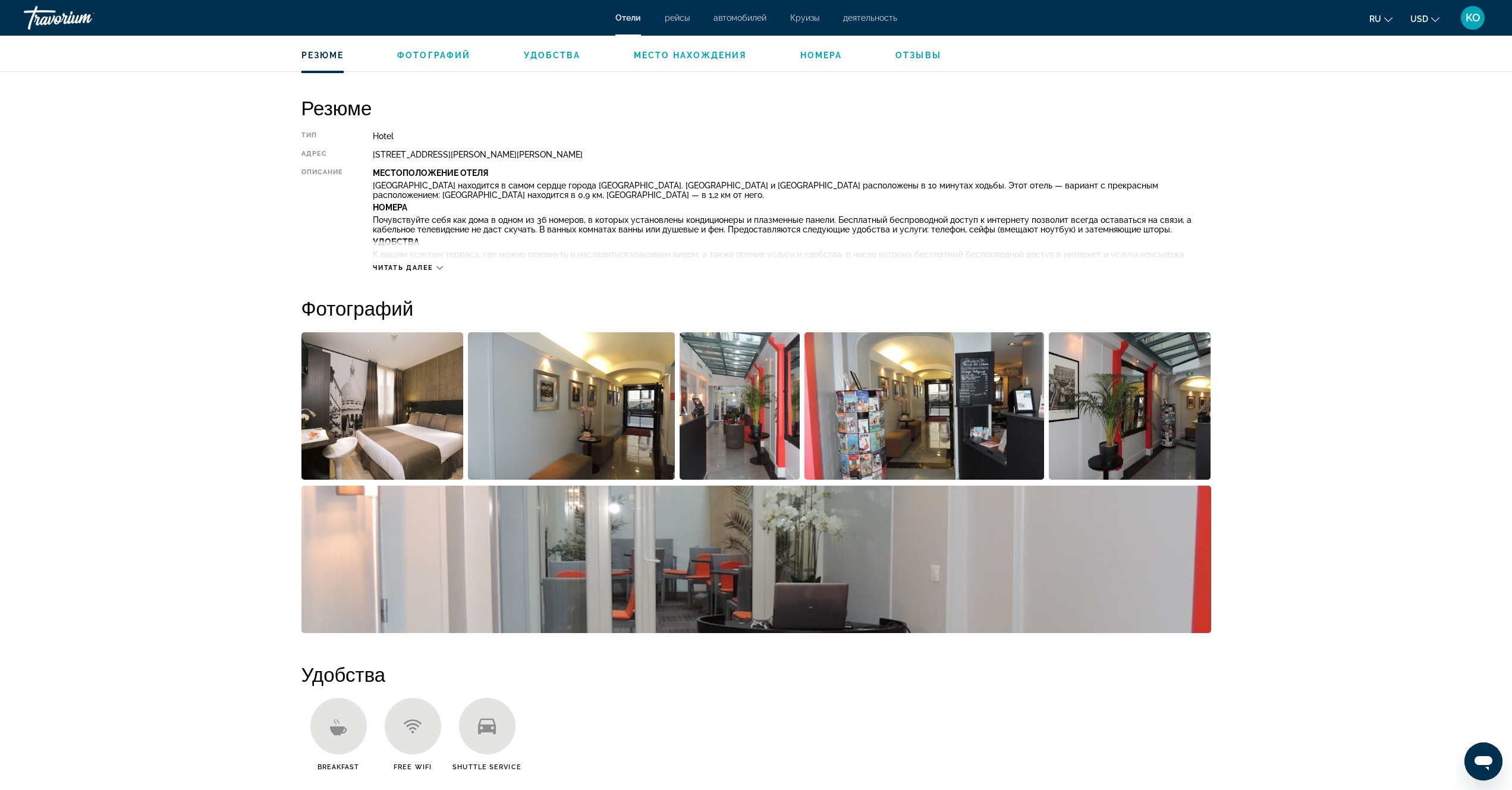
click at [437, 391] on img "Open full-screen image slider" at bounding box center [383, 405] width 162 height 147
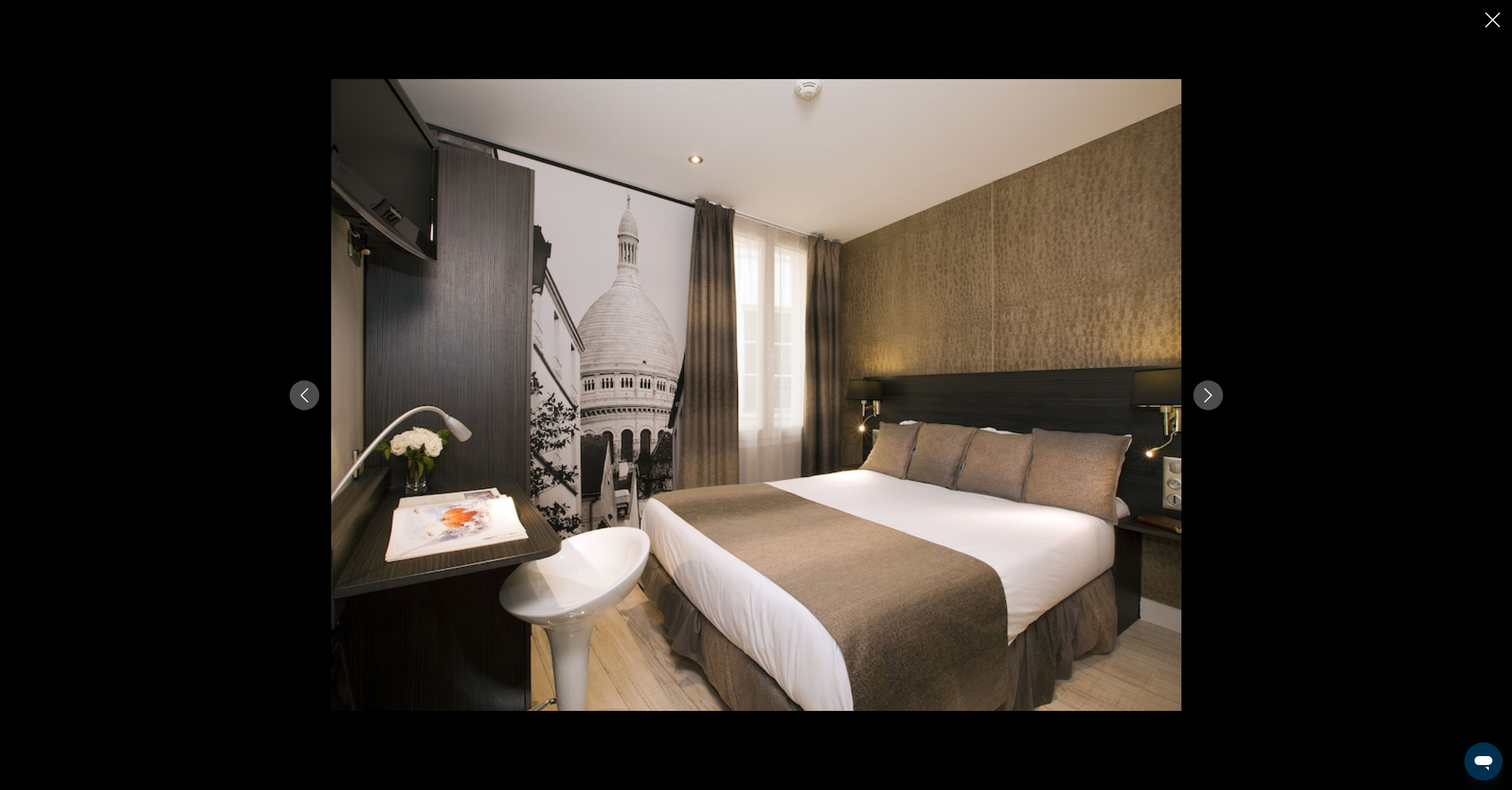
click at [1203, 406] on button "Next image" at bounding box center [1208, 395] width 30 height 30
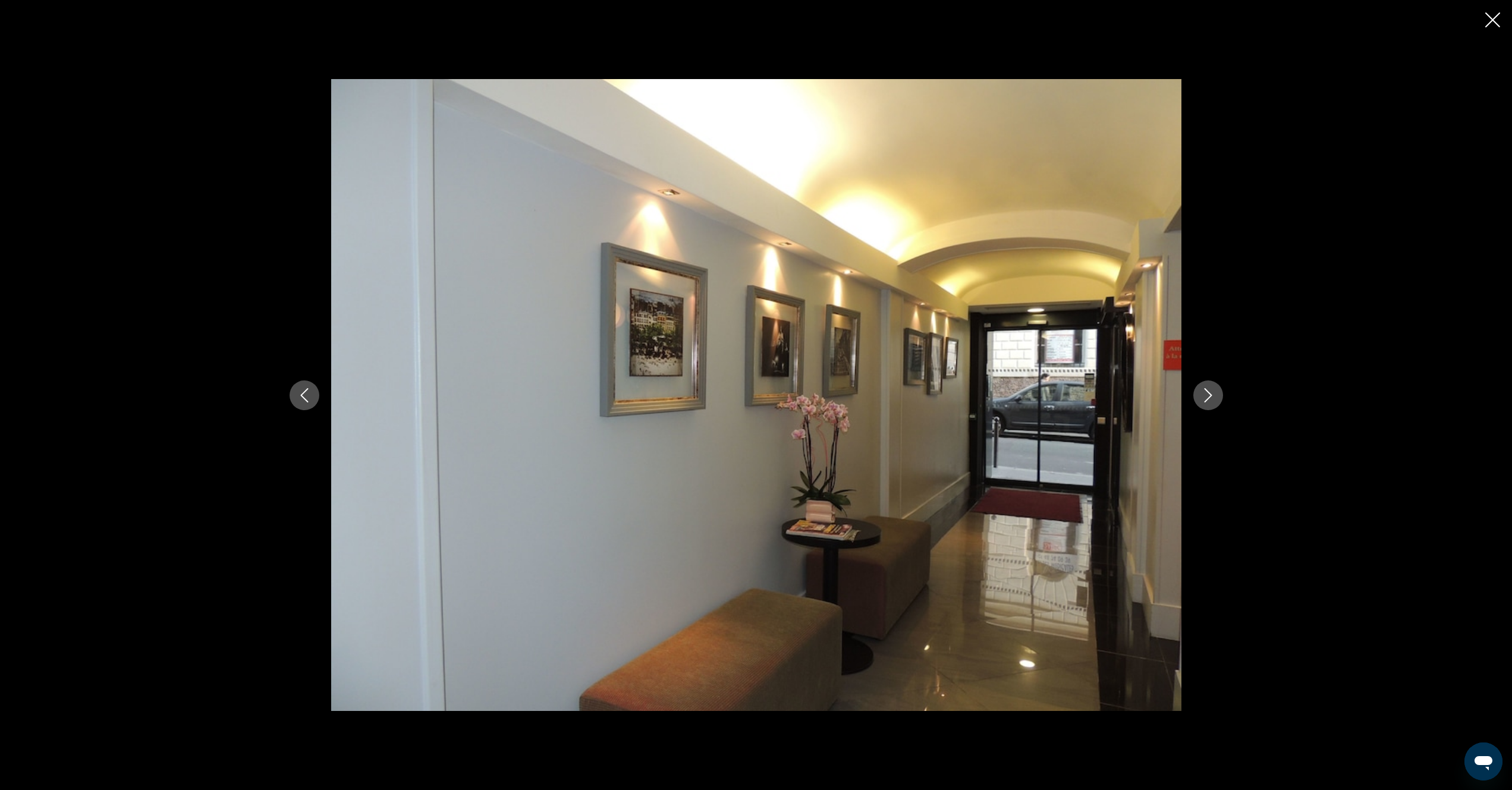
click at [1203, 406] on button "Next image" at bounding box center [1208, 395] width 30 height 30
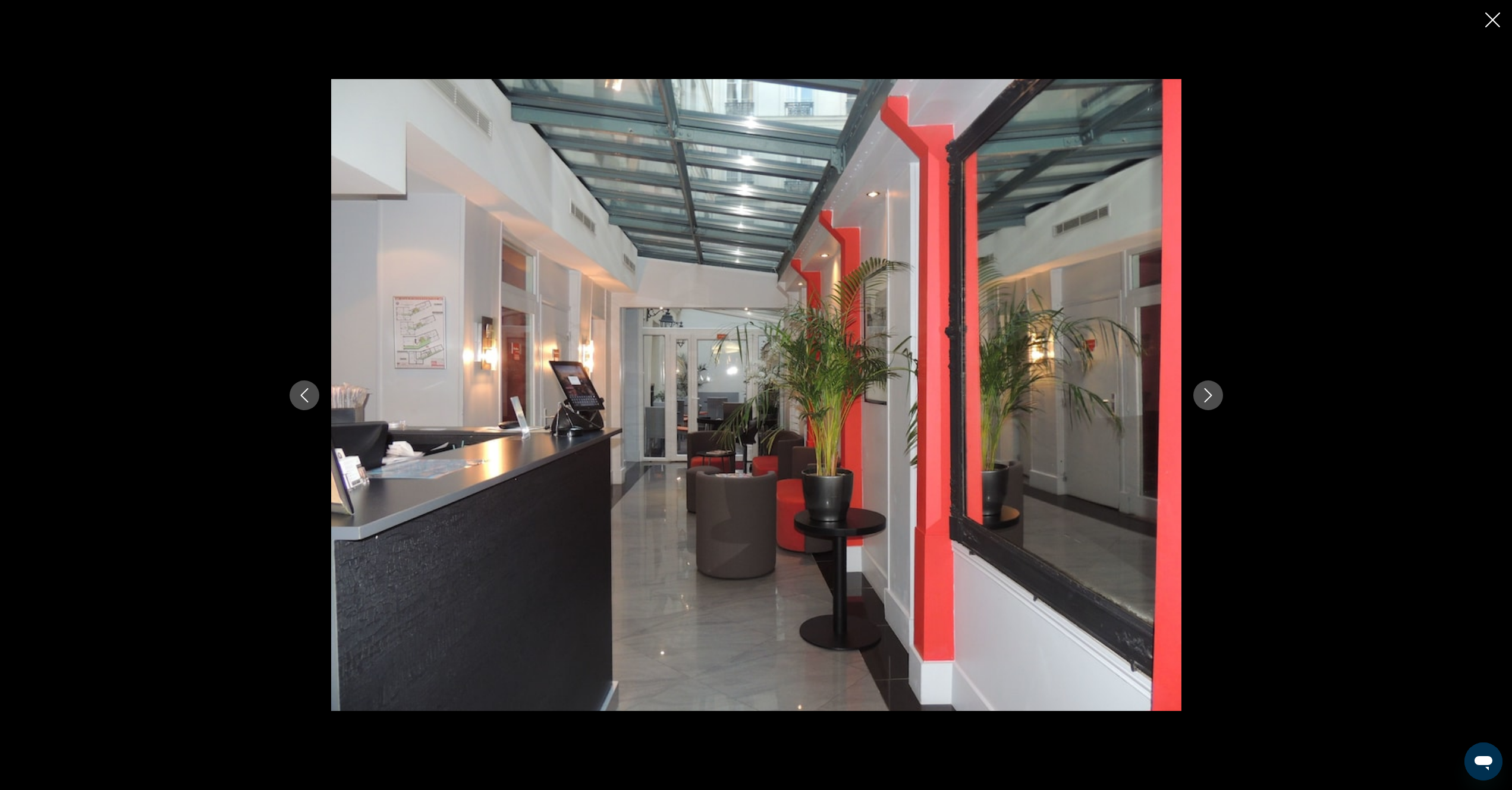
click at [1203, 406] on button "Next image" at bounding box center [1208, 395] width 30 height 30
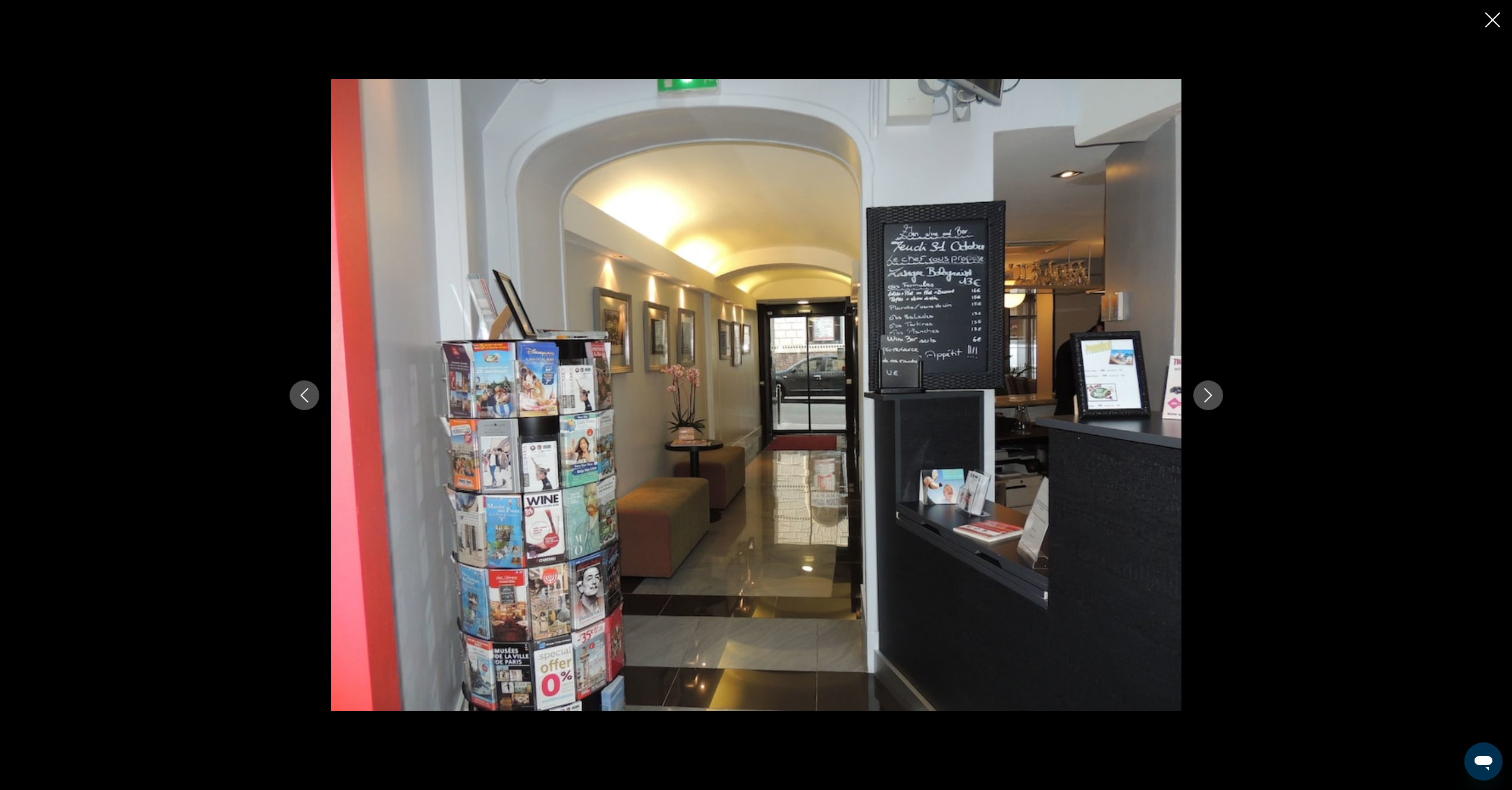
click at [1206, 405] on button "Next image" at bounding box center [1208, 395] width 30 height 30
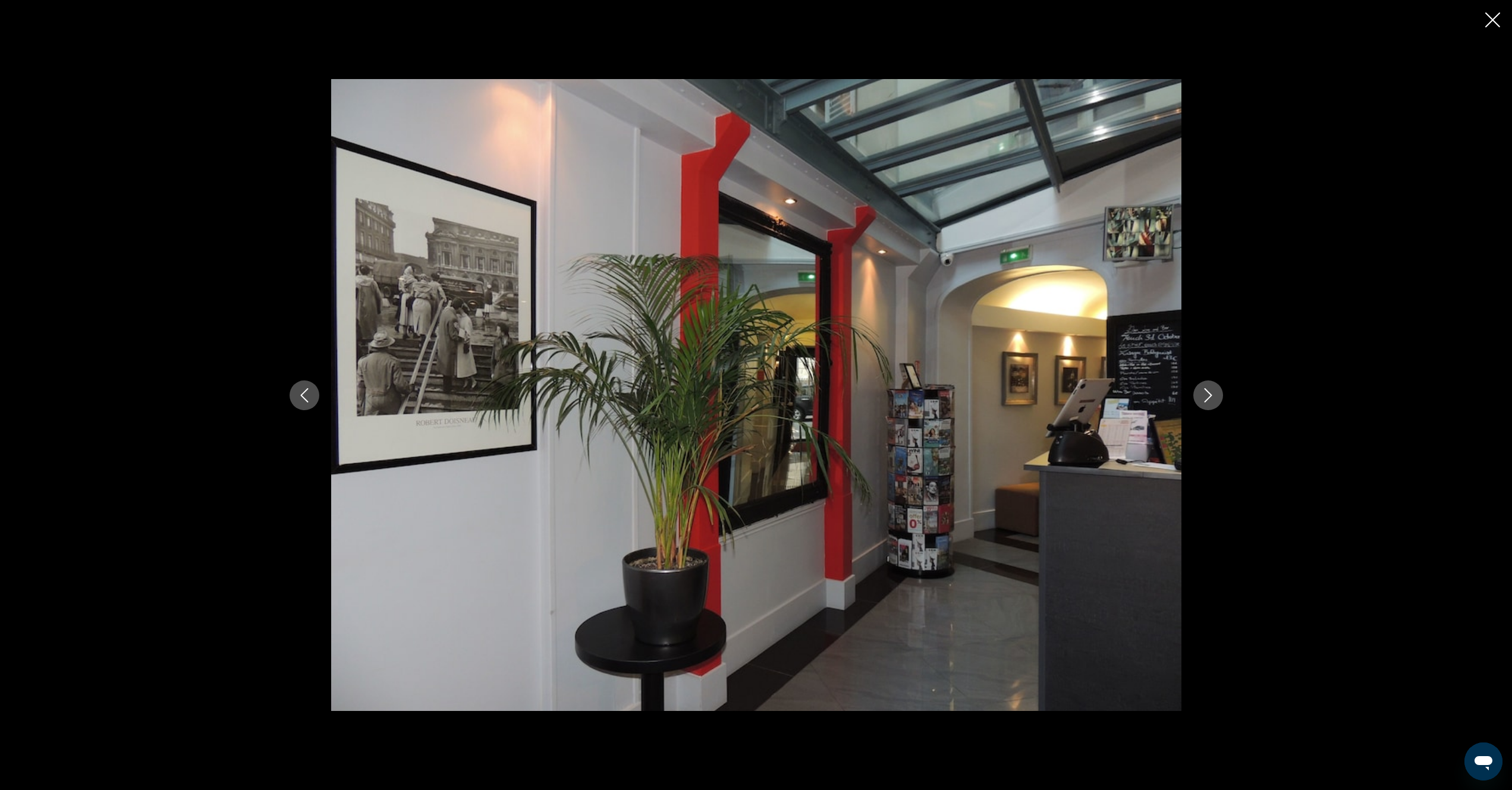
click at [1209, 403] on button "Next image" at bounding box center [1208, 395] width 30 height 30
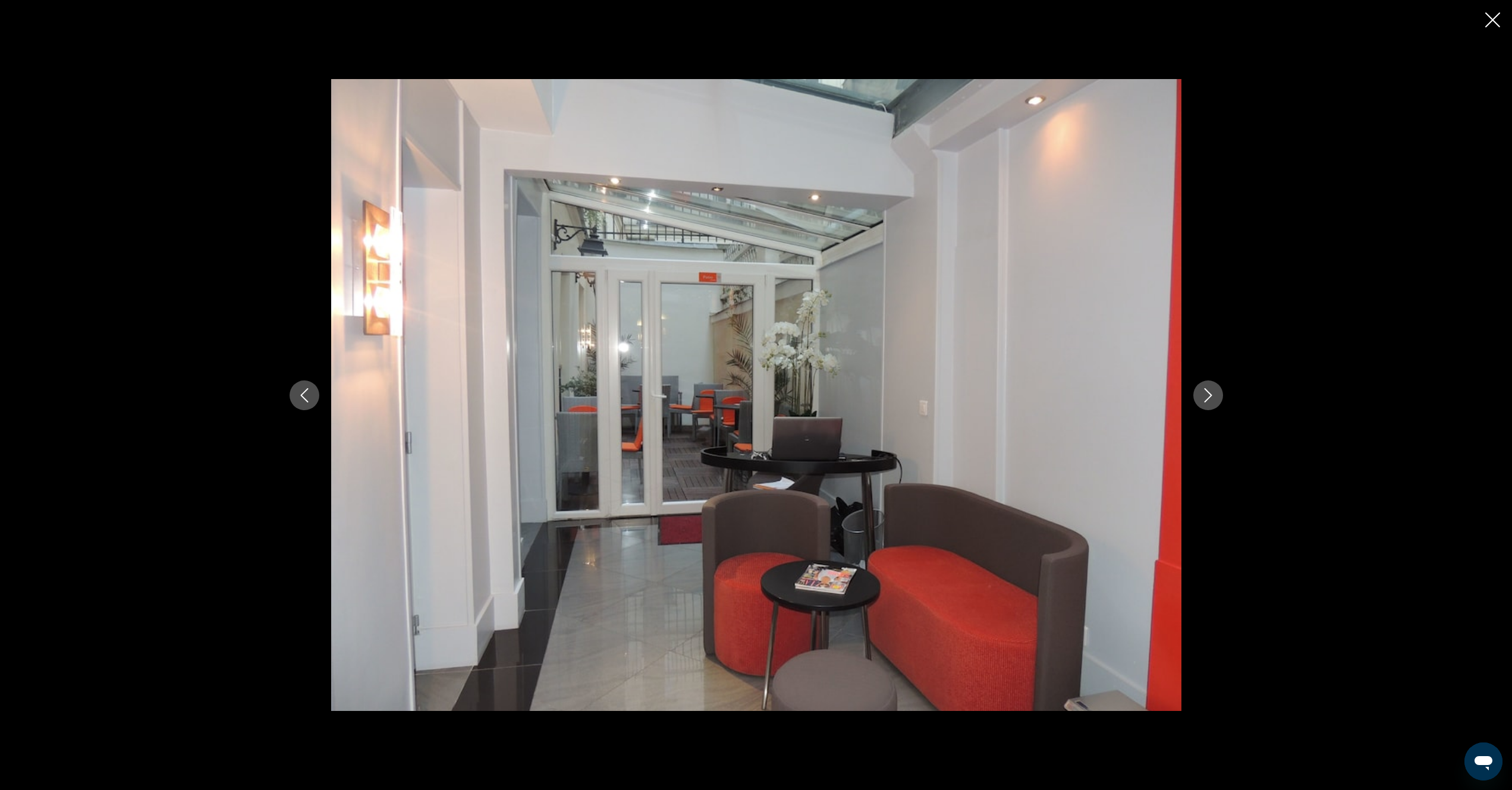
click at [1210, 402] on button "Next image" at bounding box center [1208, 395] width 30 height 30
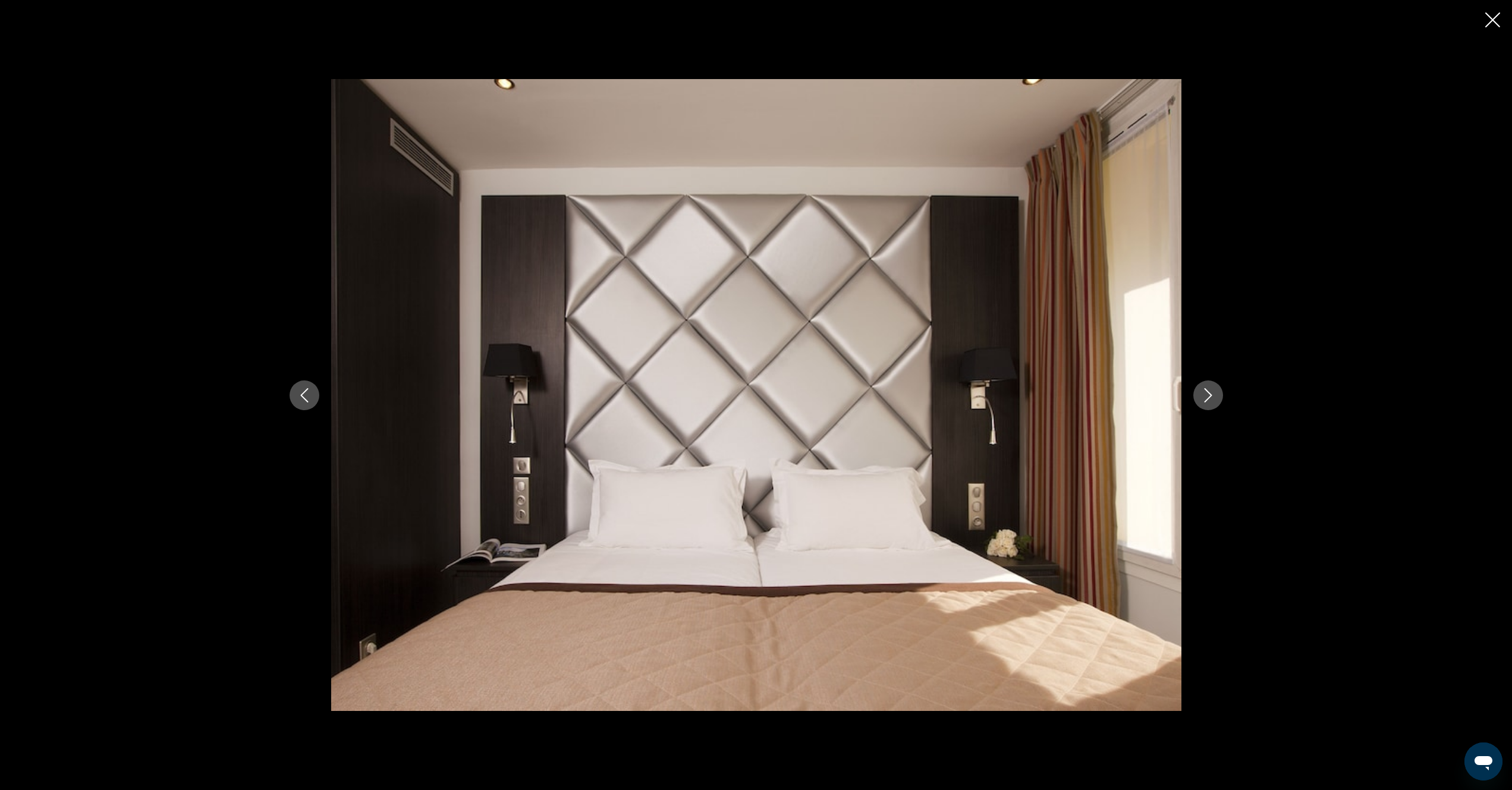
click at [1210, 402] on button "Next image" at bounding box center [1208, 395] width 30 height 30
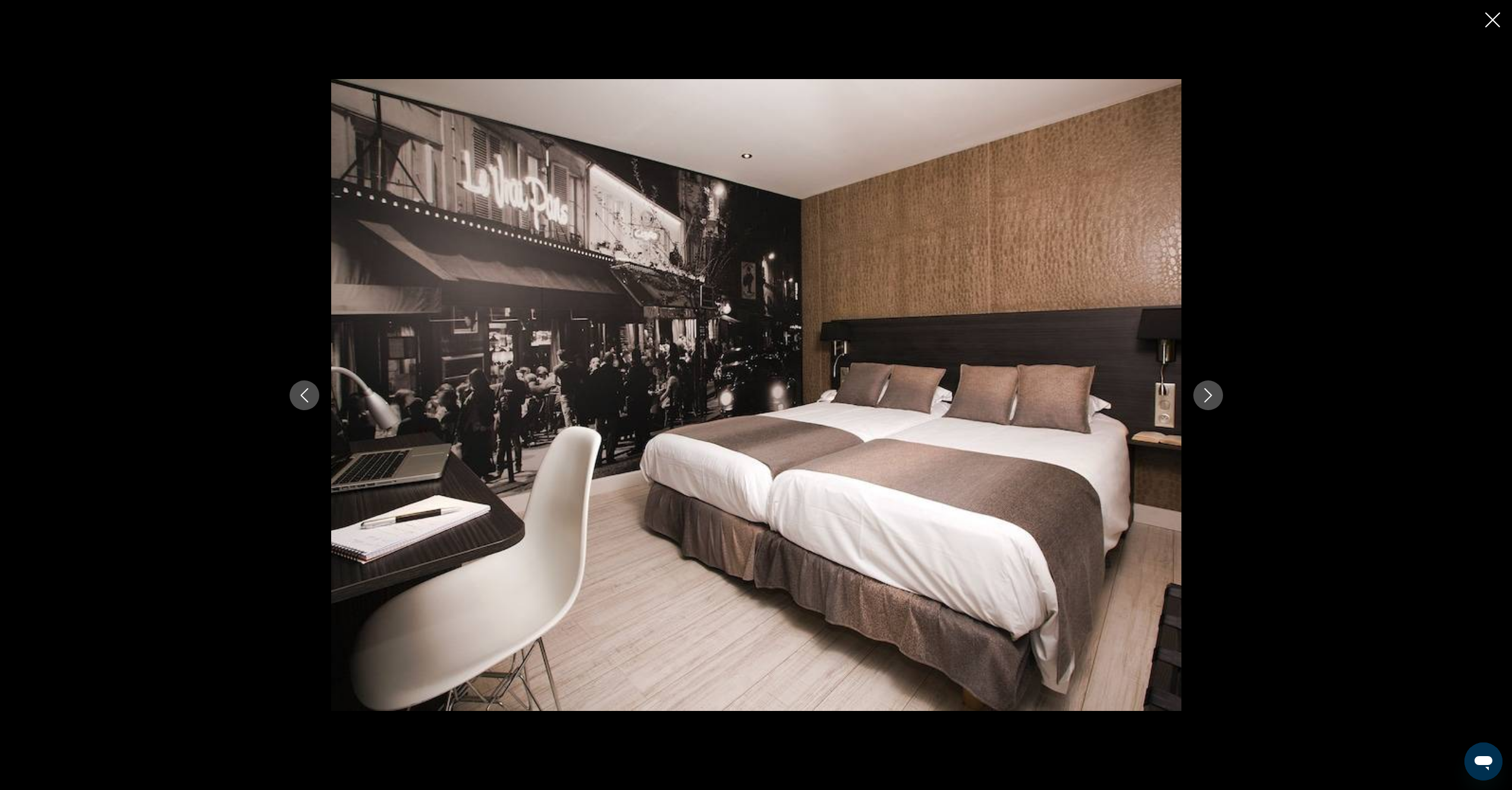
click at [1210, 402] on button "Next image" at bounding box center [1208, 395] width 30 height 30
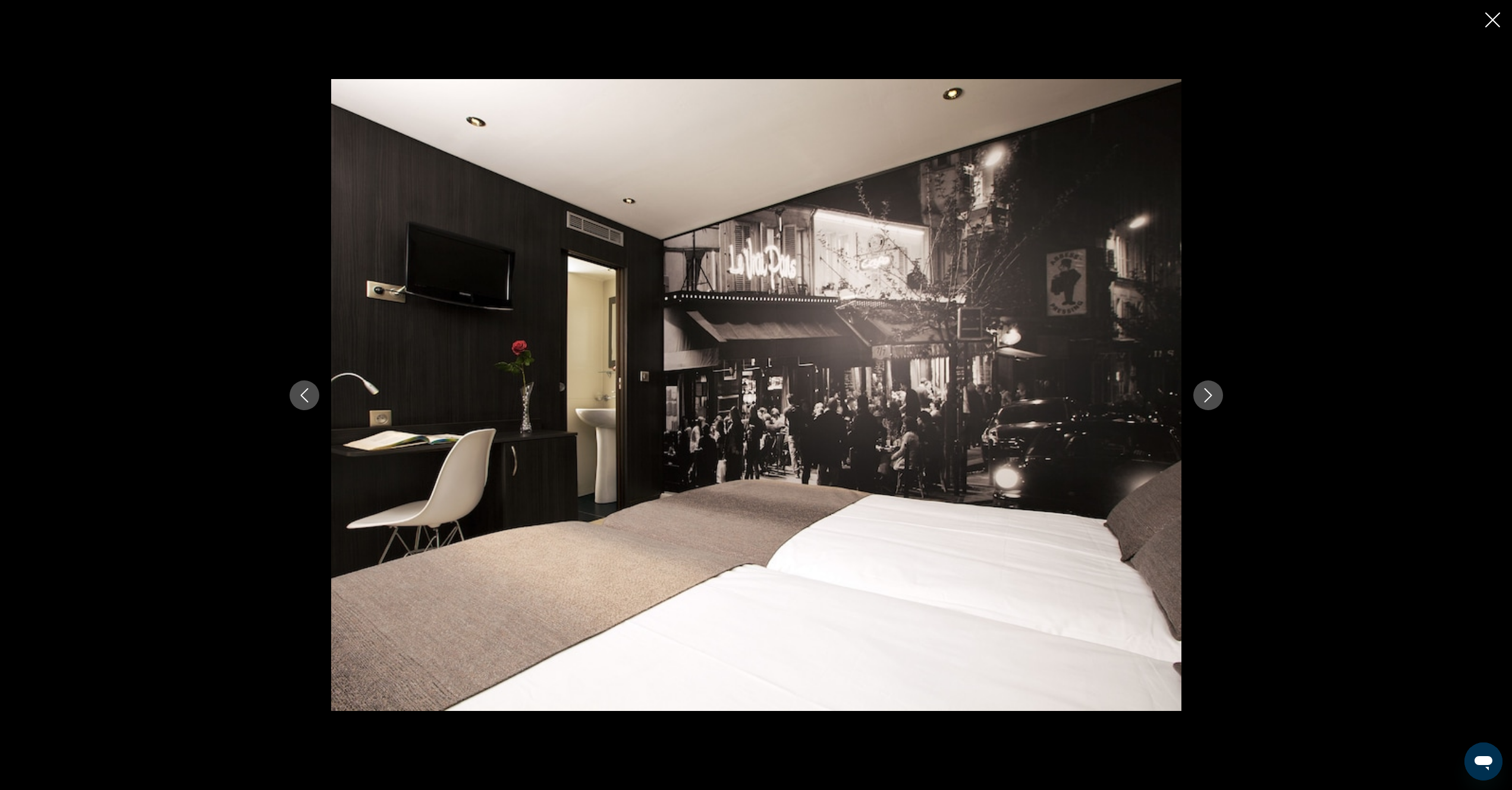
click at [1210, 402] on button "Next image" at bounding box center [1208, 395] width 30 height 30
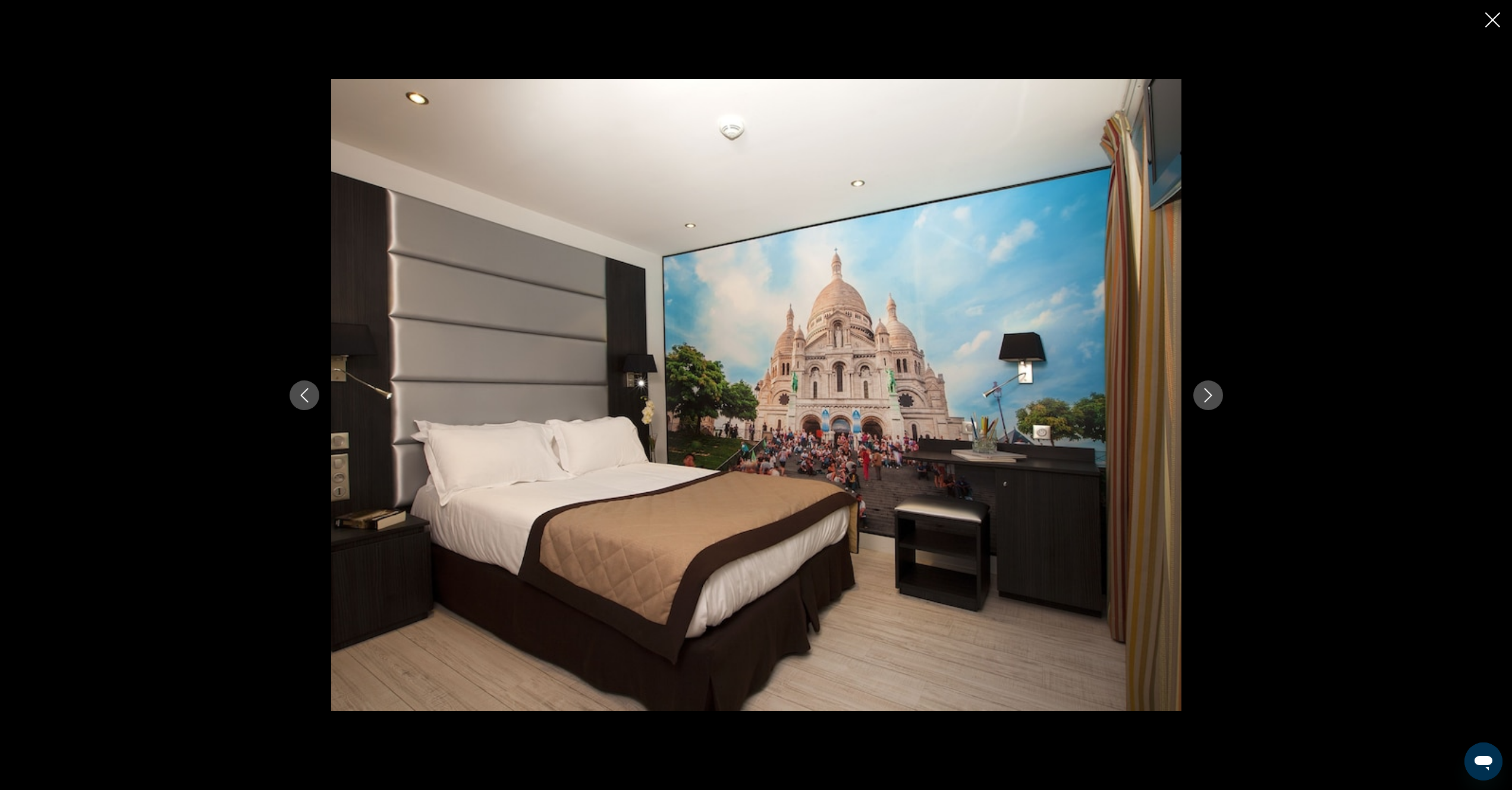
click at [1210, 402] on button "Next image" at bounding box center [1208, 395] width 30 height 30
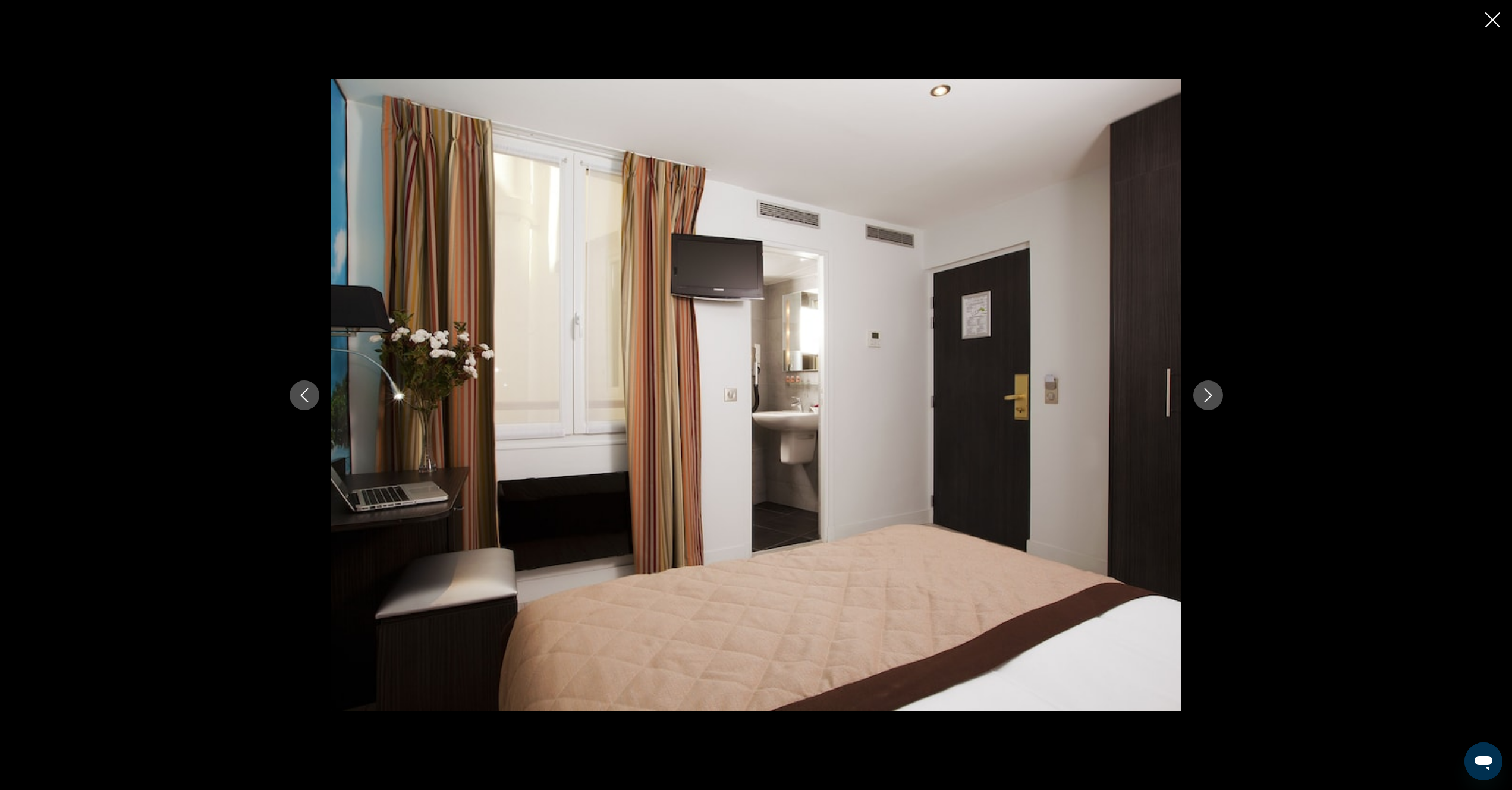
click at [1210, 400] on icon "Next image" at bounding box center [1208, 395] width 14 height 14
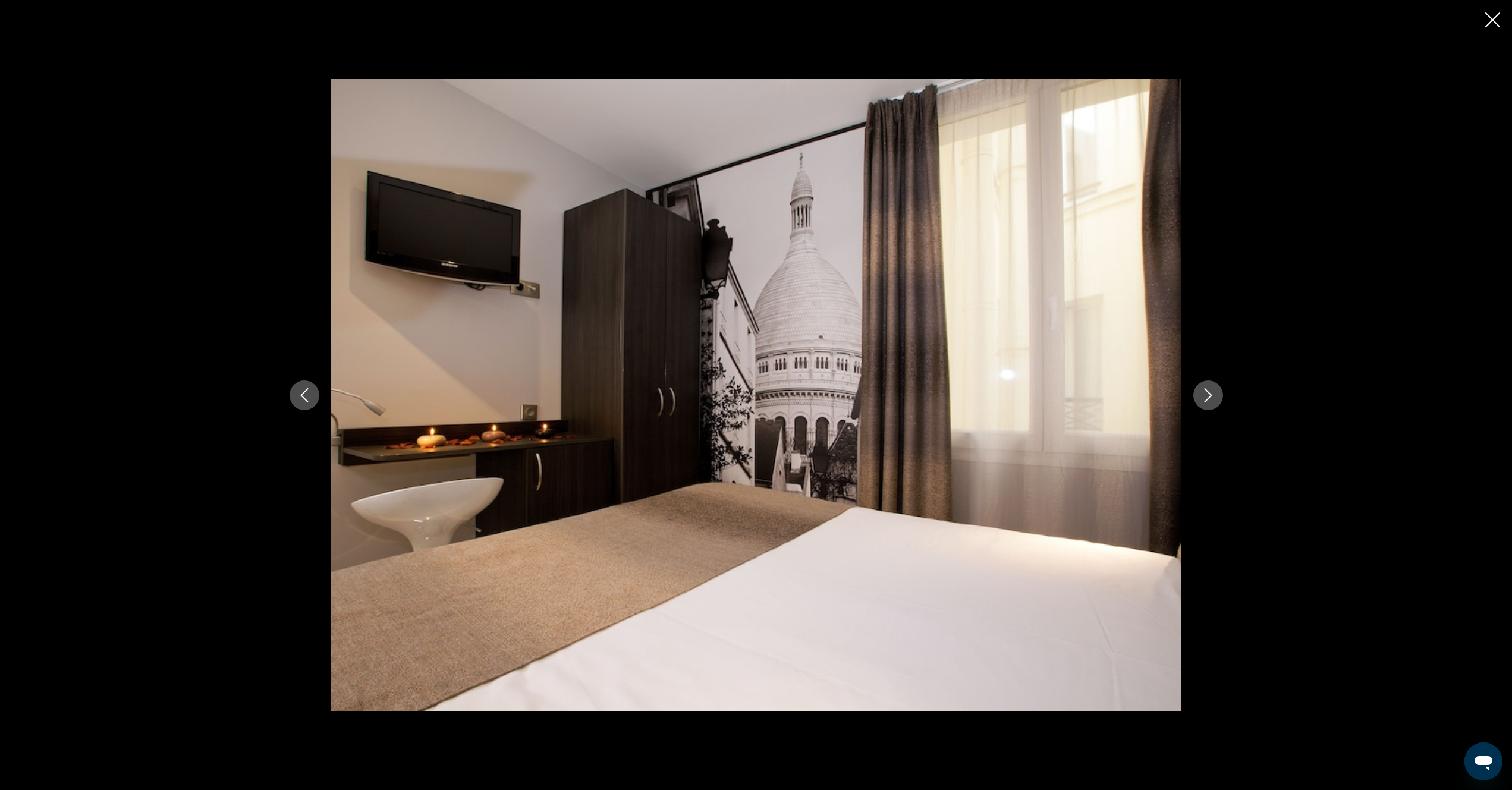
click at [1210, 398] on icon "Next image" at bounding box center [1208, 395] width 14 height 14
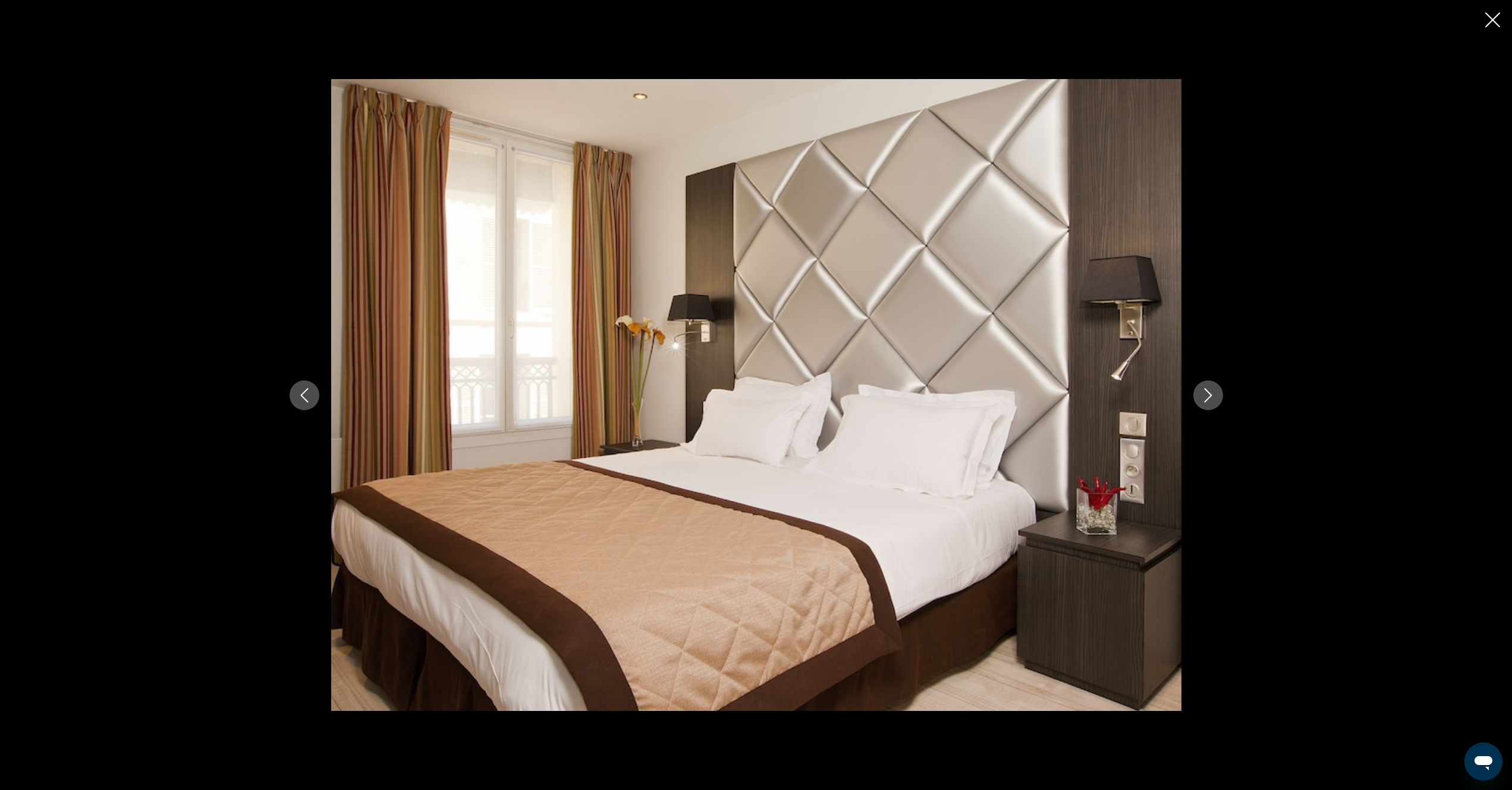
click at [1202, 399] on icon "Next image" at bounding box center [1208, 395] width 14 height 14
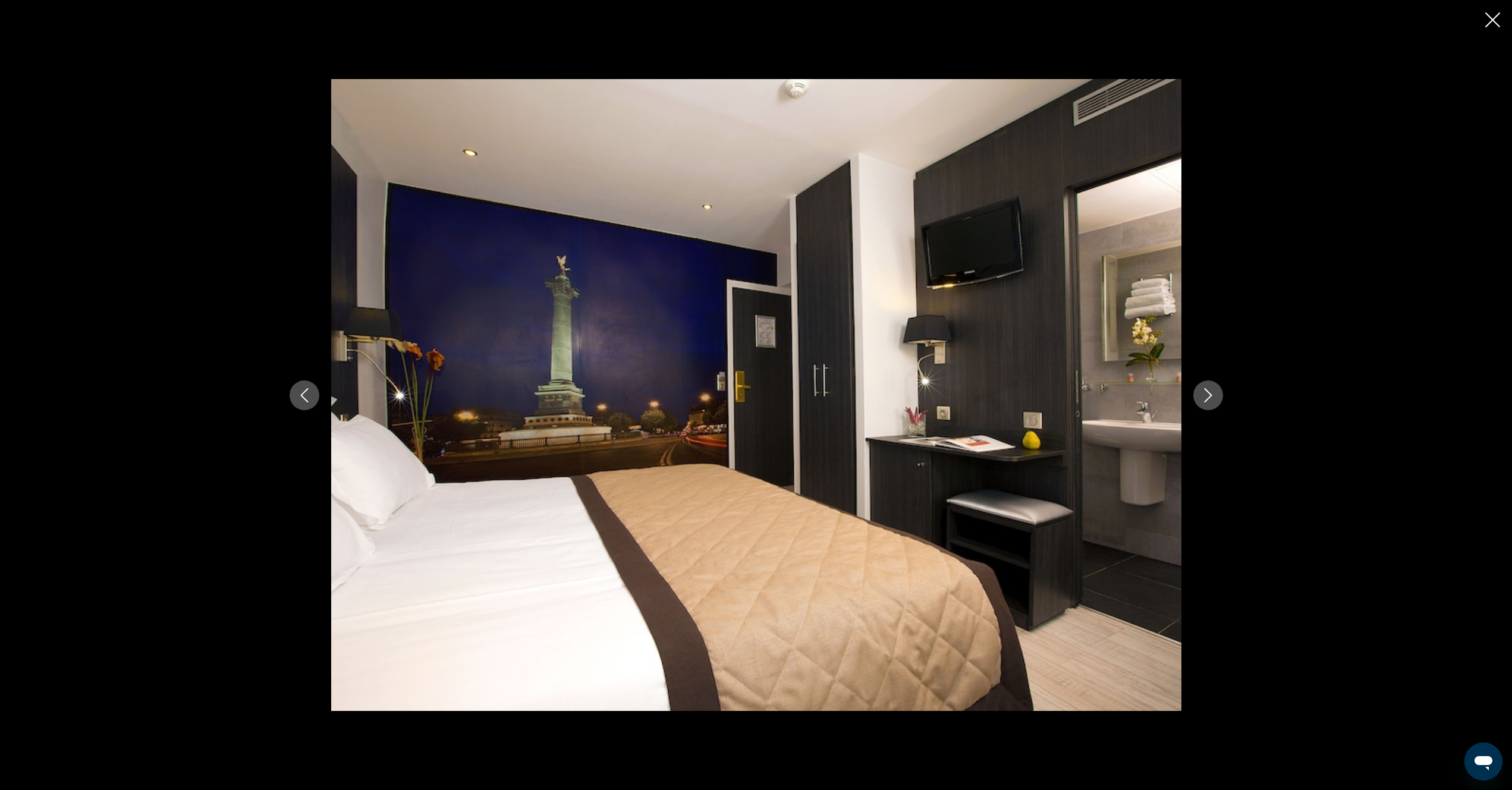
click at [1206, 403] on button "Next image" at bounding box center [1208, 395] width 30 height 30
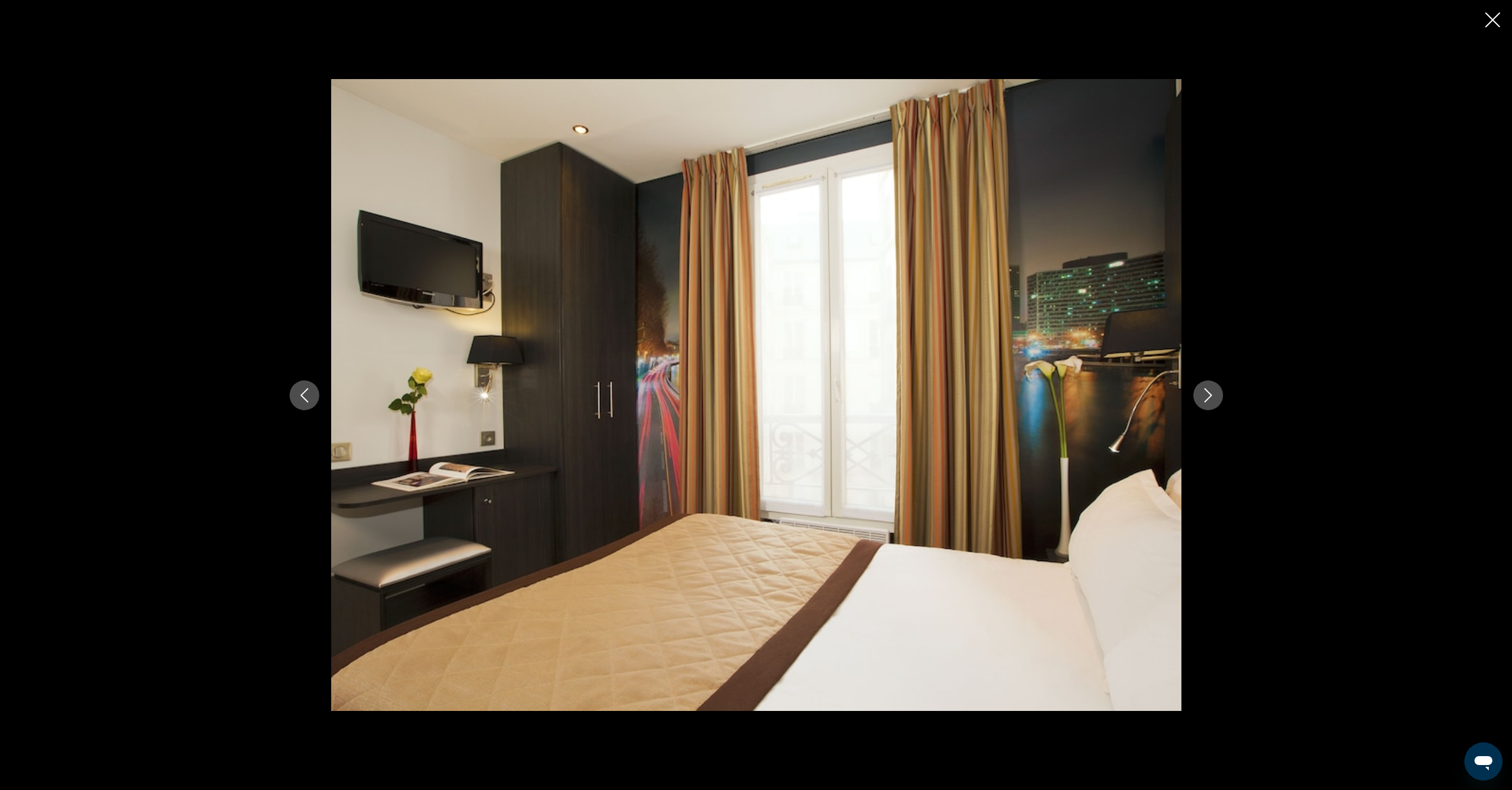
click at [1203, 395] on icon "Next image" at bounding box center [1208, 395] width 14 height 14
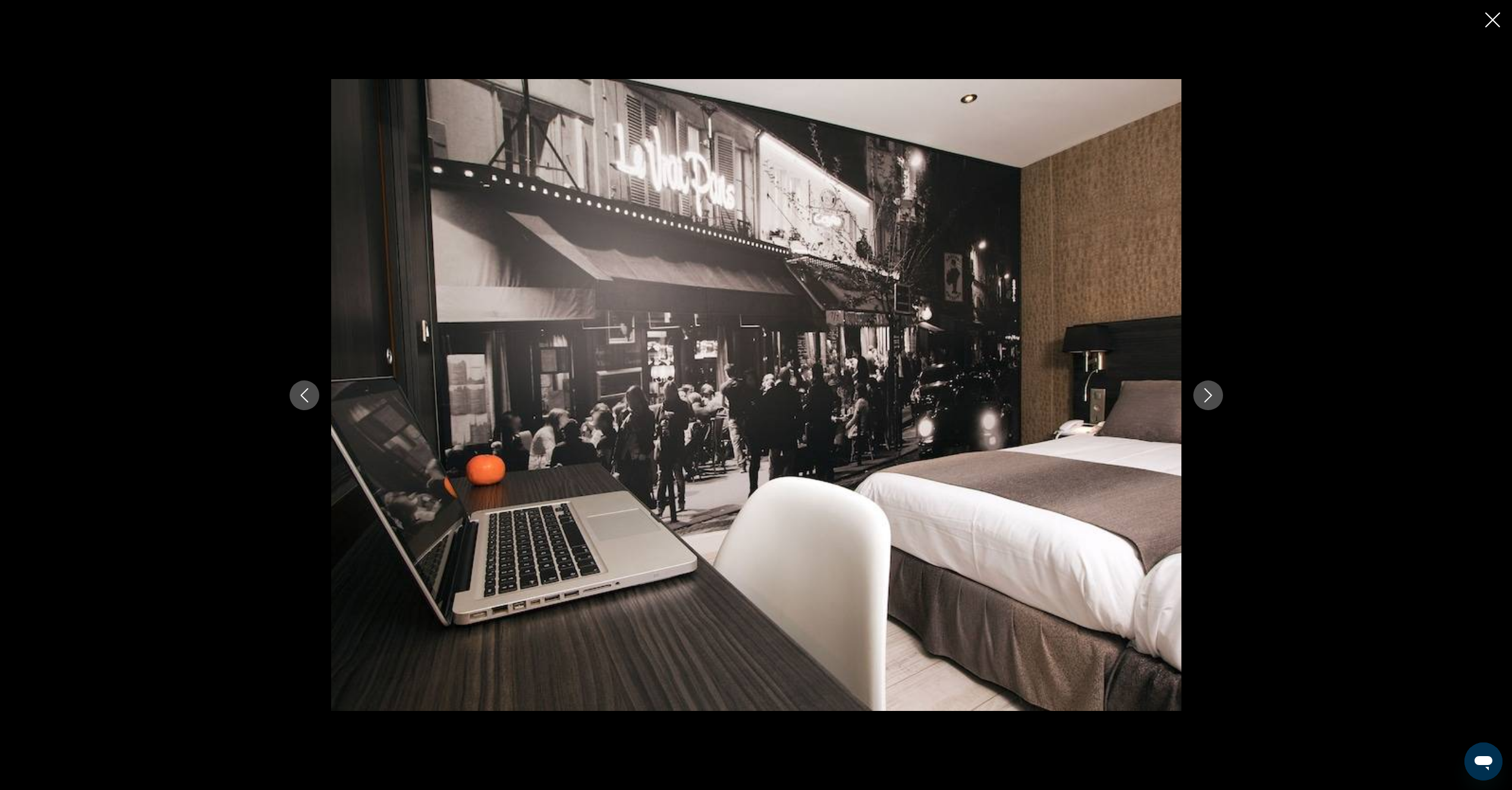
click at [1202, 395] on icon "Next image" at bounding box center [1208, 395] width 14 height 14
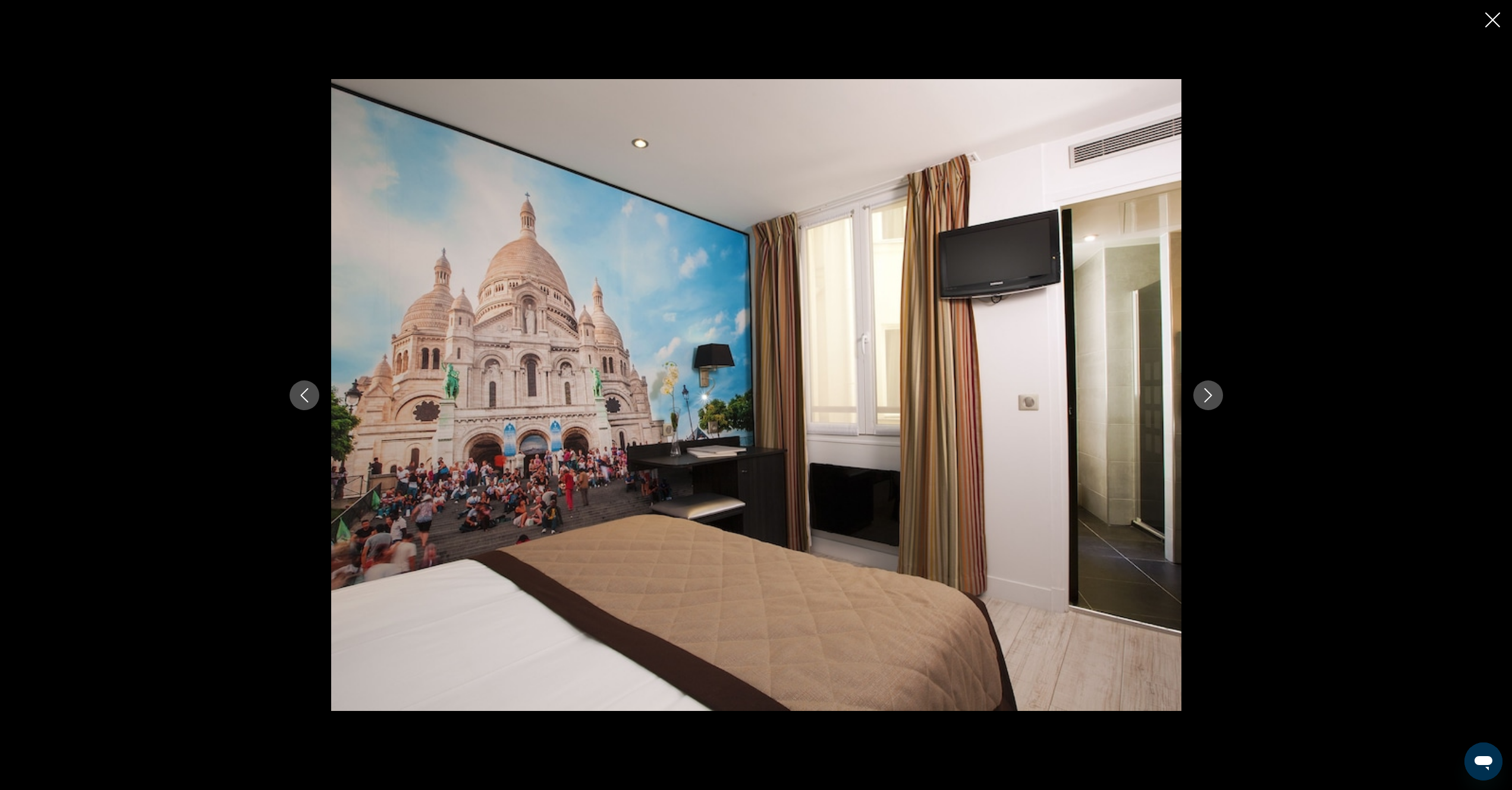
click at [1204, 402] on button "Next image" at bounding box center [1208, 395] width 30 height 30
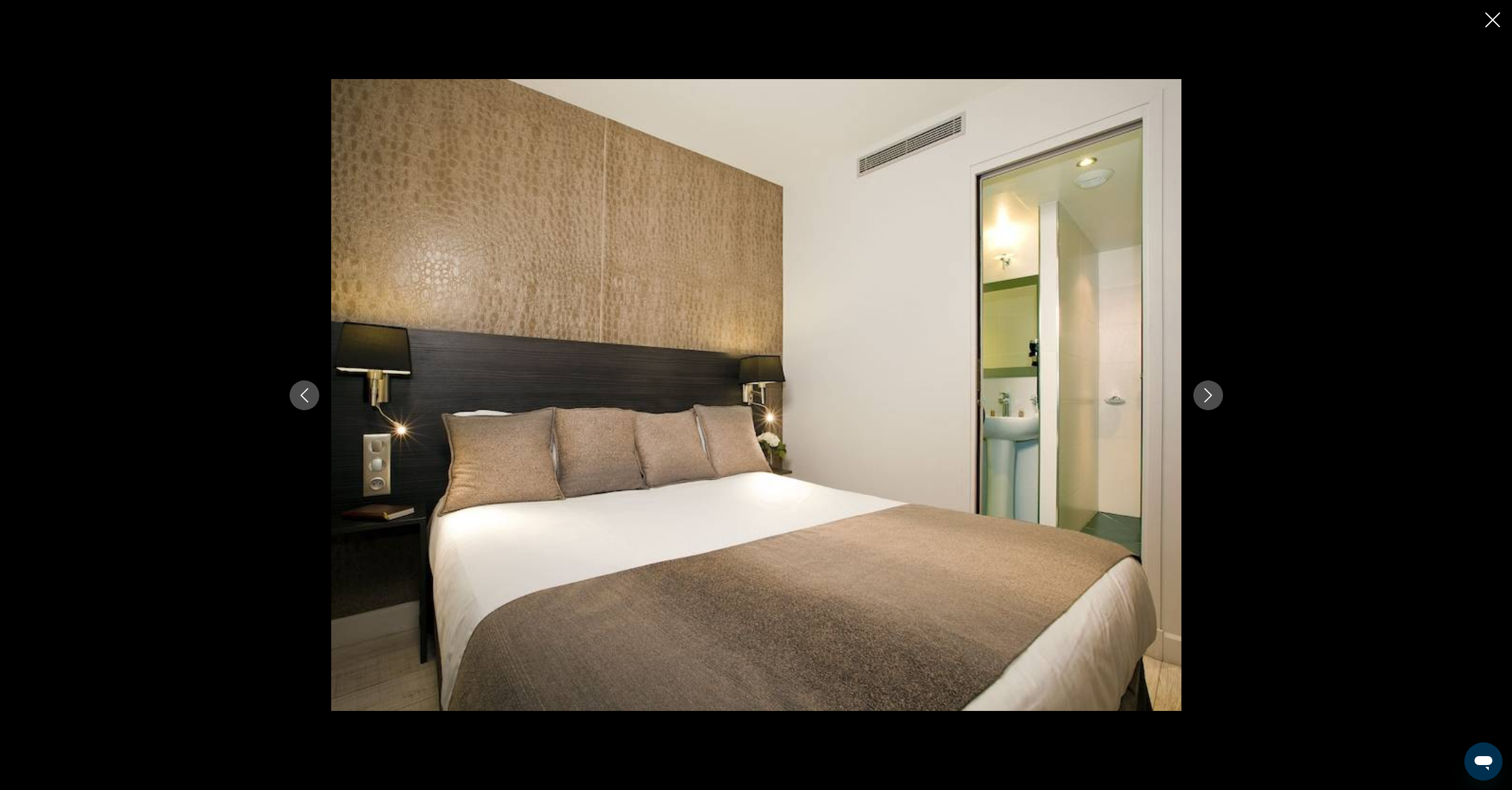
click at [1199, 401] on button "Next image" at bounding box center [1208, 395] width 30 height 30
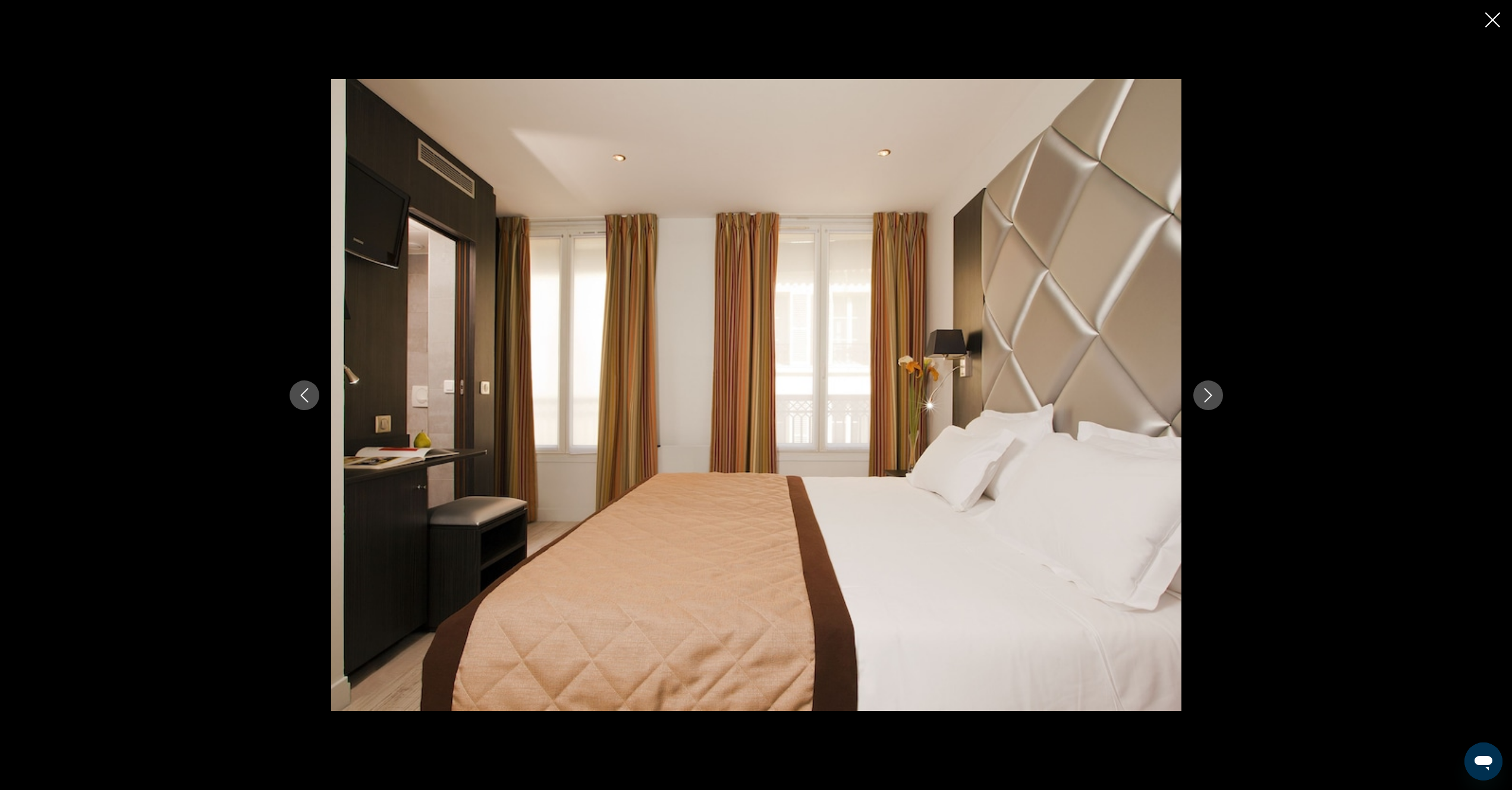
click at [1495, 18] on icon "Close slideshow" at bounding box center [1492, 20] width 15 height 15
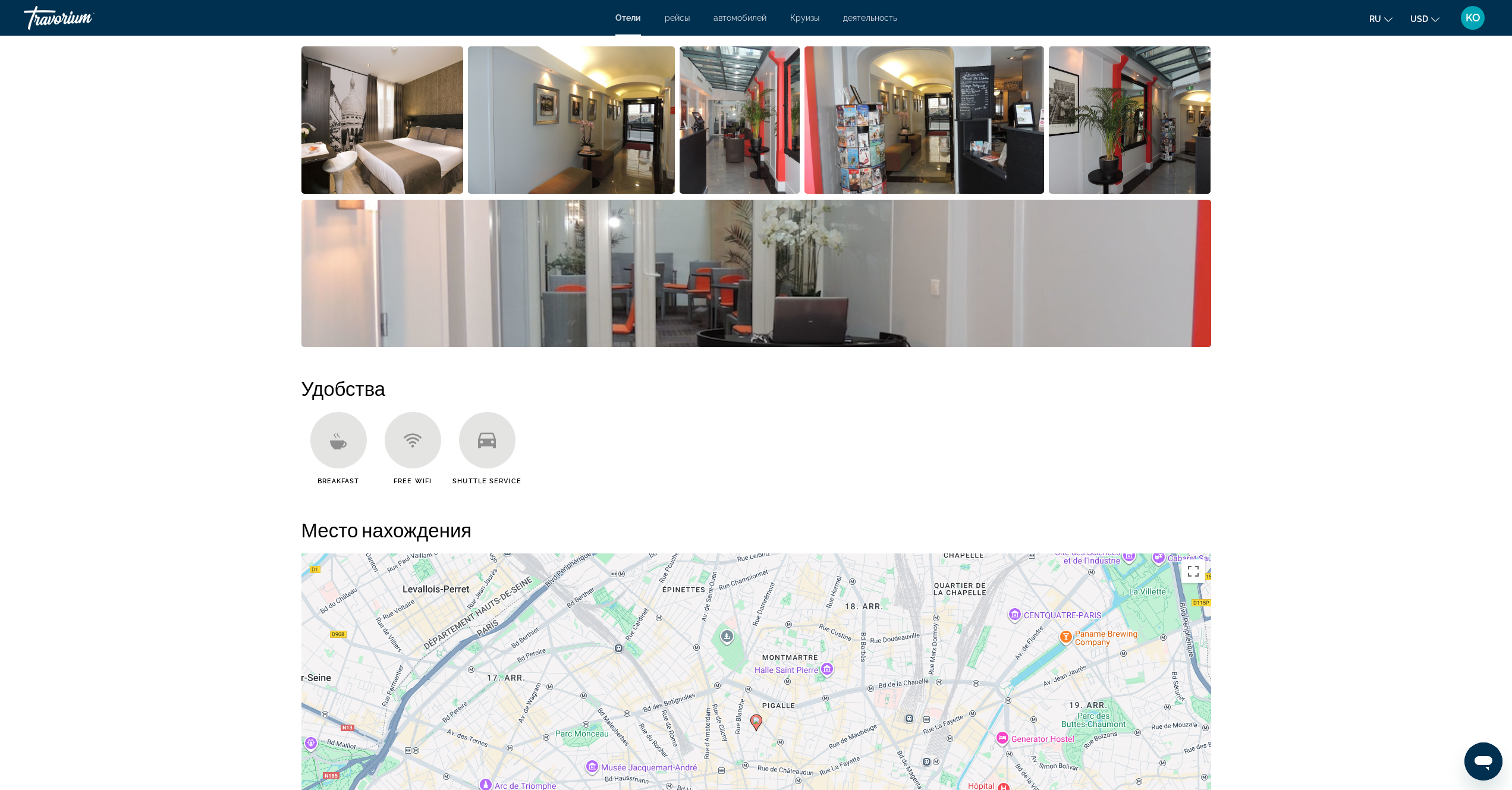
scroll to position [654, 0]
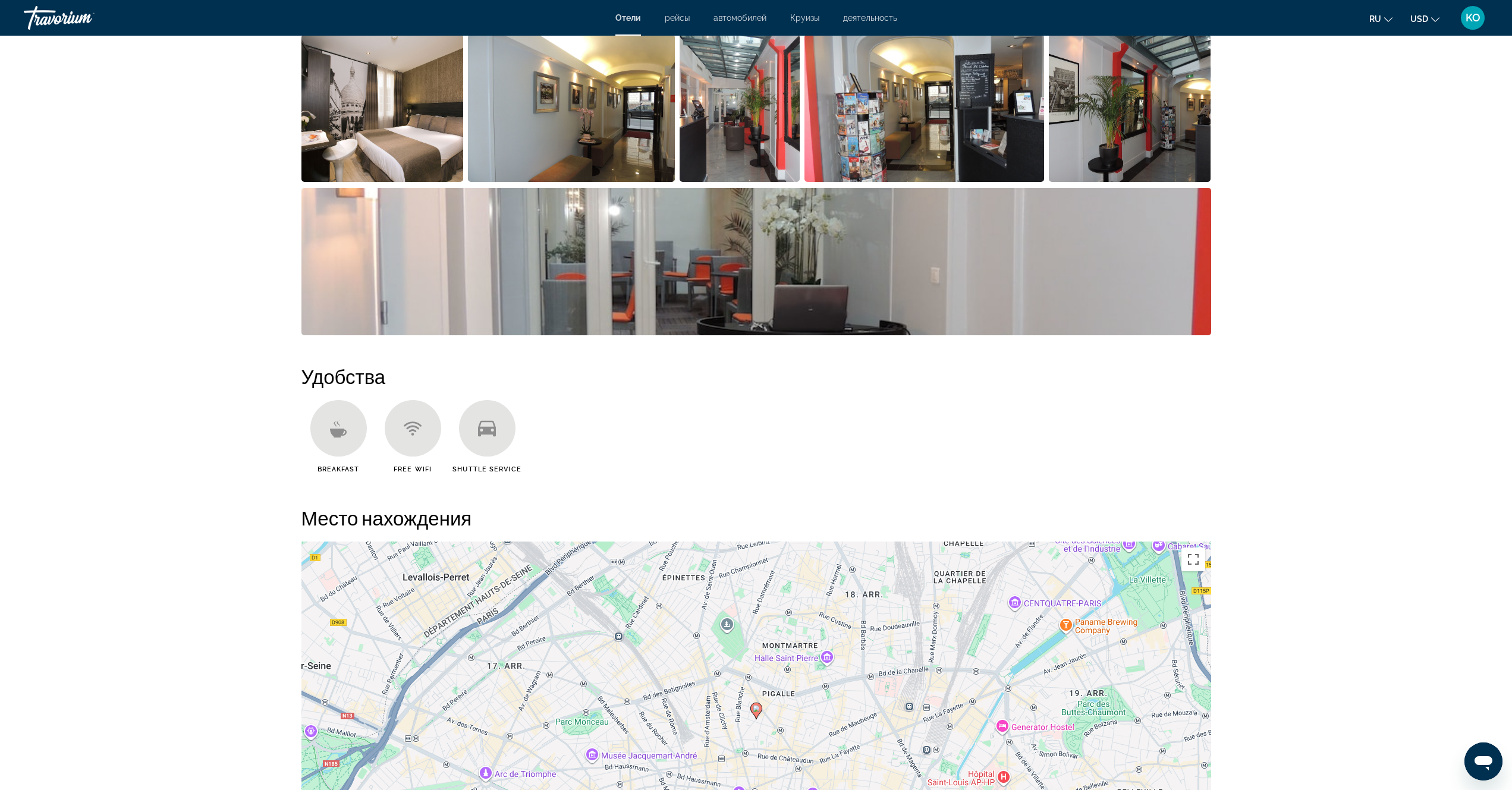
click at [333, 427] on icon "Main content" at bounding box center [338, 429] width 18 height 18
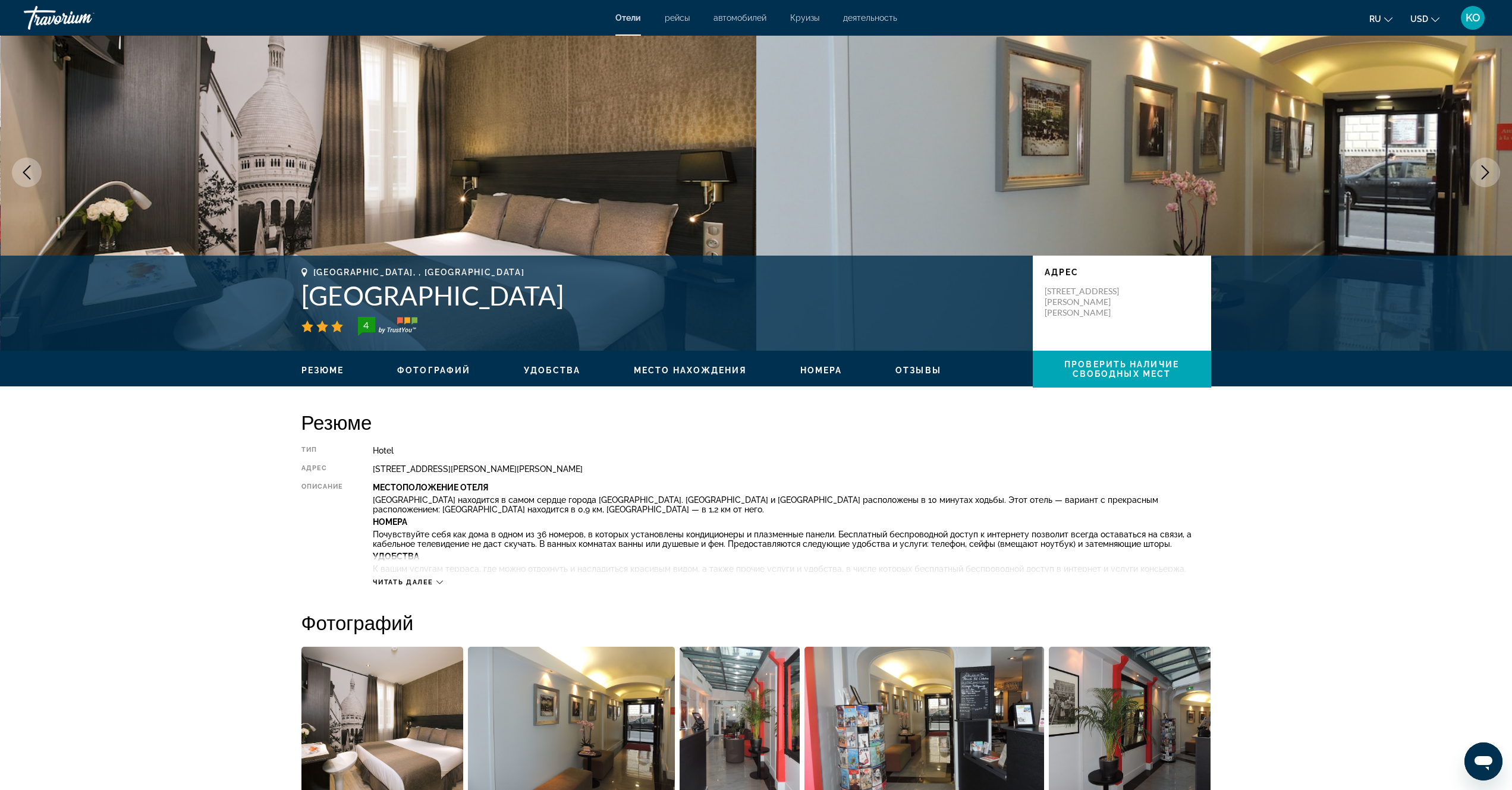
scroll to position [0, 0]
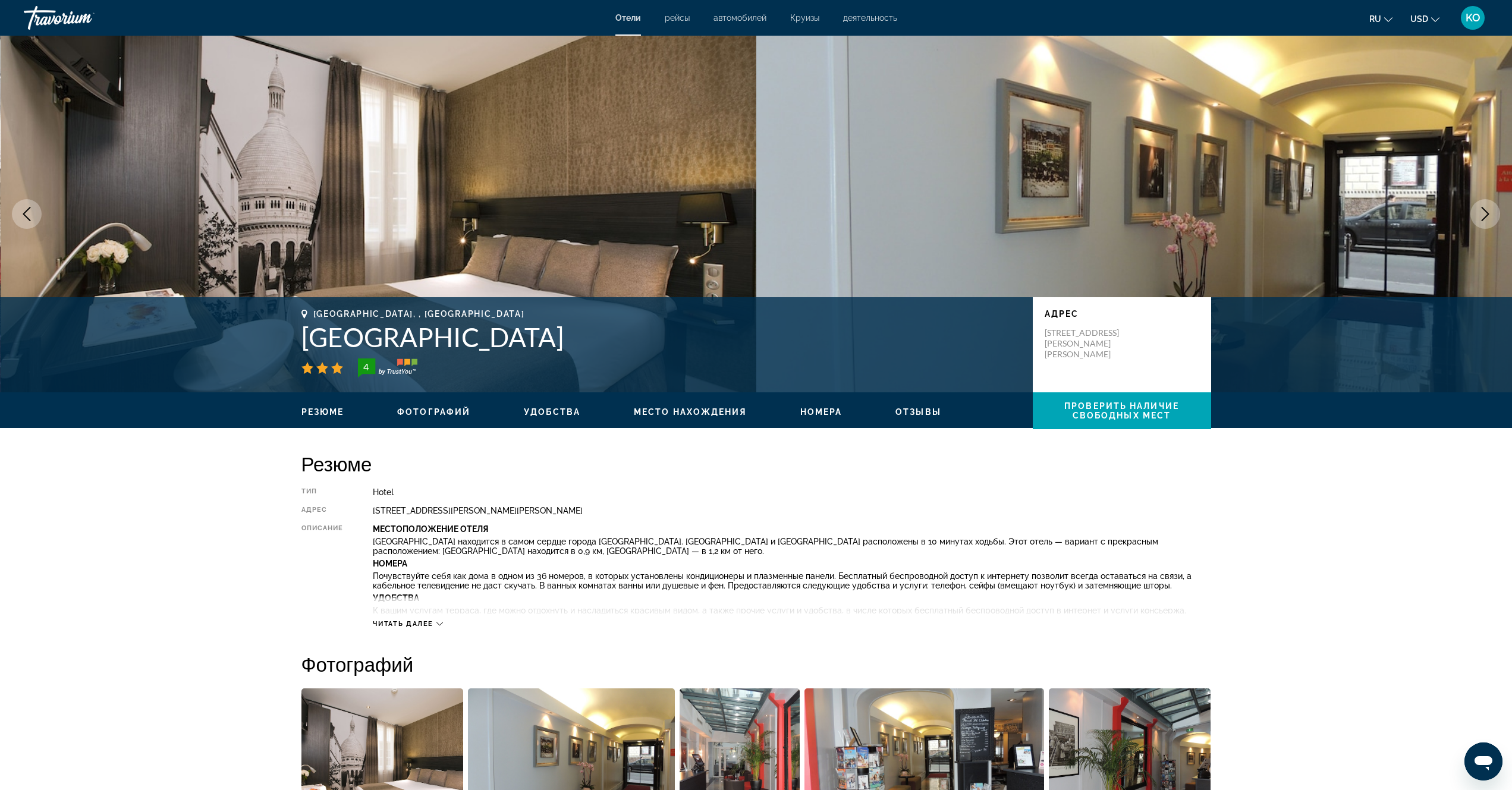
click at [549, 412] on span "Удобства" at bounding box center [552, 412] width 57 height 10
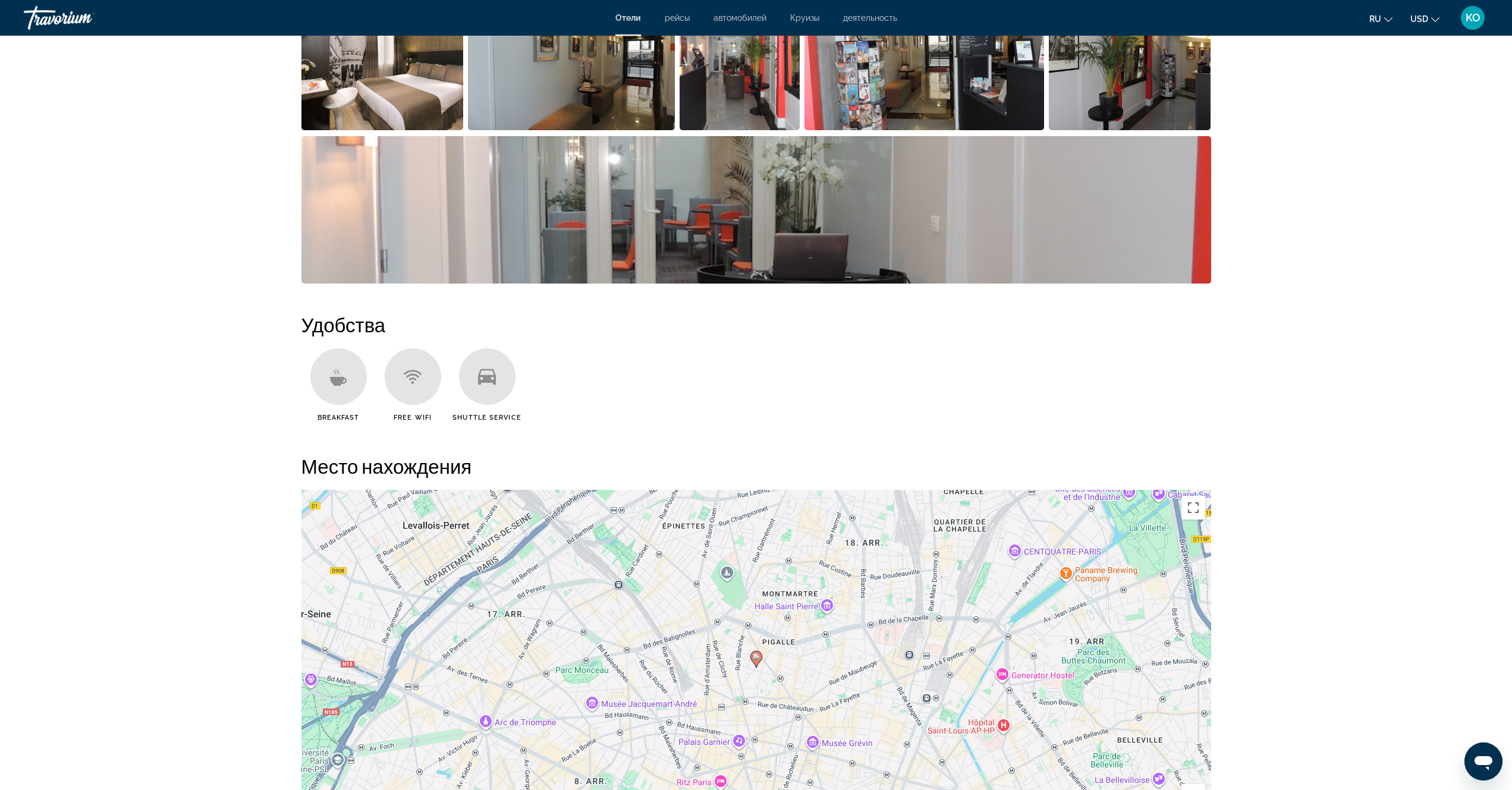
scroll to position [947, 0]
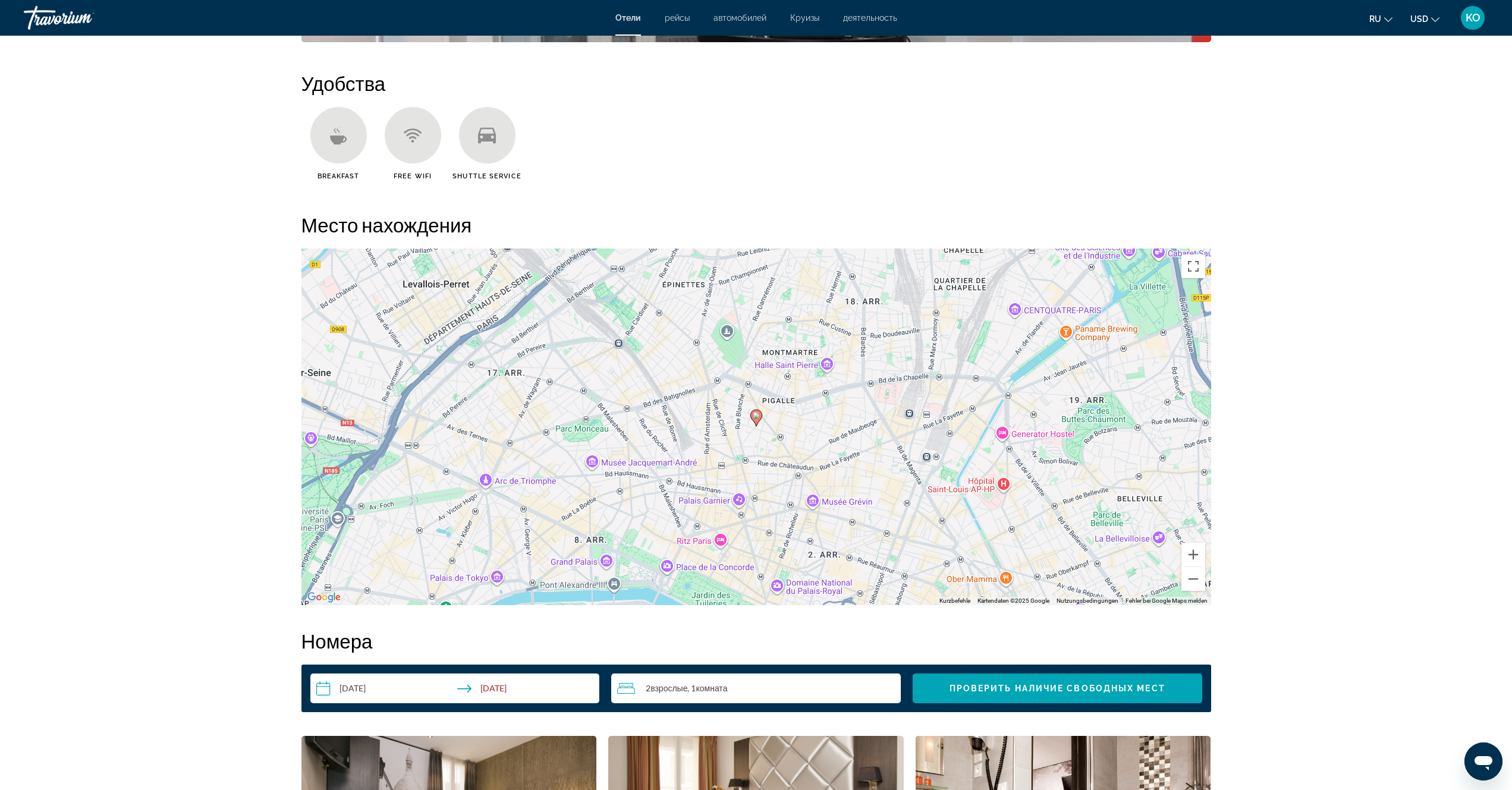
click at [341, 137] on icon "Main content" at bounding box center [338, 139] width 17 height 9
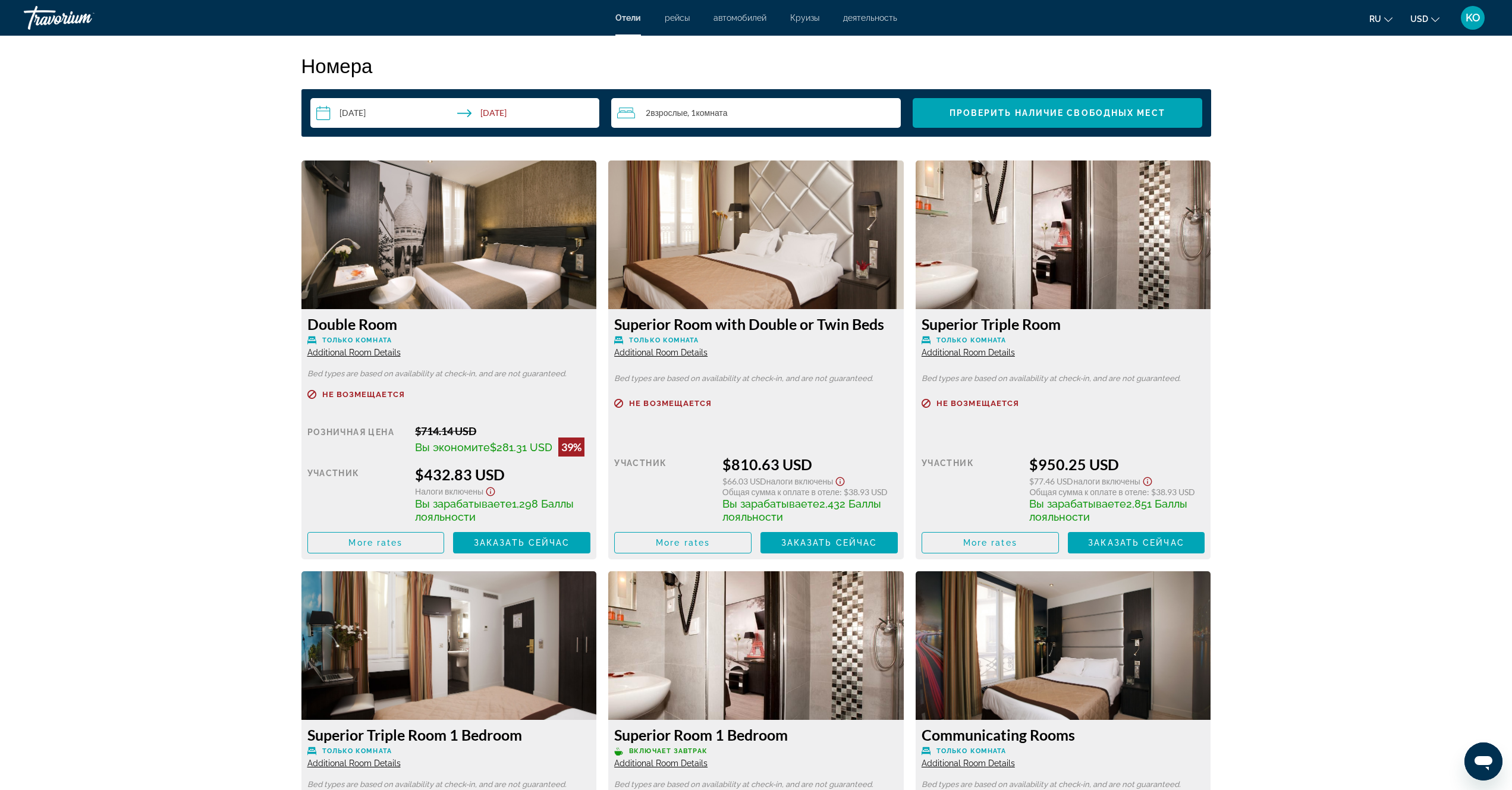
scroll to position [1542, 0]
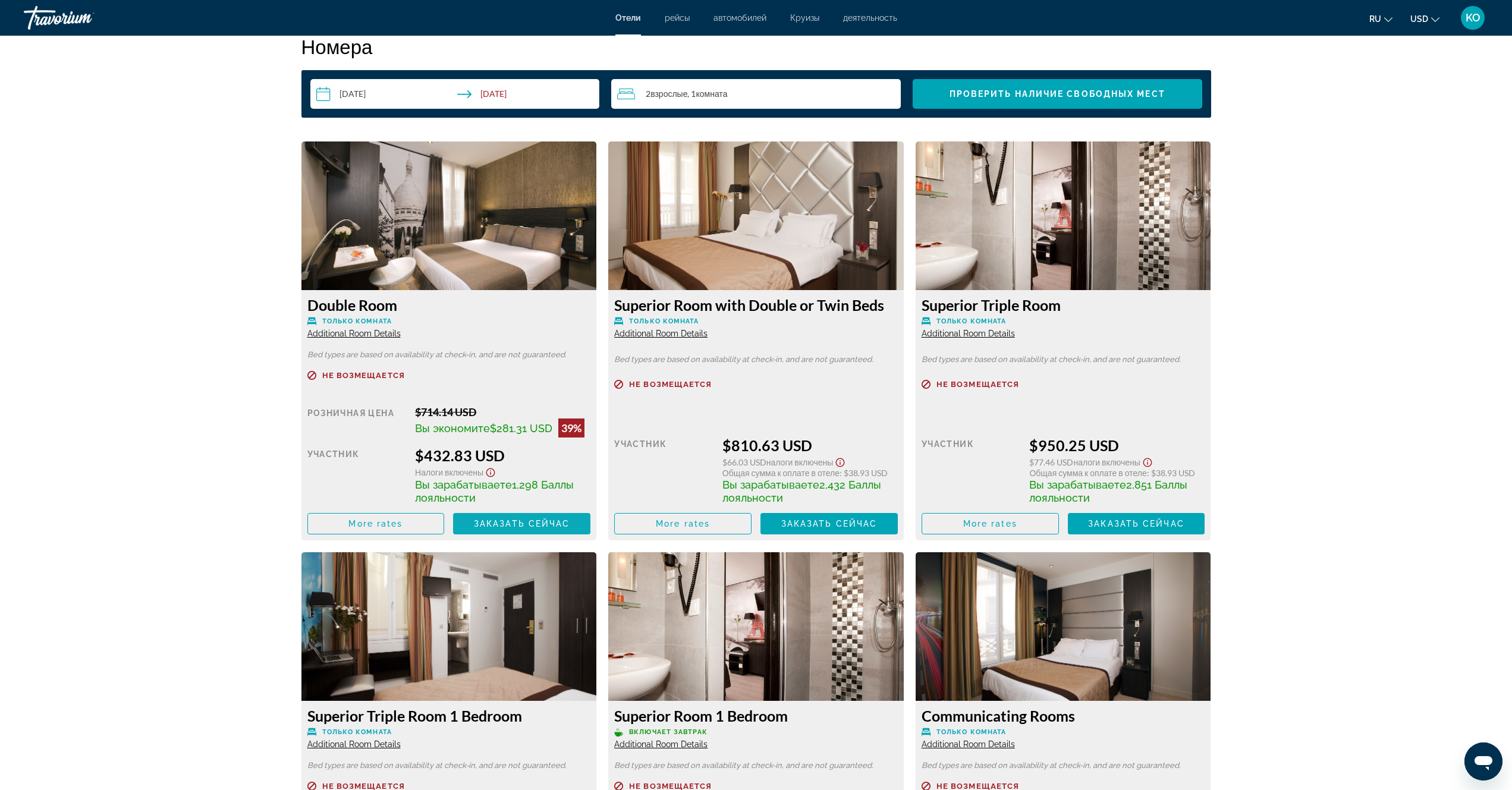
click at [549, 521] on span "Заказать сейчас" at bounding box center [522, 524] width 97 height 10
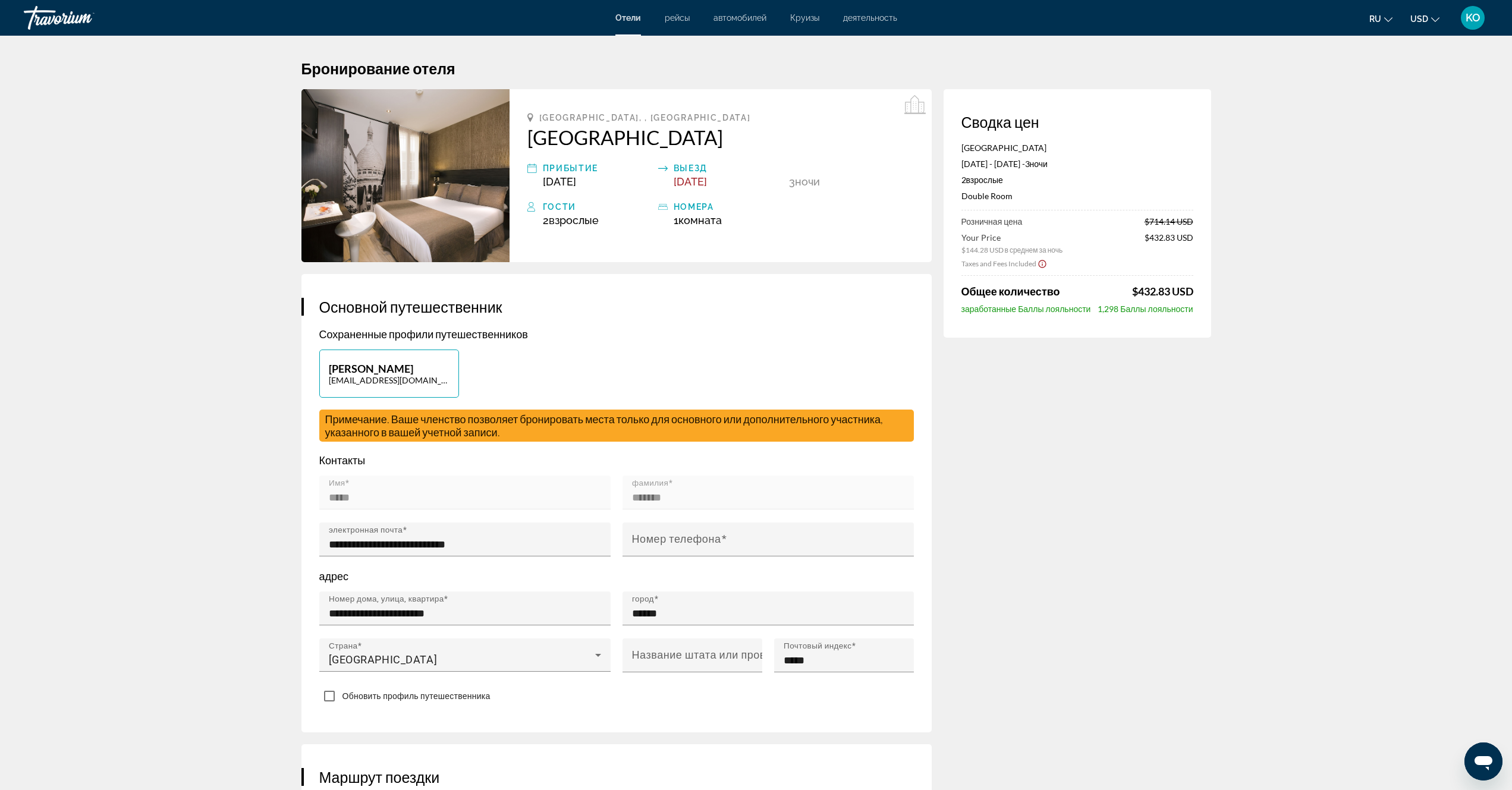
click at [671, 22] on span "рейсы" at bounding box center [677, 18] width 25 height 10
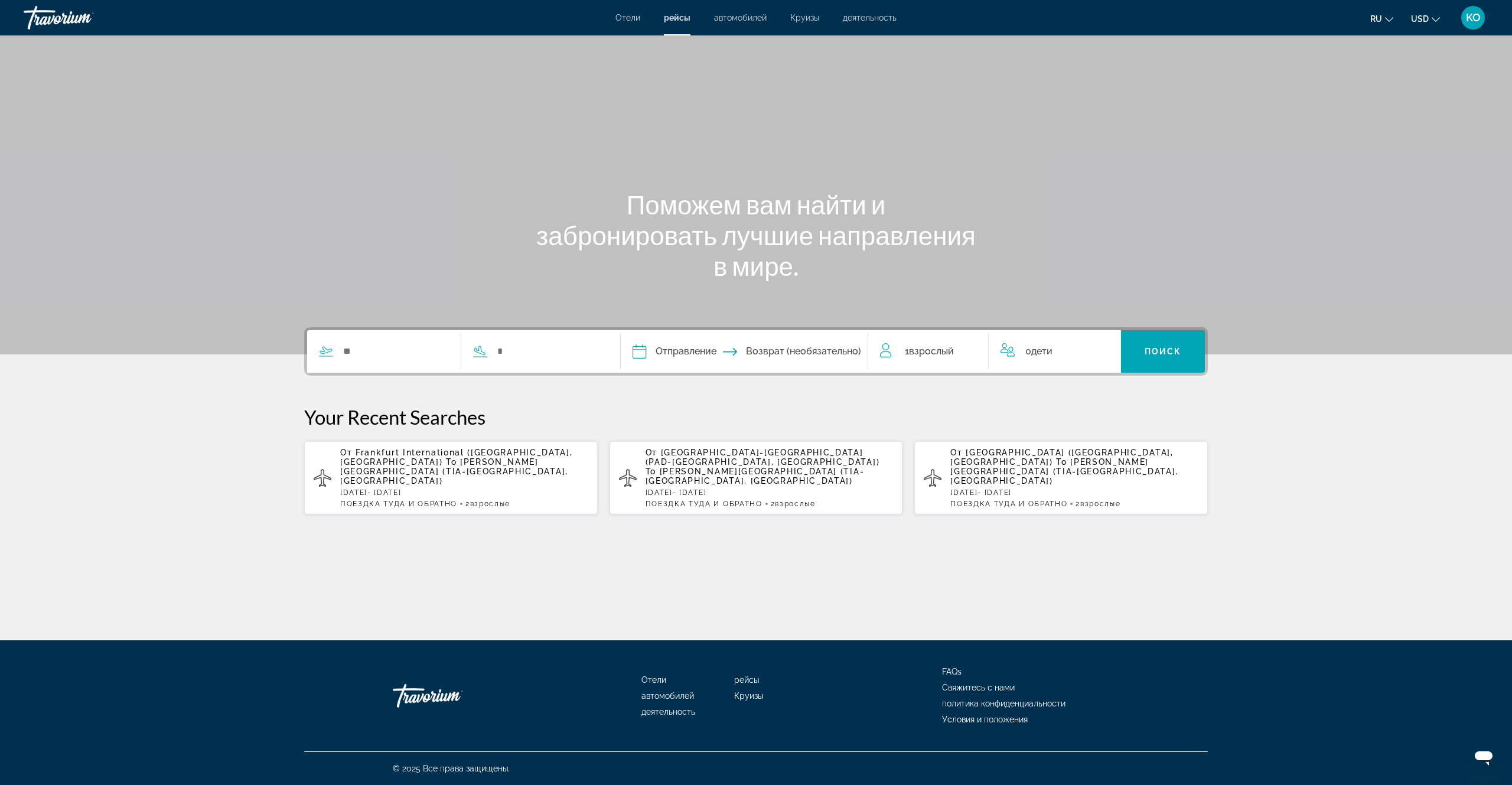
click at [632, 21] on span "Отели" at bounding box center [628, 18] width 25 height 9
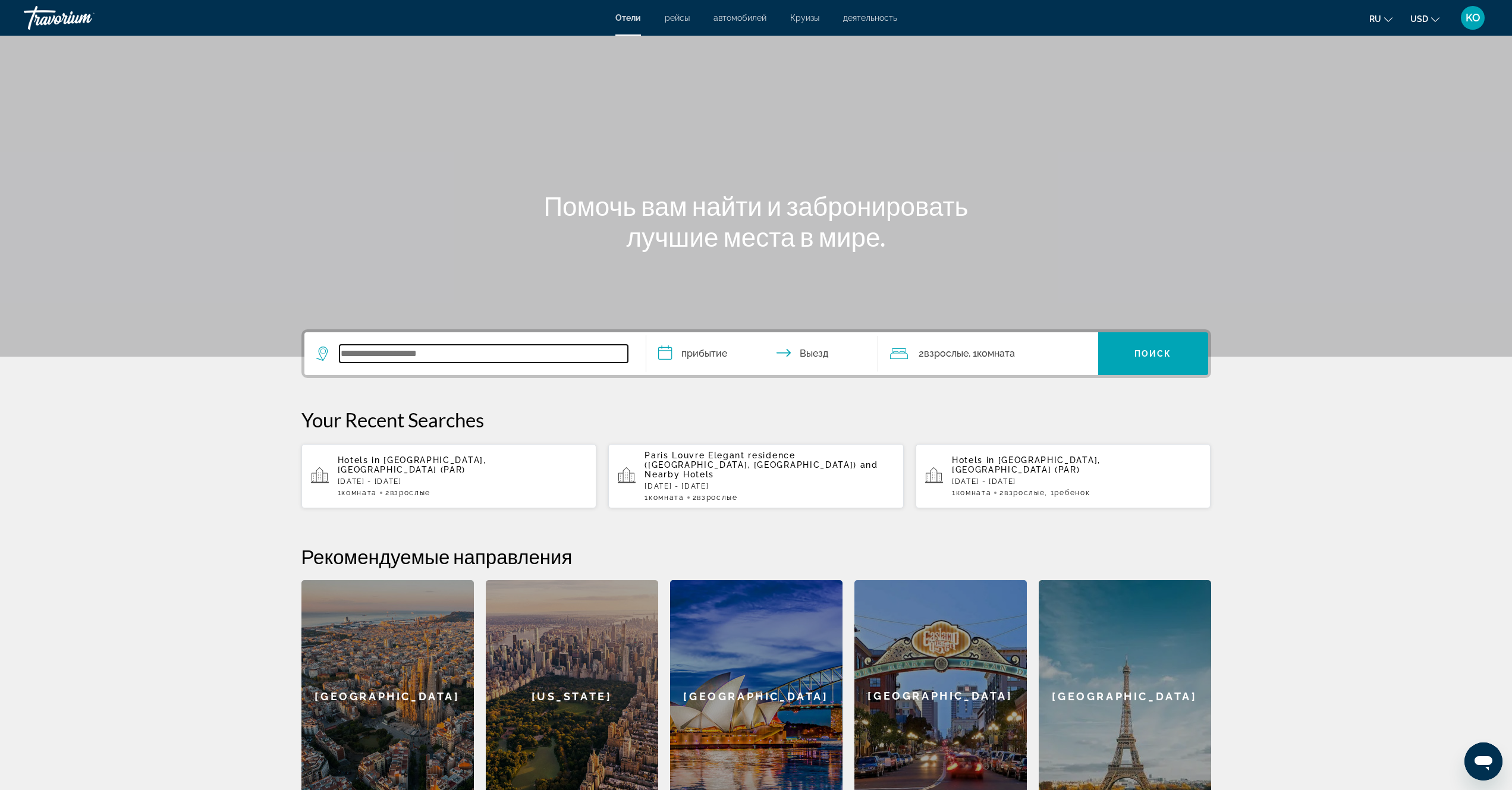
paste input "**********"
type input "**********"
click at [679, 355] on input "**********" at bounding box center [764, 355] width 237 height 47
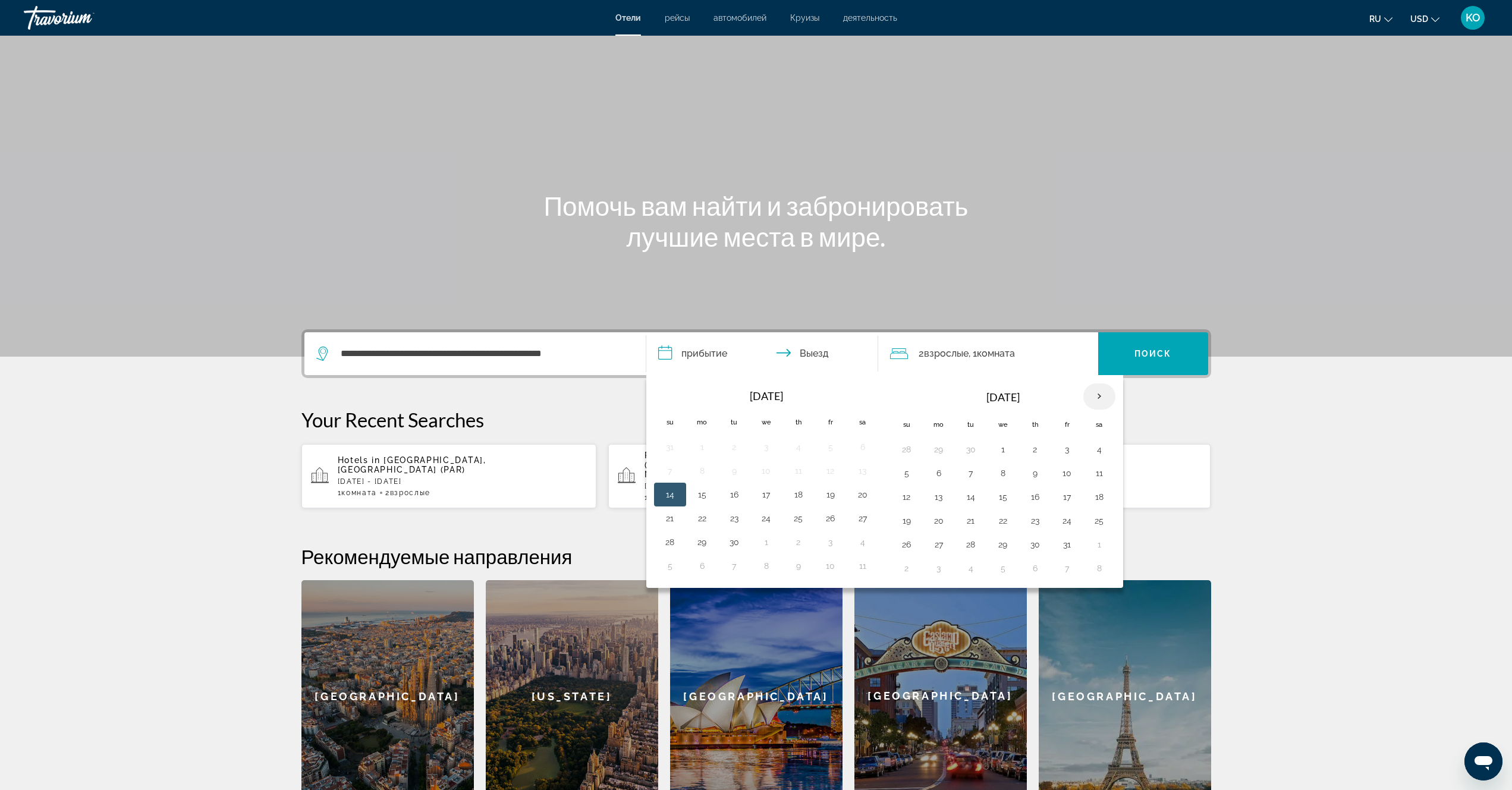
click at [1095, 399] on th "Next month" at bounding box center [1099, 396] width 32 height 26
click at [1034, 546] on button "27" at bounding box center [1035, 544] width 19 height 17
click at [900, 567] on button "30" at bounding box center [907, 568] width 19 height 17
type input "**********"
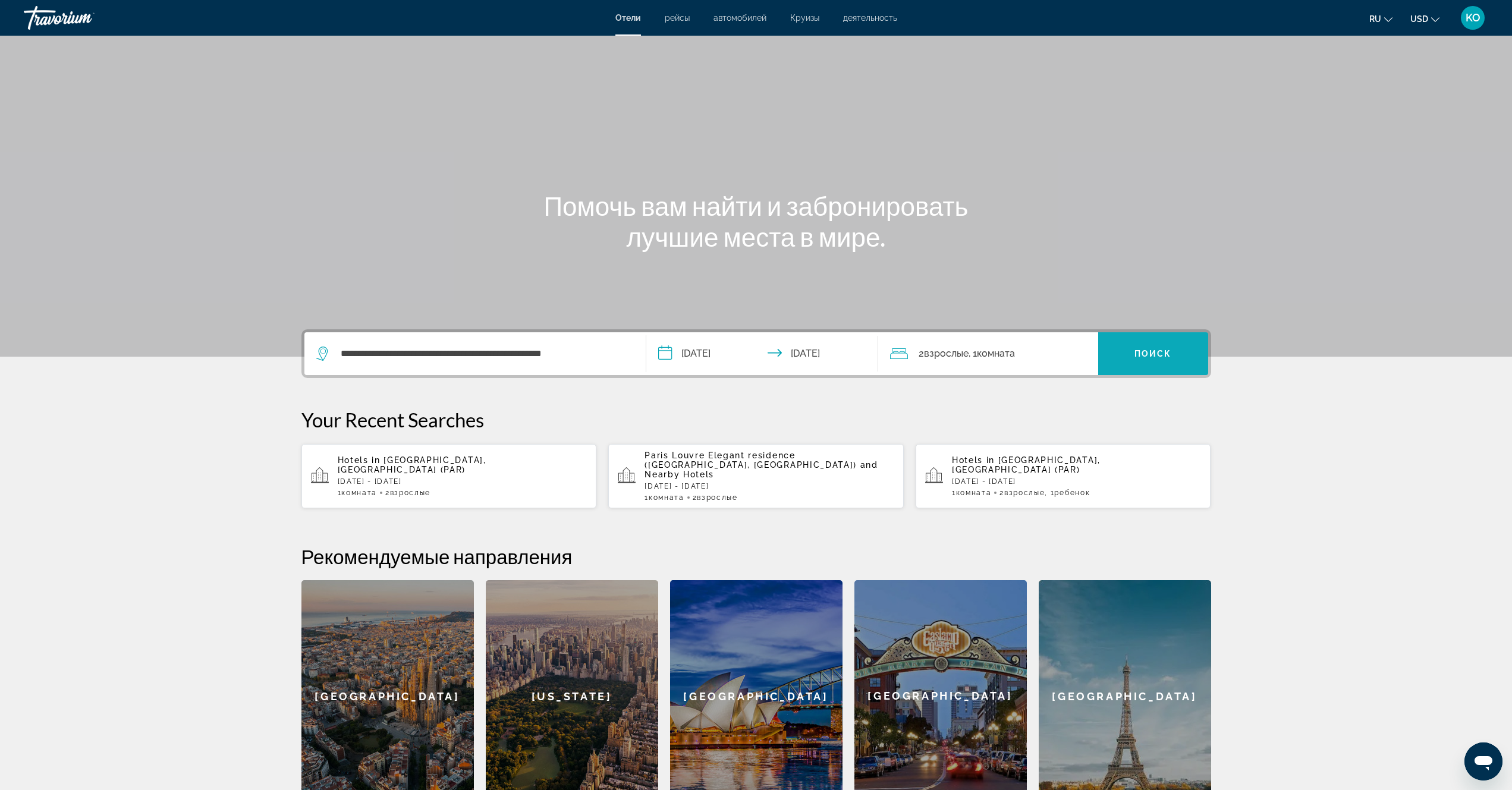
click at [1157, 352] on span "Поиск" at bounding box center [1153, 354] width 38 height 10
click at [448, 478] on p "[DATE] - [DATE]" at bounding box center [462, 482] width 250 height 8
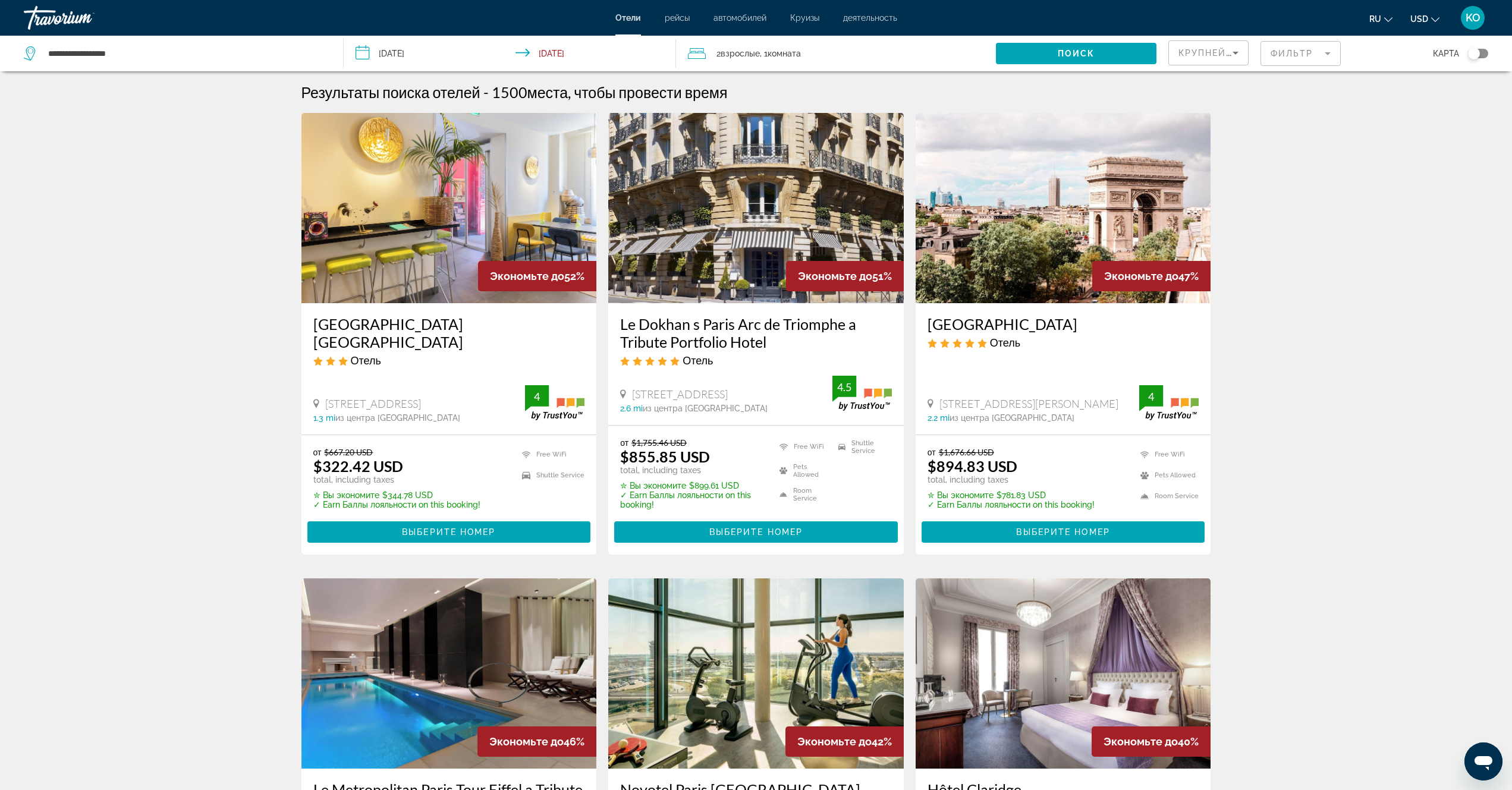
click at [439, 206] on img "Main content" at bounding box center [450, 207] width 296 height 190
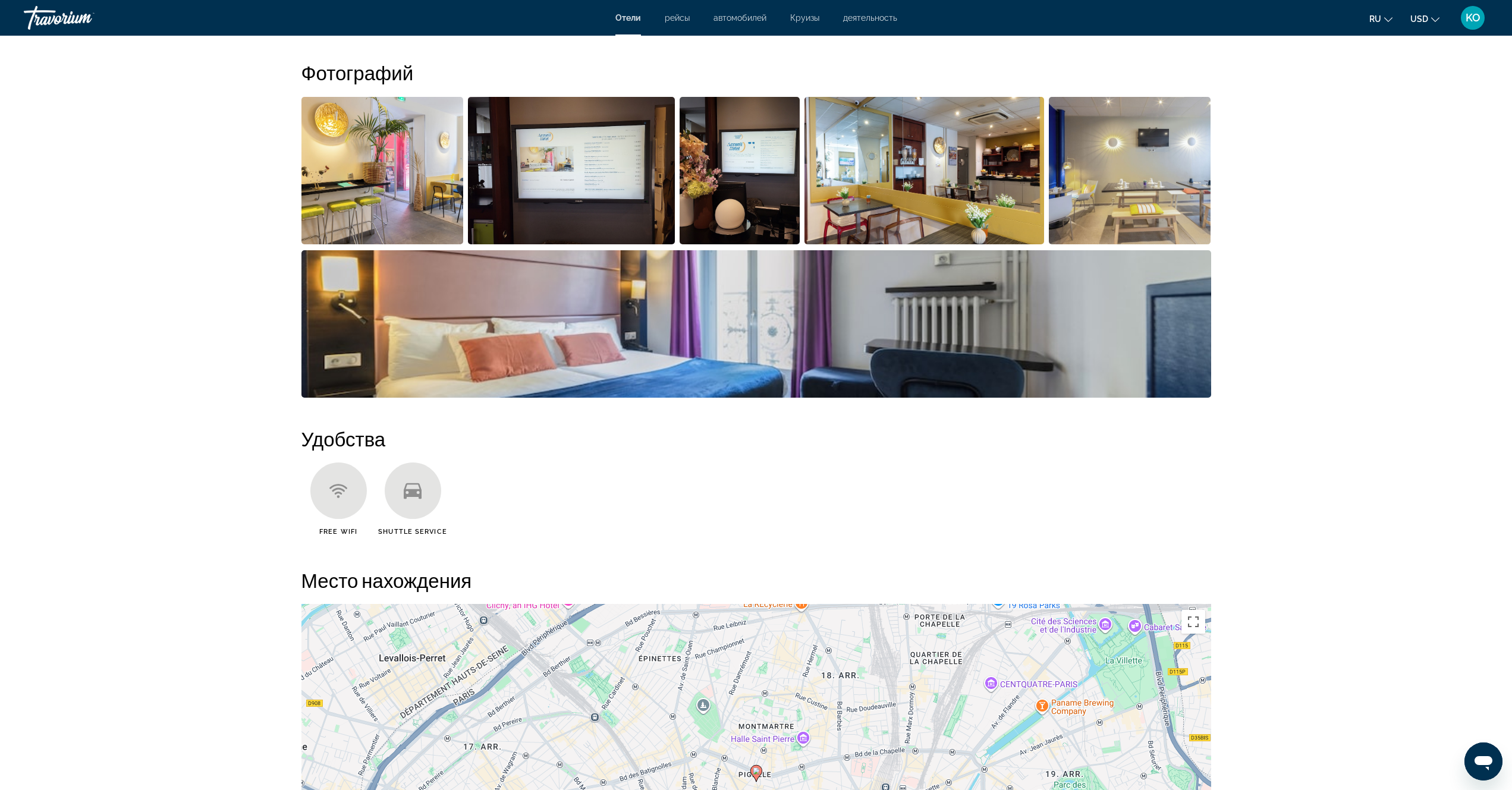
scroll to position [594, 0]
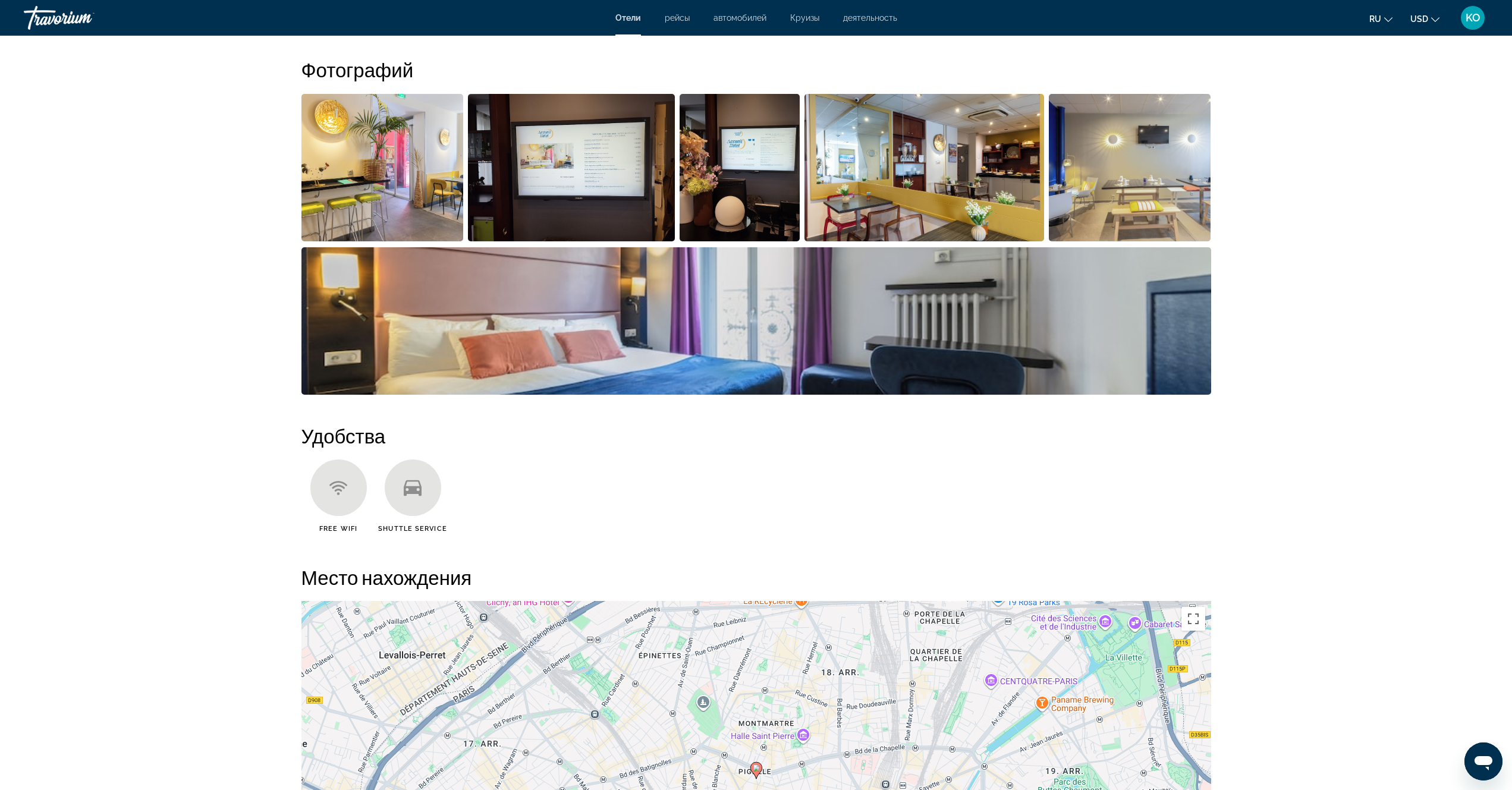
click at [628, 329] on img "Open full-screen image slider" at bounding box center [757, 321] width 910 height 147
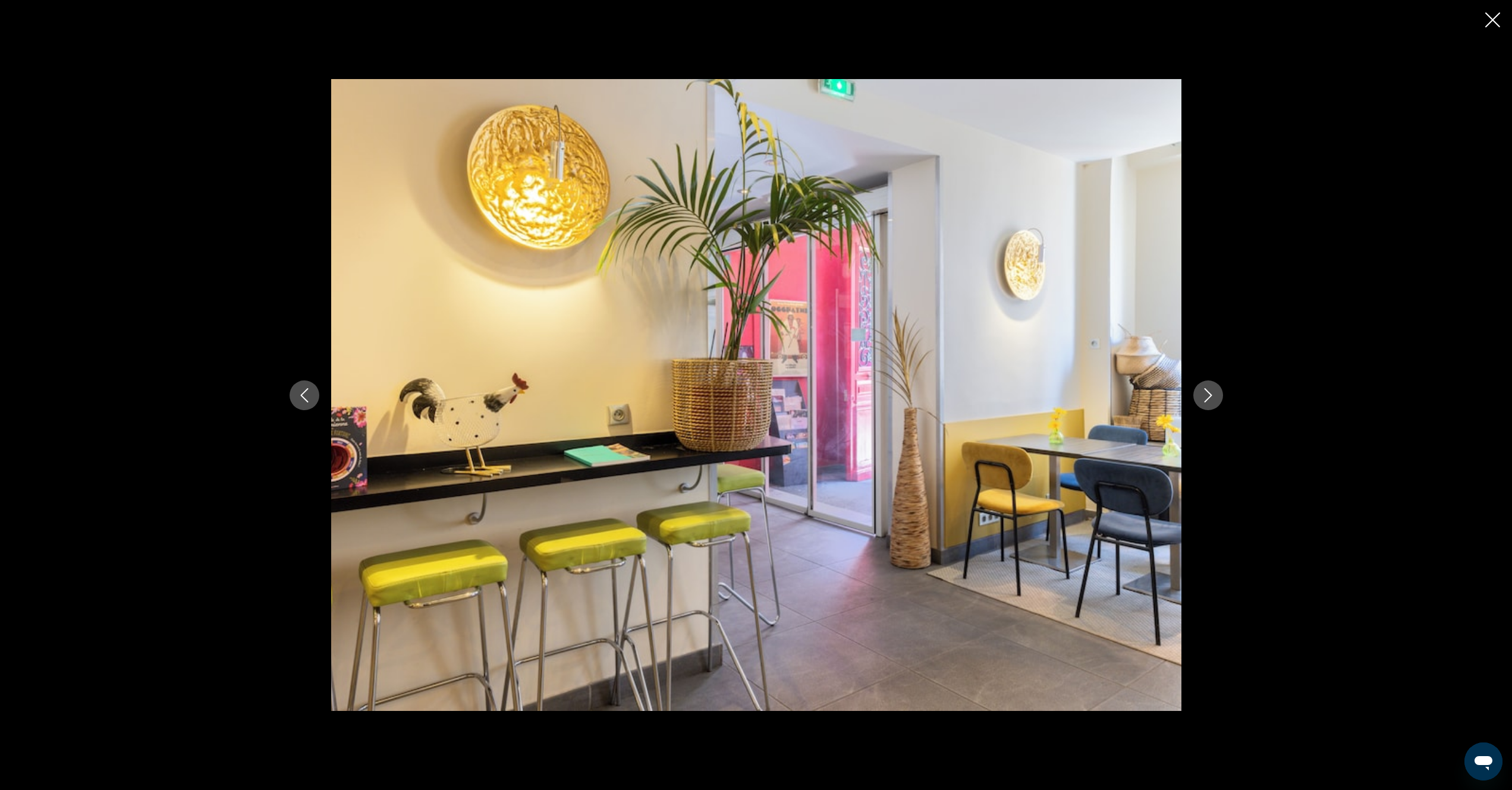
click at [1206, 398] on icon "Next image" at bounding box center [1208, 395] width 14 height 14
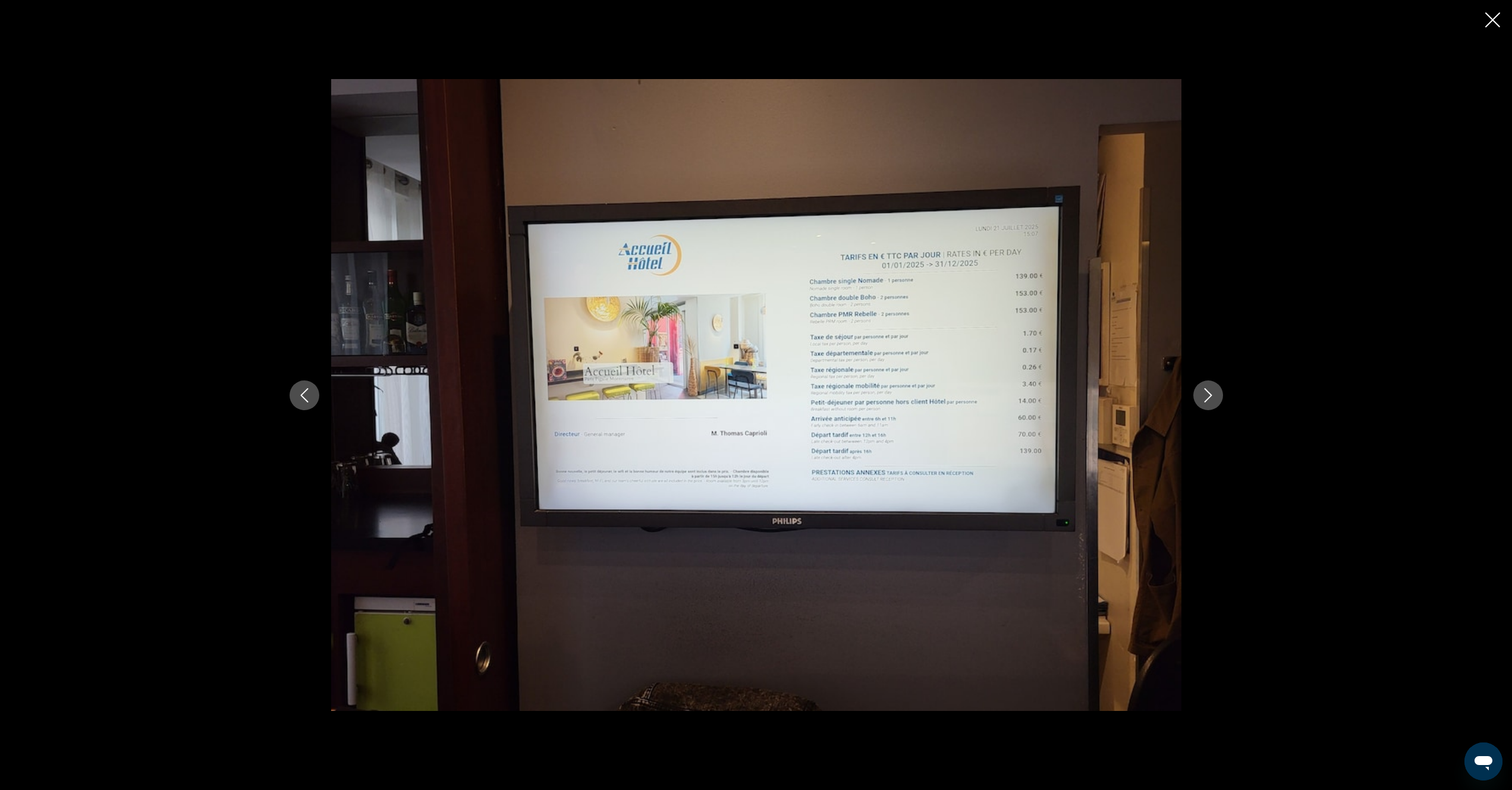
click at [1206, 398] on icon "Next image" at bounding box center [1208, 395] width 14 height 14
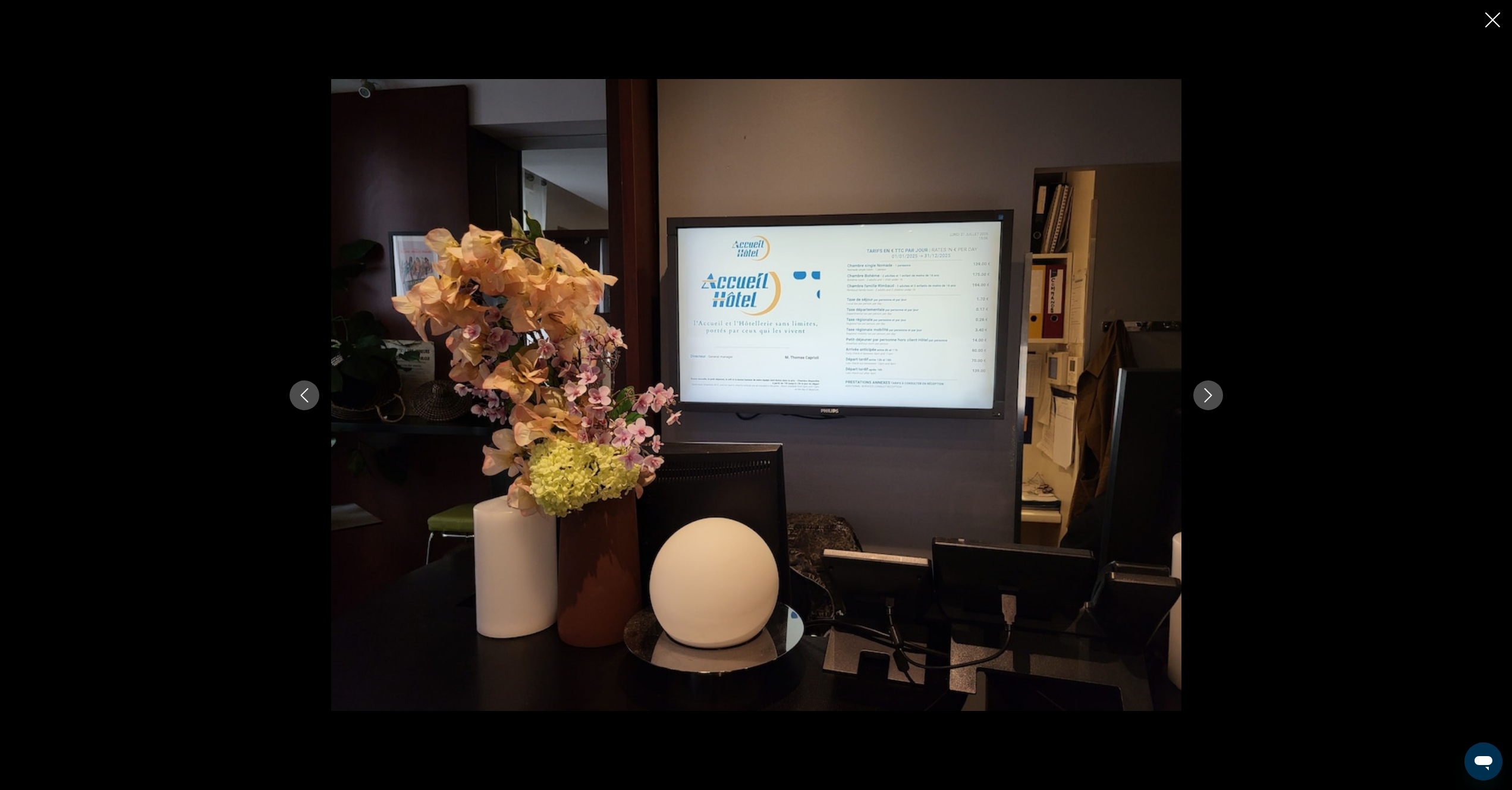
click at [1206, 398] on icon "Next image" at bounding box center [1208, 395] width 14 height 14
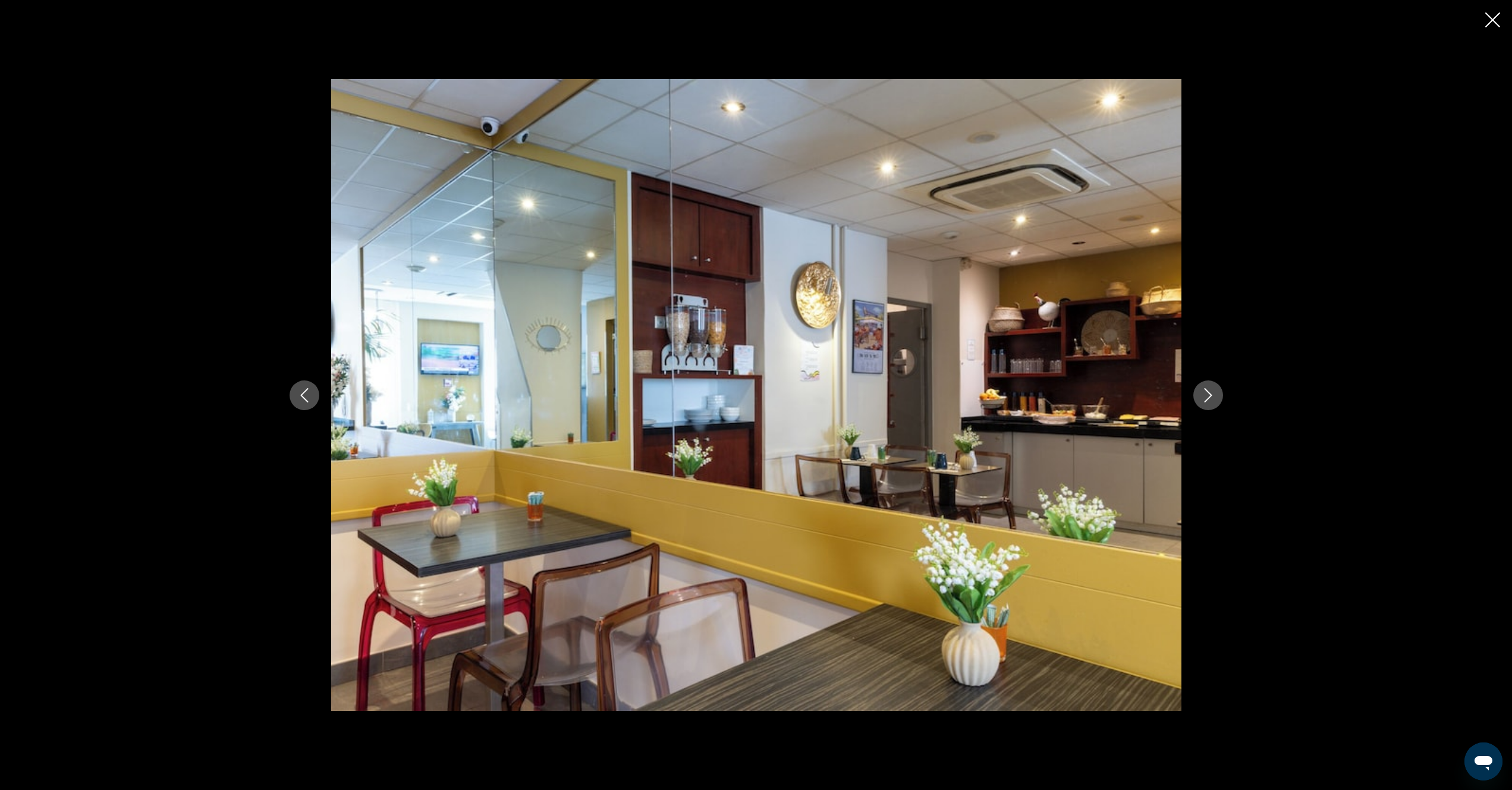
click at [1206, 398] on icon "Next image" at bounding box center [1208, 395] width 14 height 14
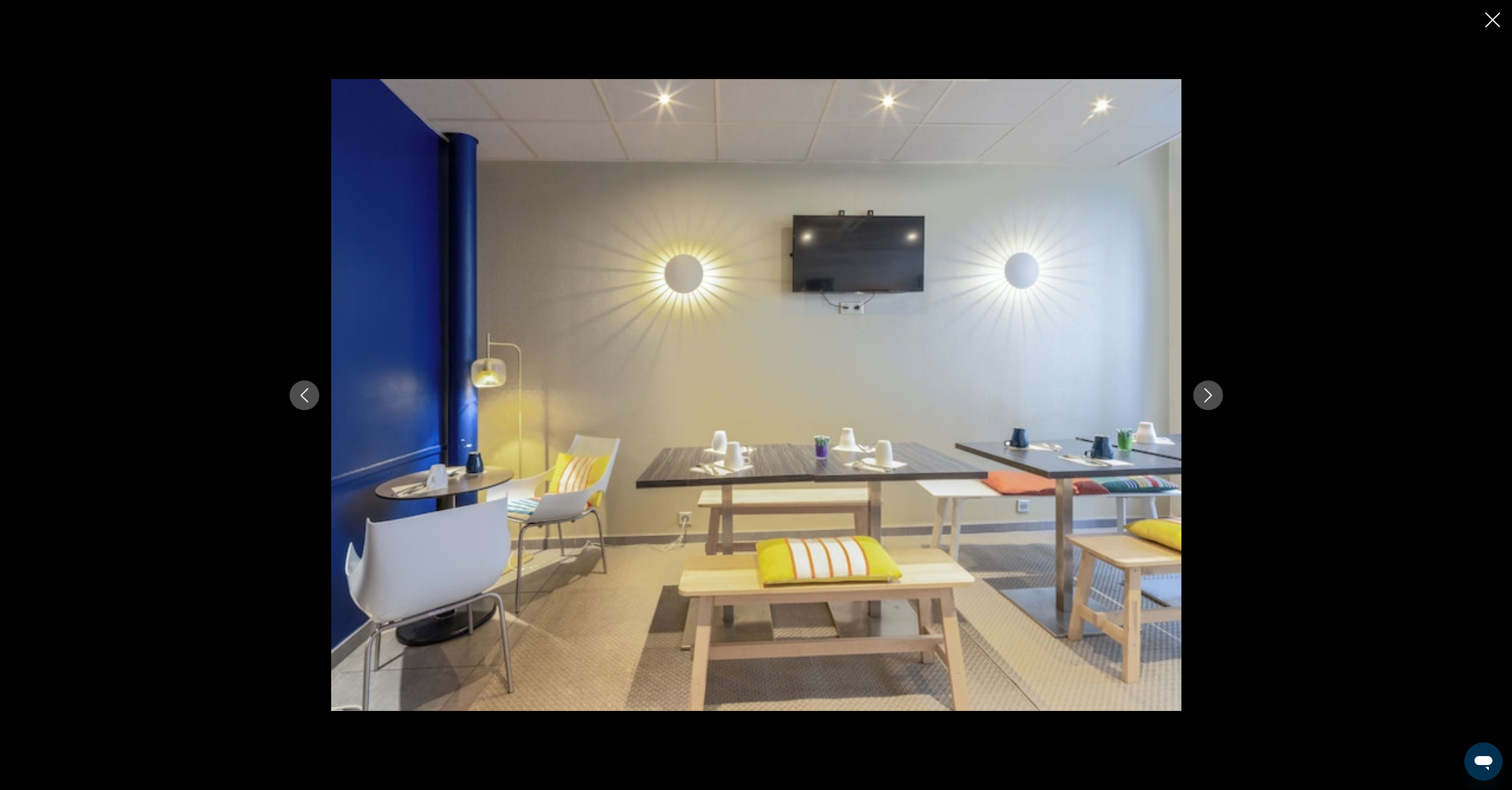
click at [1206, 398] on icon "Next image" at bounding box center [1208, 395] width 14 height 14
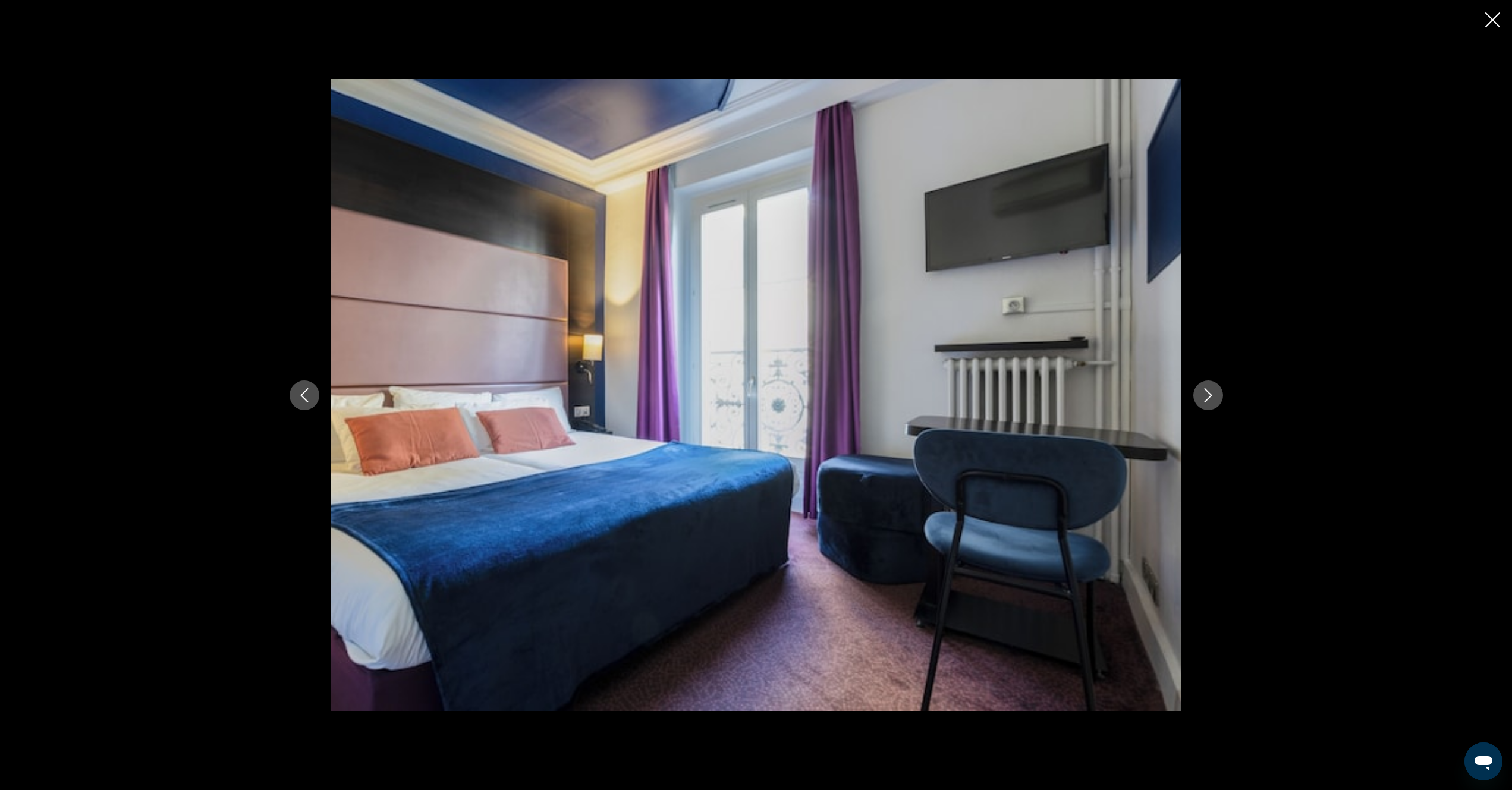
click at [1206, 398] on icon "Next image" at bounding box center [1208, 395] width 14 height 14
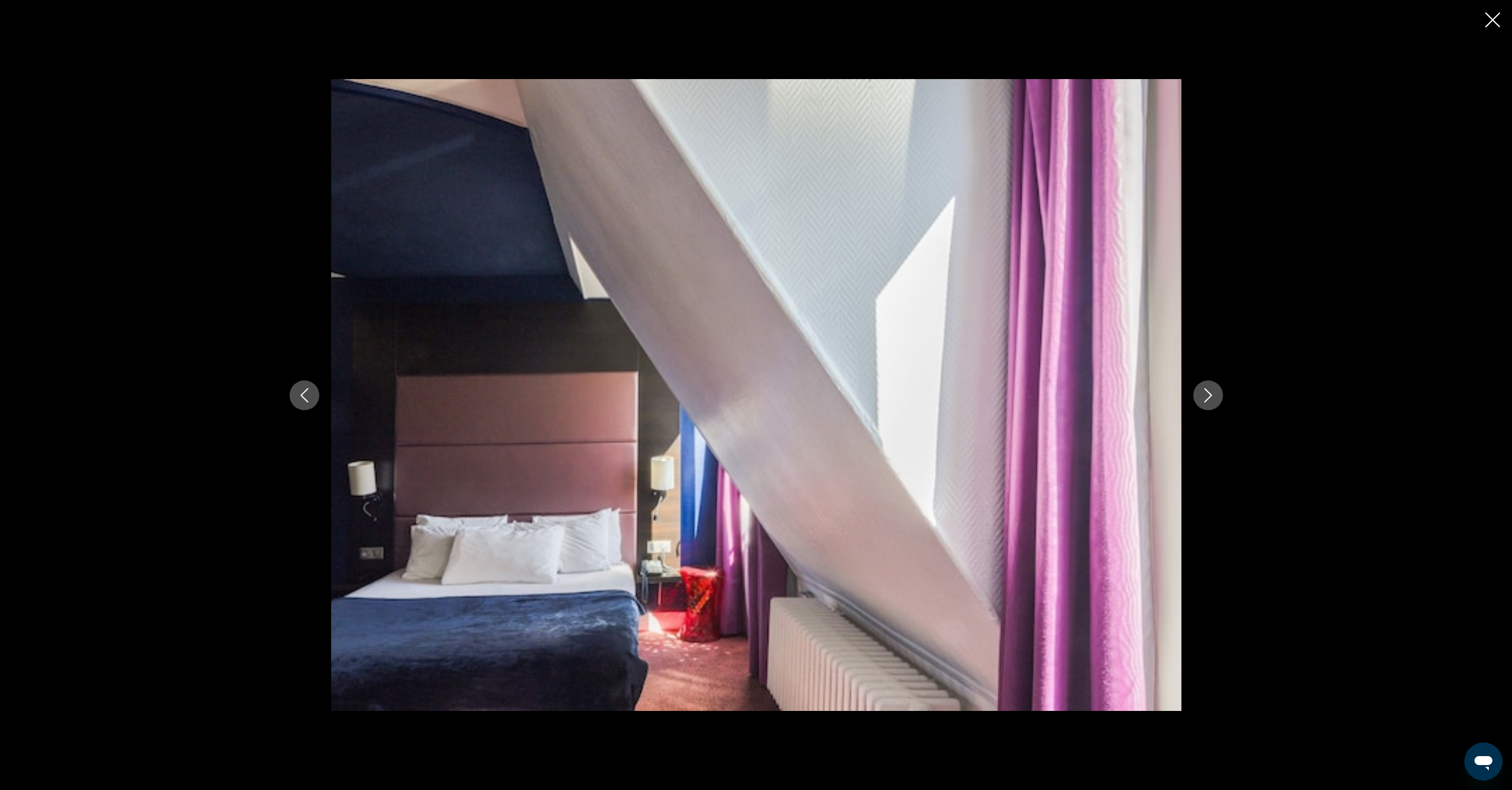
click at [1206, 398] on icon "Next image" at bounding box center [1208, 395] width 14 height 14
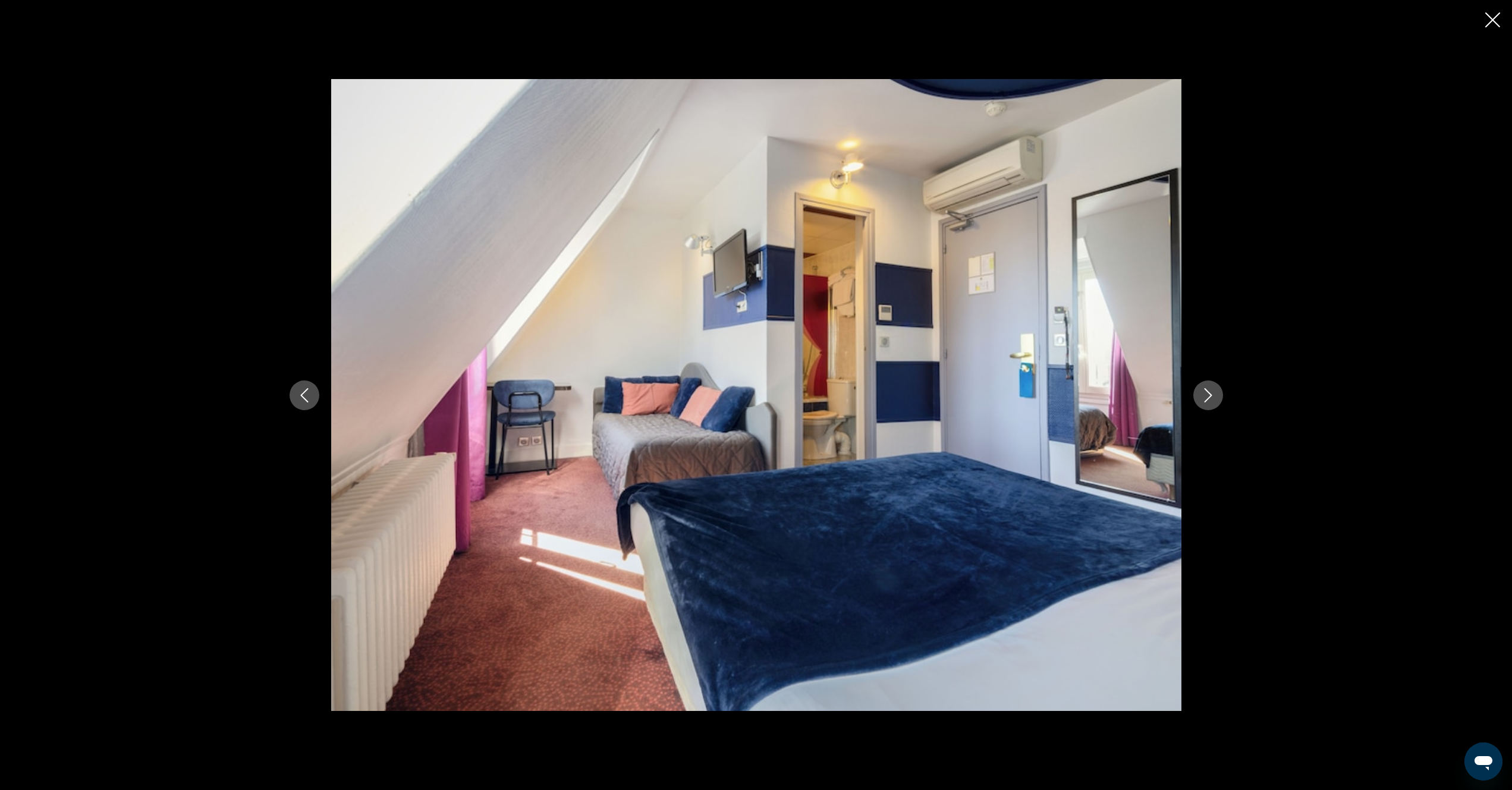
click at [1206, 398] on icon "Next image" at bounding box center [1208, 395] width 14 height 14
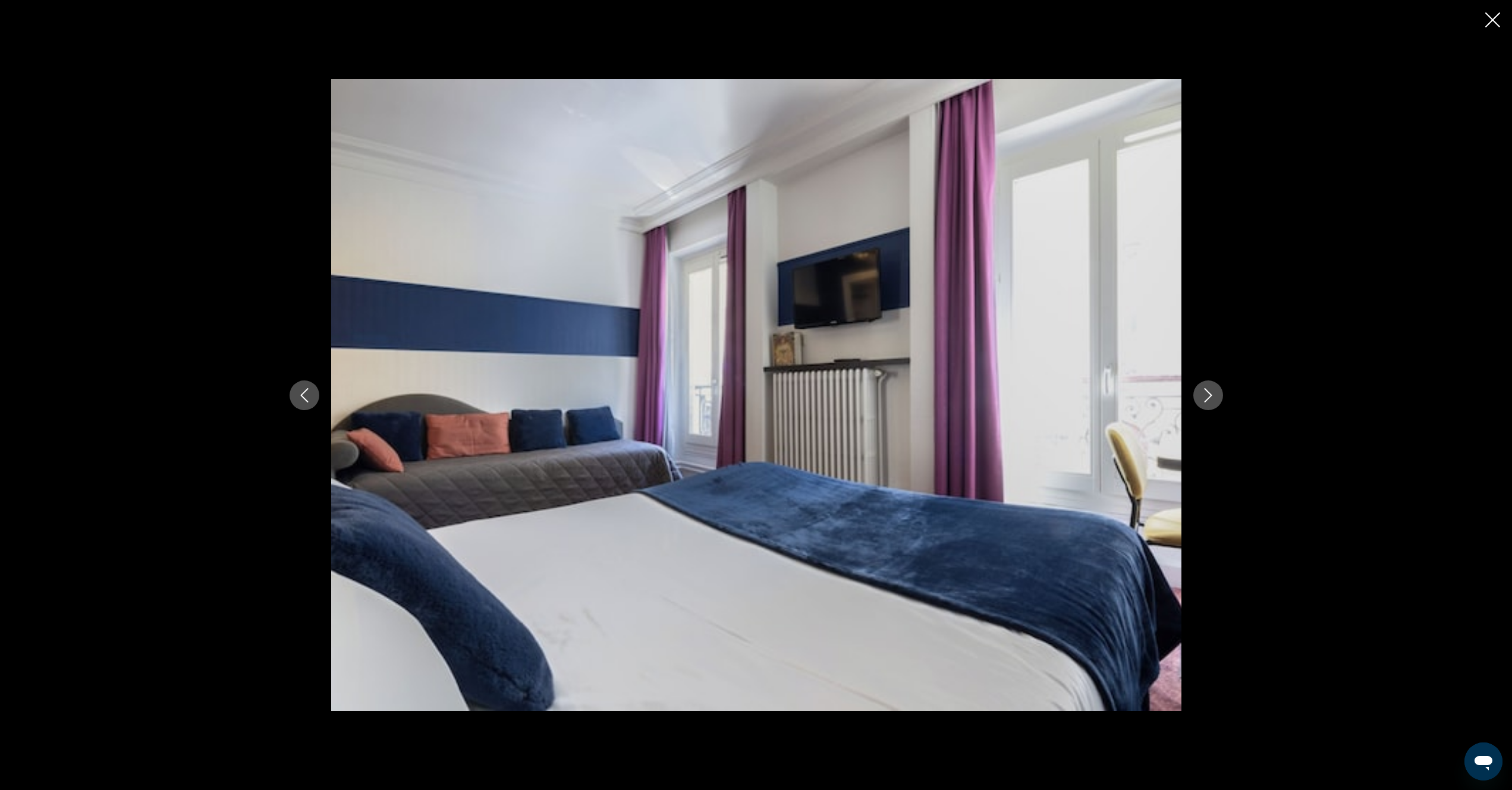
click at [1206, 398] on icon "Next image" at bounding box center [1208, 395] width 14 height 14
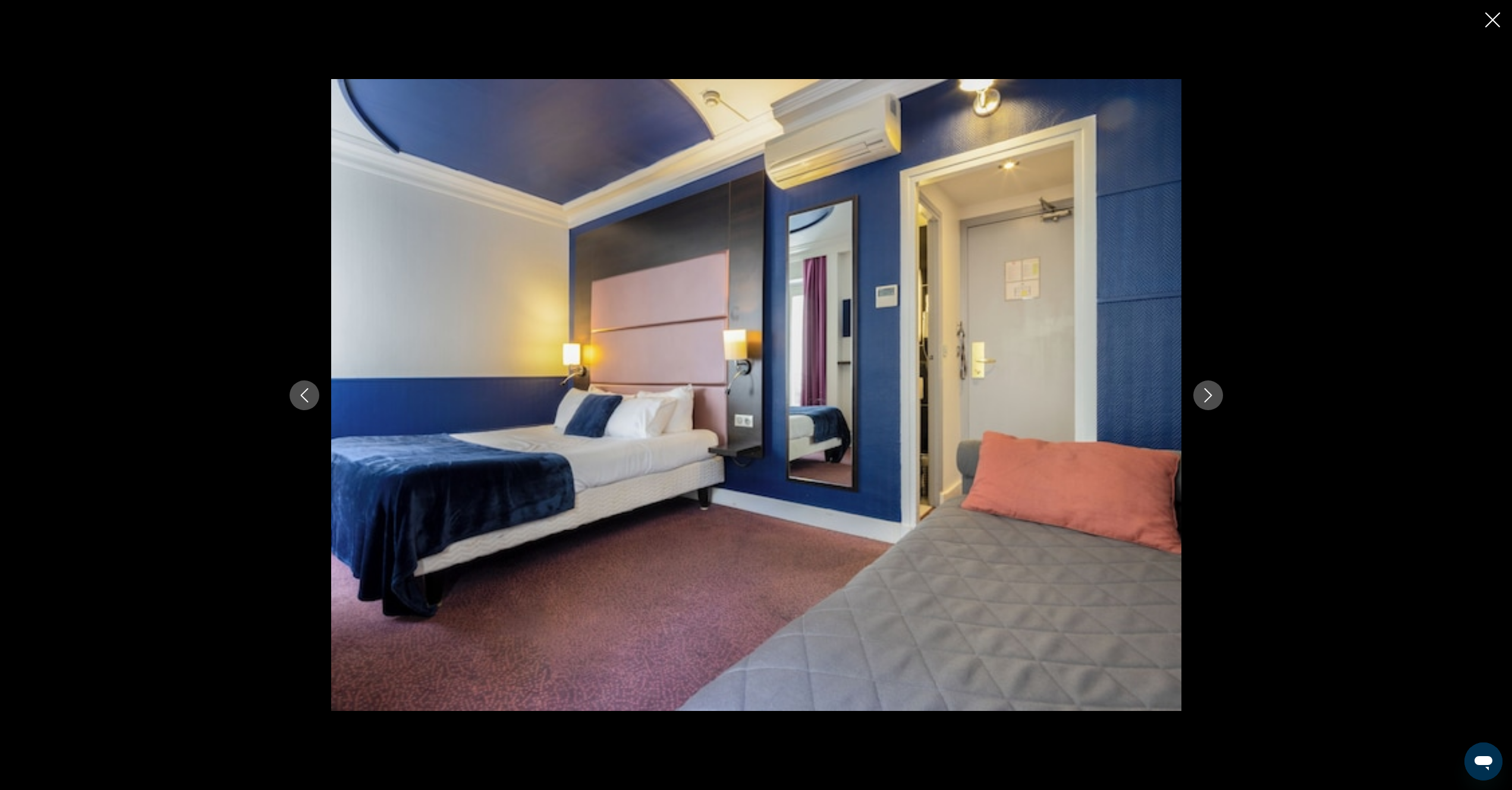
click at [1206, 398] on icon "Next image" at bounding box center [1208, 395] width 14 height 14
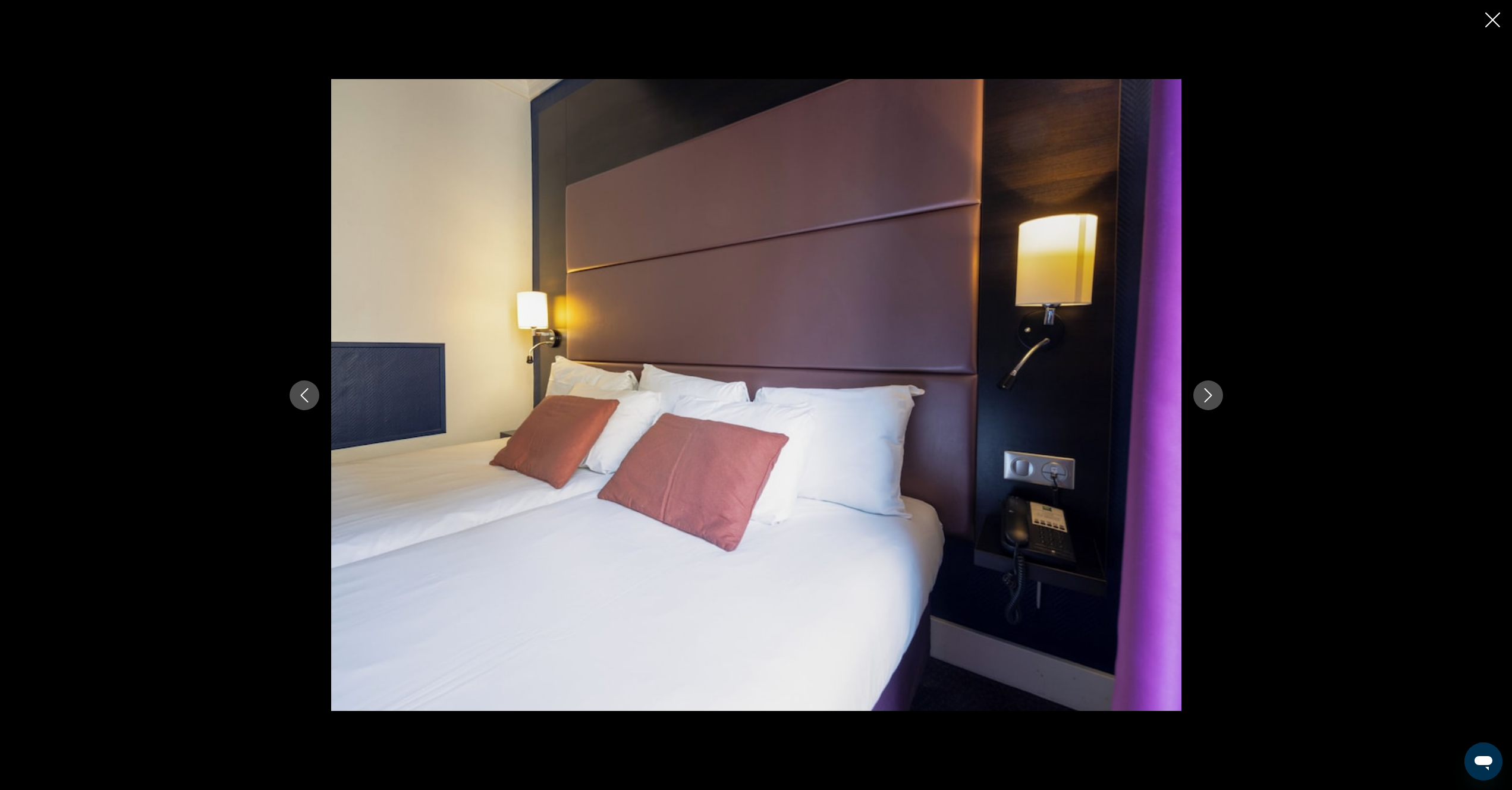
click at [1206, 398] on icon "Next image" at bounding box center [1208, 395] width 14 height 14
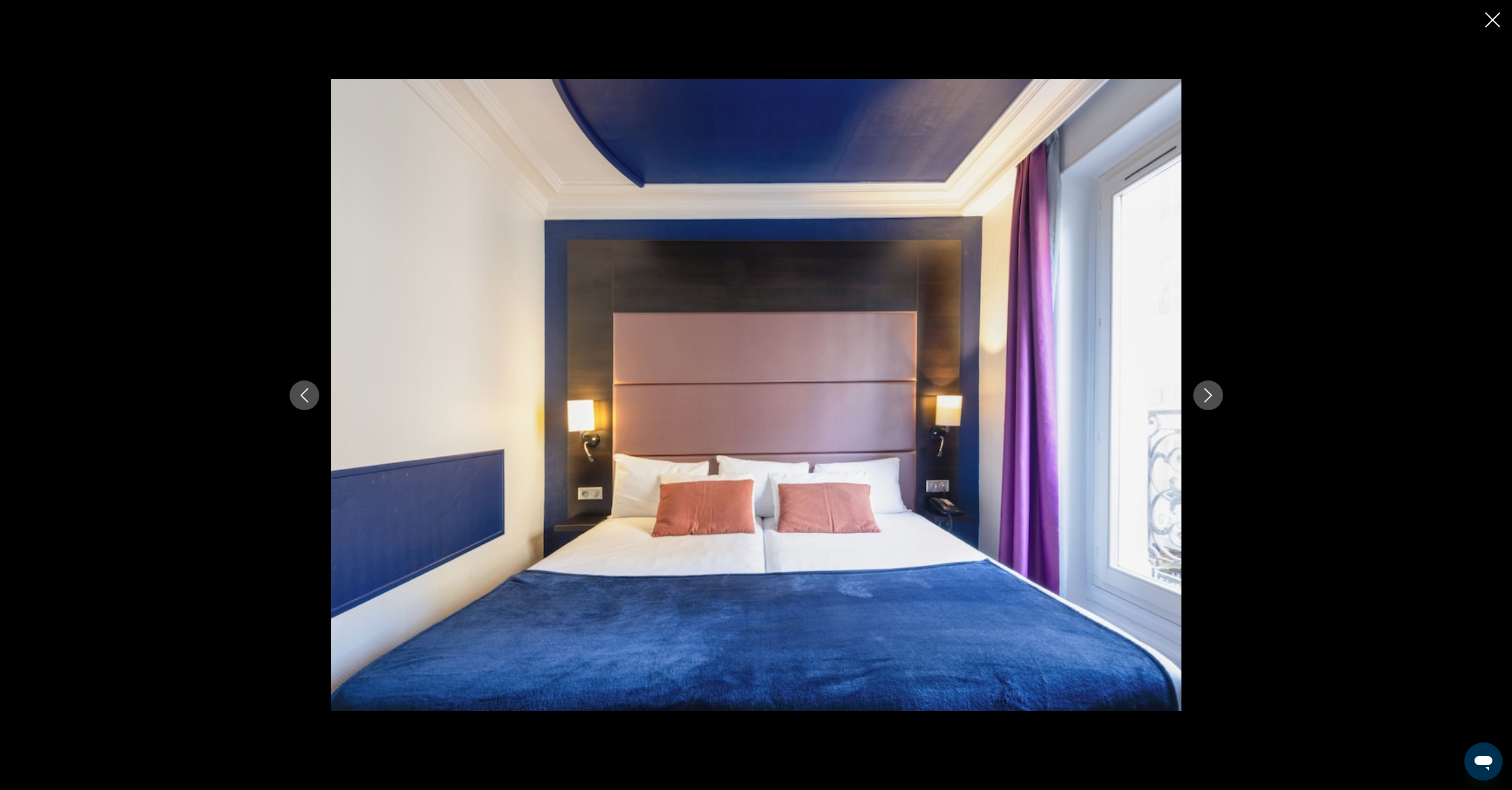
click at [1206, 398] on icon "Next image" at bounding box center [1208, 395] width 14 height 14
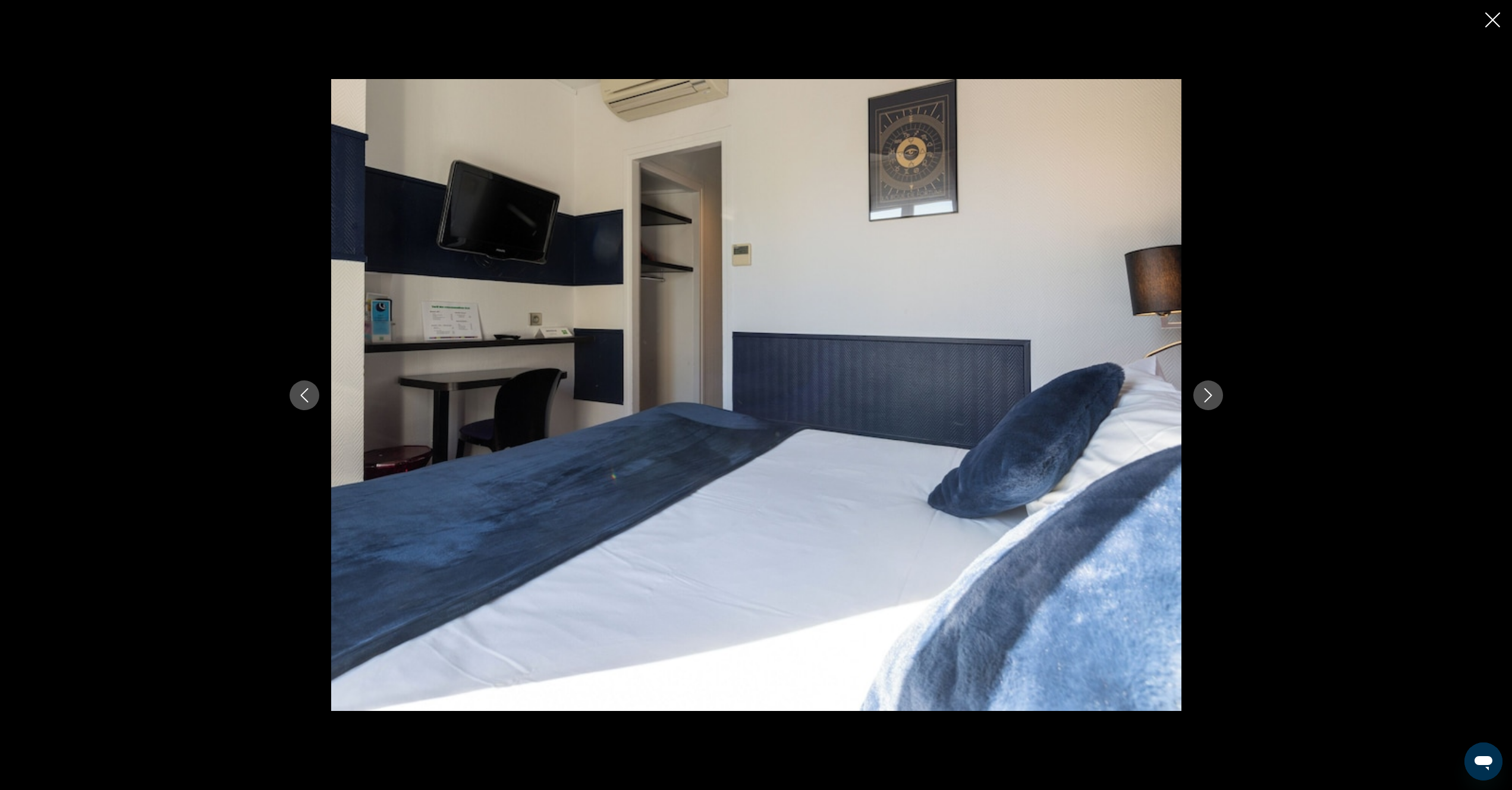
click at [1206, 398] on icon "Next image" at bounding box center [1208, 395] width 14 height 14
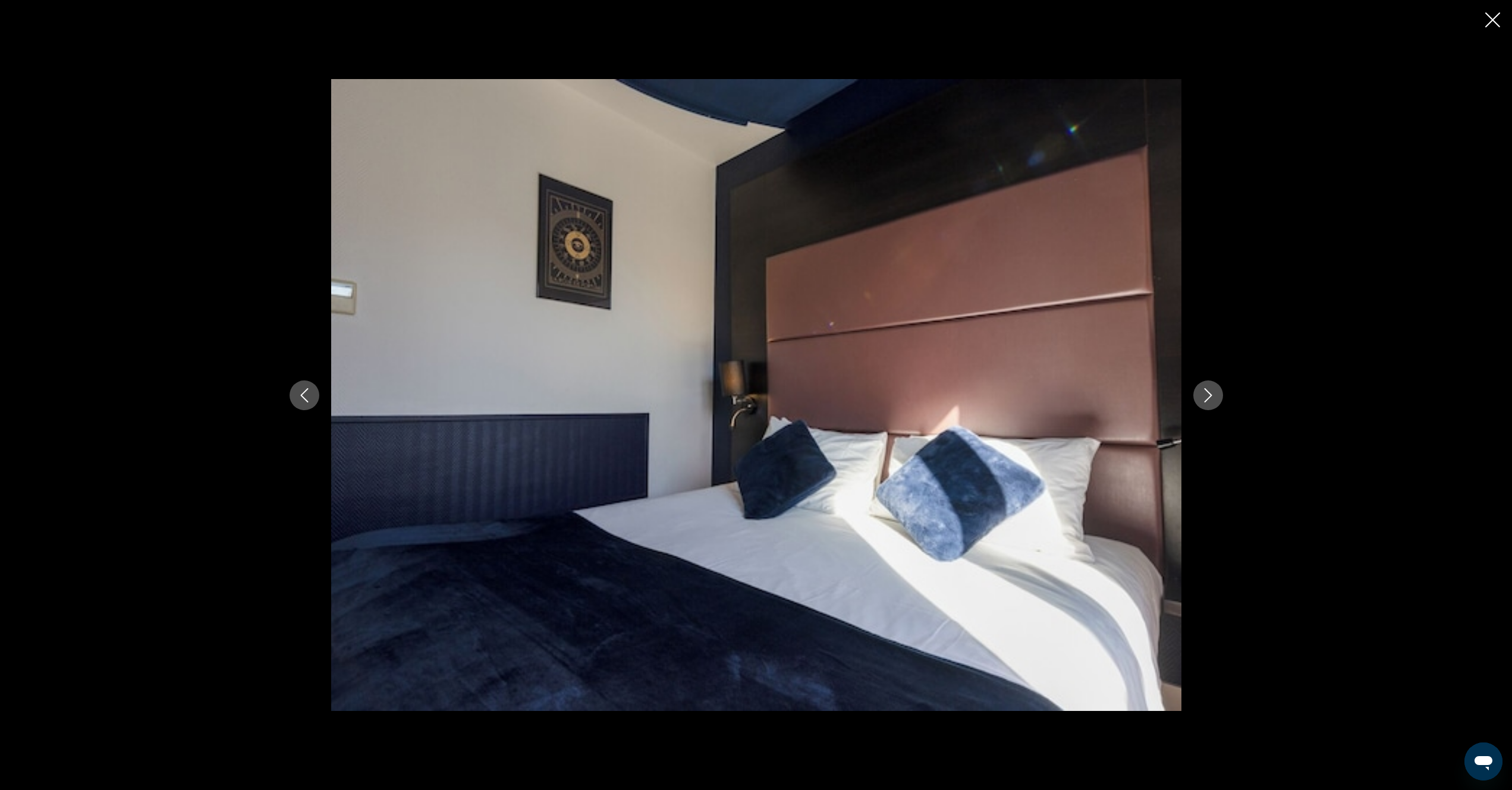
click at [1206, 398] on icon "Next image" at bounding box center [1208, 395] width 14 height 14
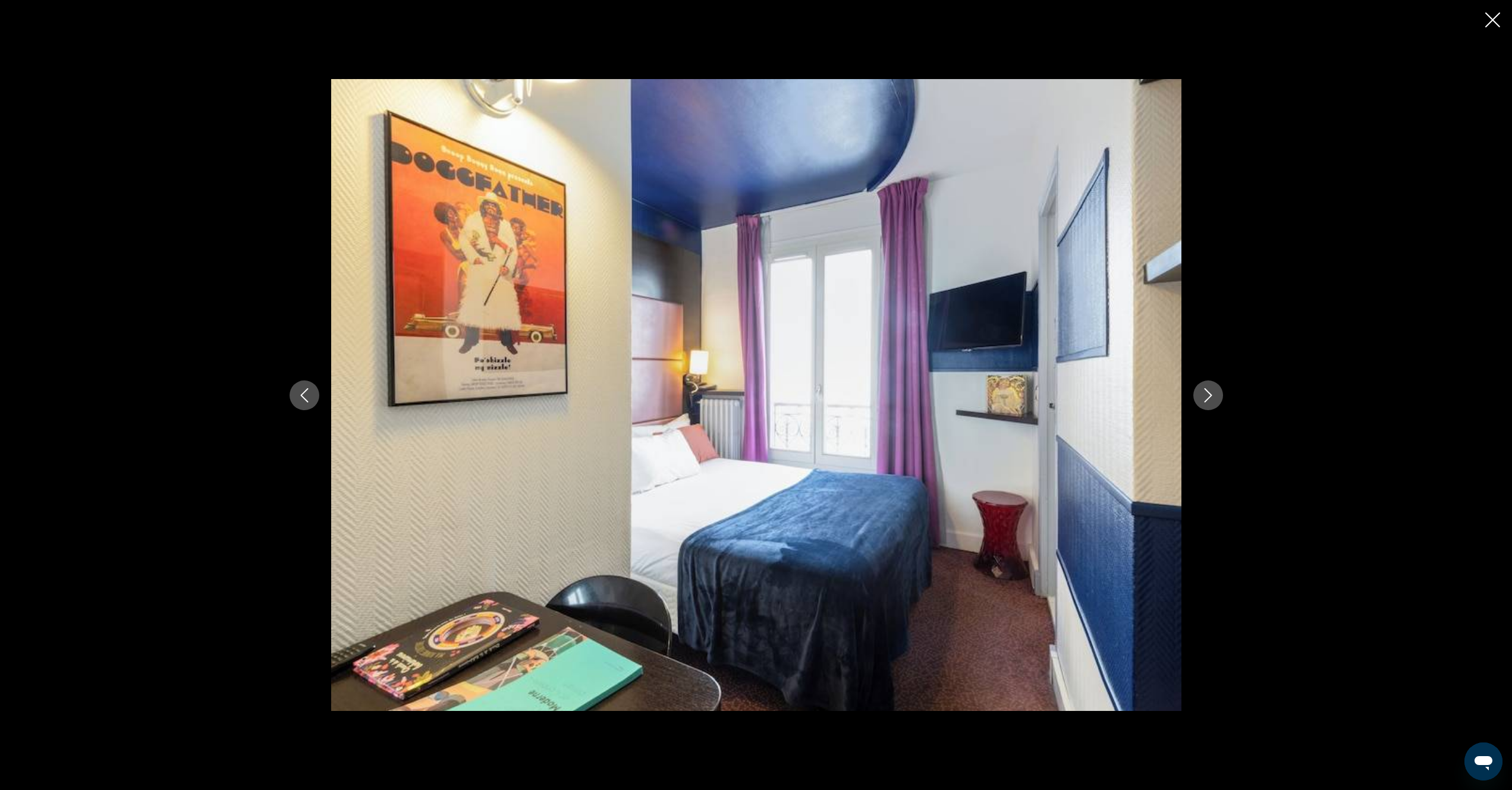
click at [1206, 398] on icon "Next image" at bounding box center [1208, 395] width 14 height 14
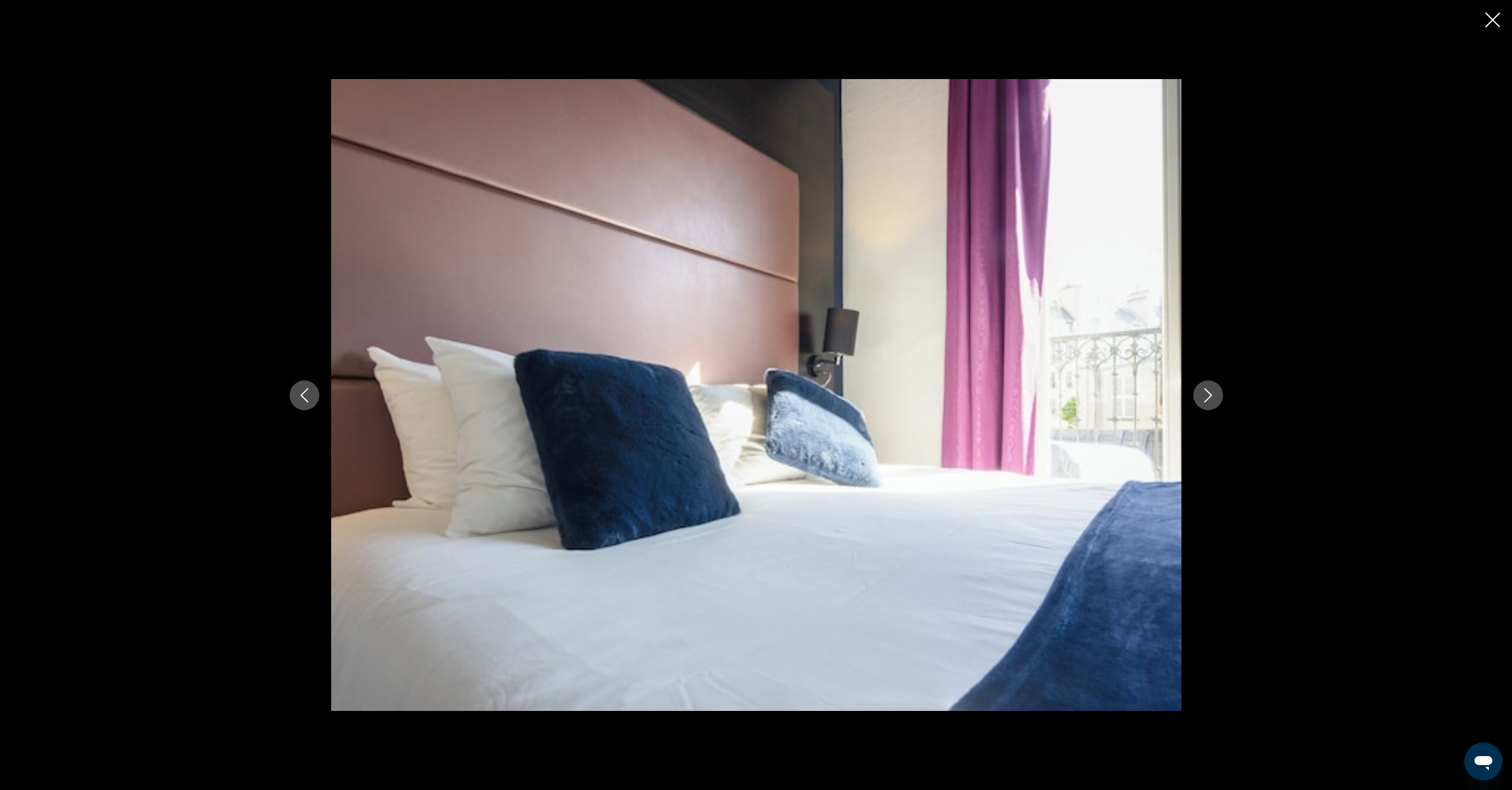
click at [1206, 398] on icon "Next image" at bounding box center [1208, 395] width 14 height 14
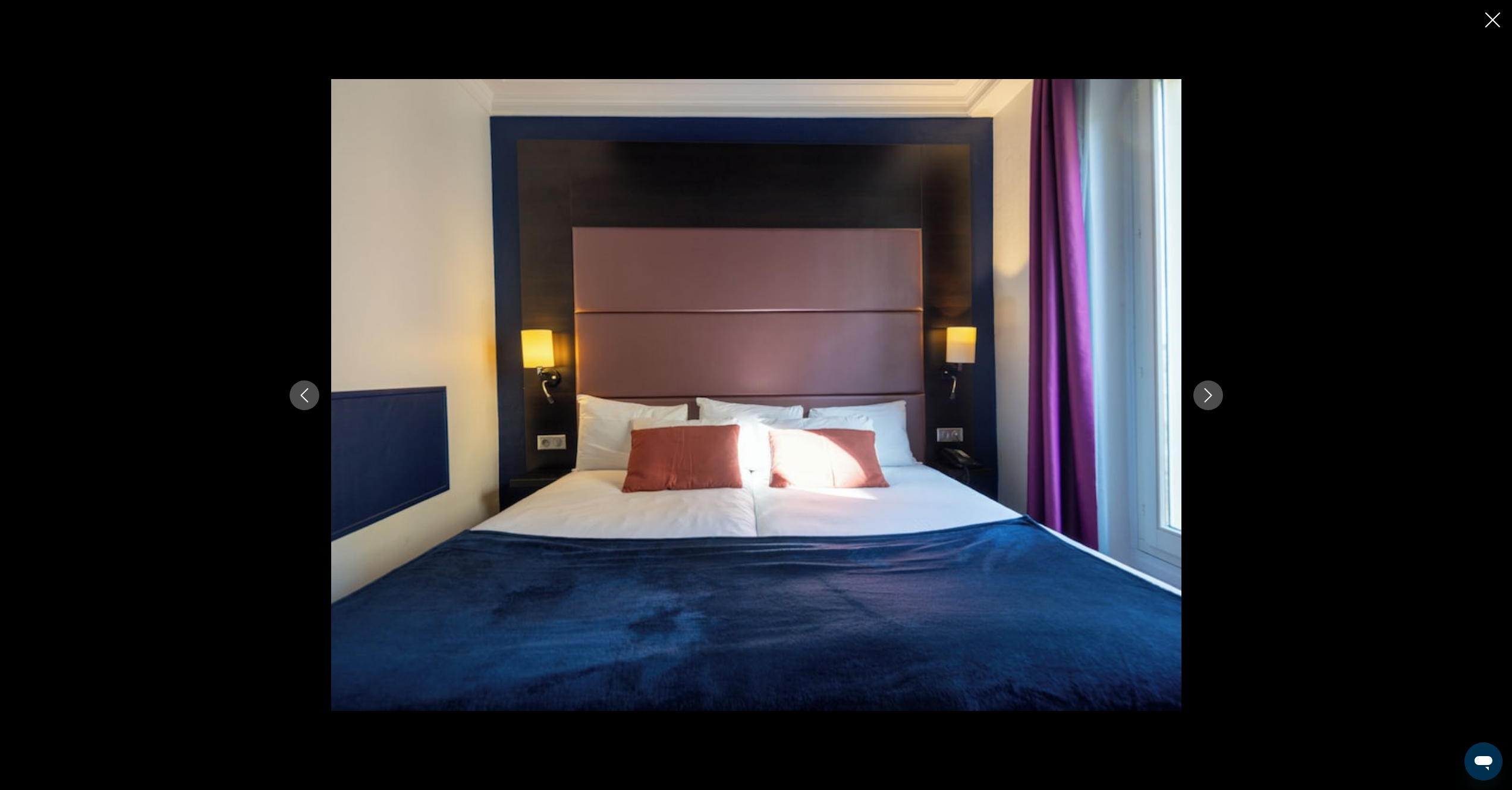
click at [1206, 398] on icon "Next image" at bounding box center [1208, 395] width 14 height 14
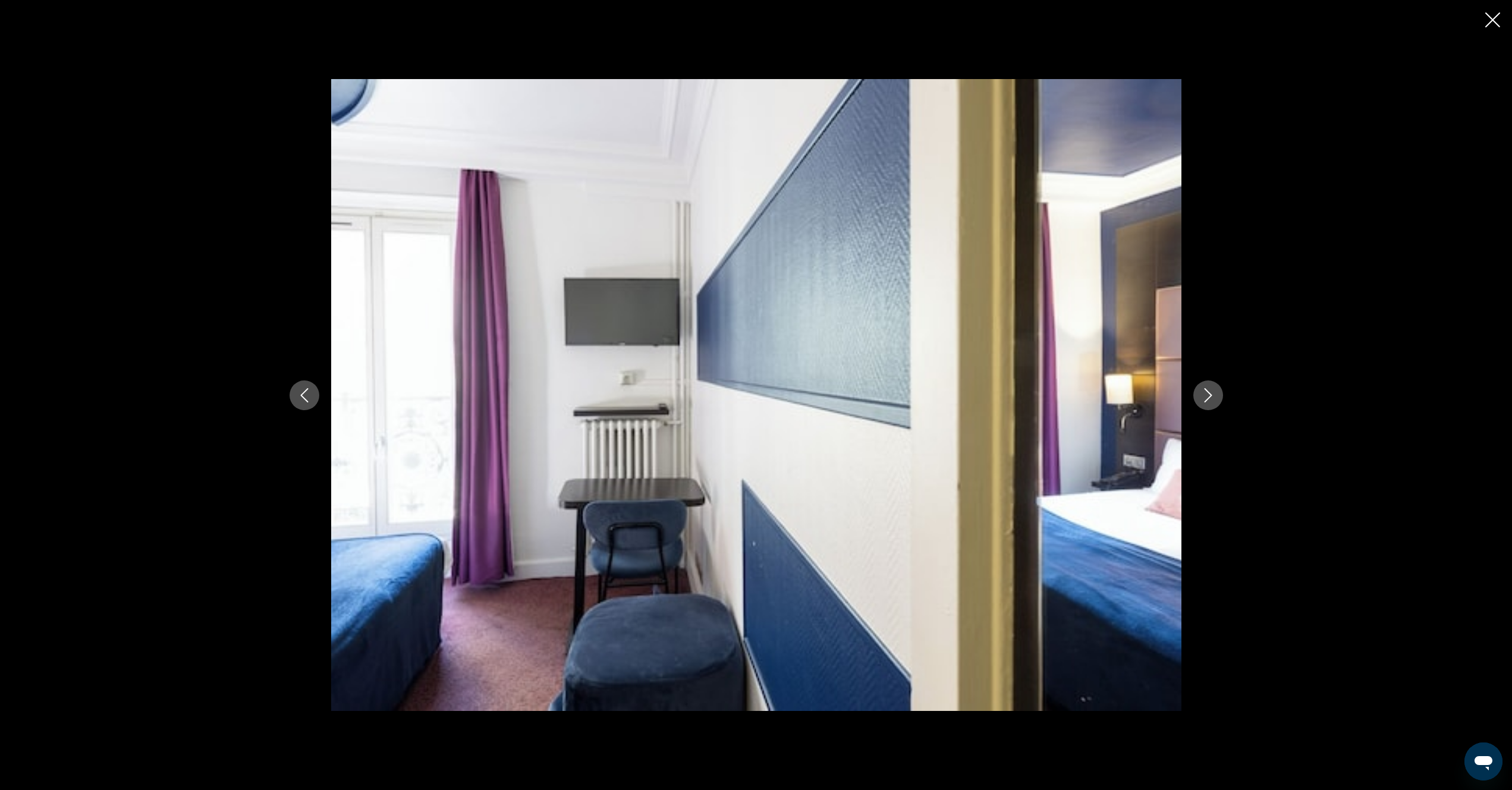
drag, startPoint x: 1497, startPoint y: 23, endPoint x: 1491, endPoint y: 26, distance: 6.7
click at [1495, 24] on icon "Close slideshow" at bounding box center [1492, 20] width 15 height 15
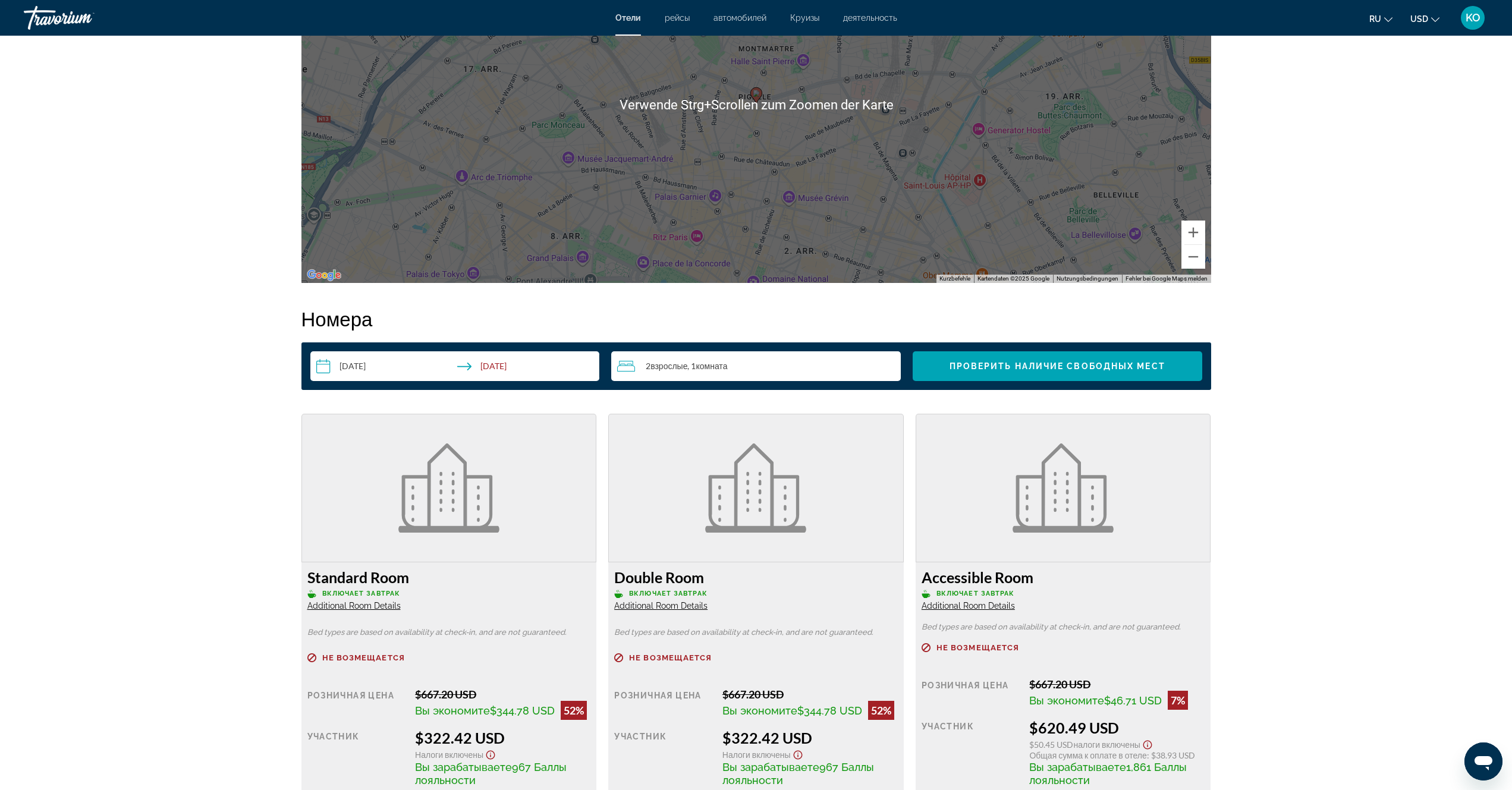
scroll to position [1368, 0]
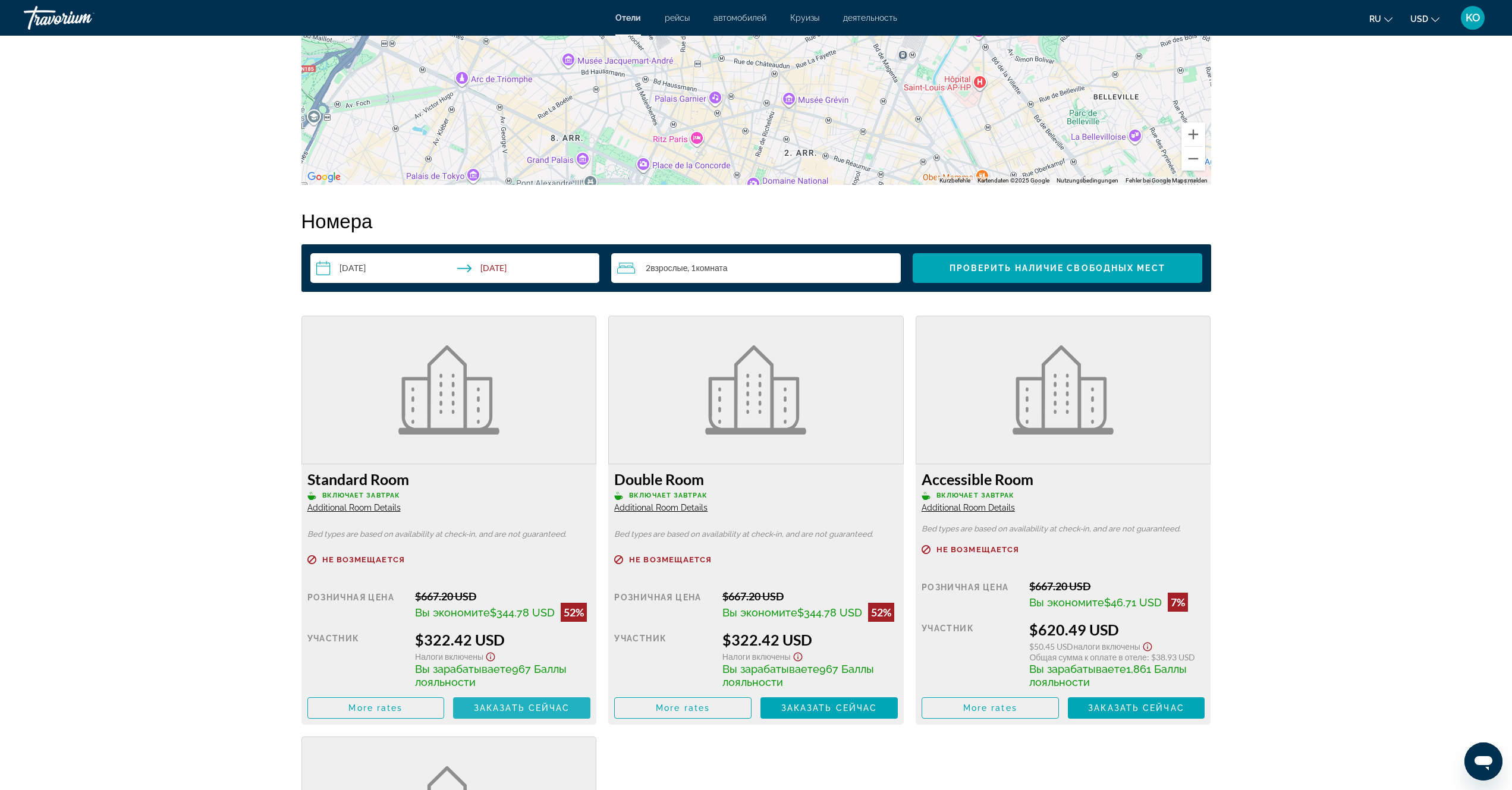
click at [520, 706] on span "Заказать сейчас" at bounding box center [522, 708] width 97 height 10
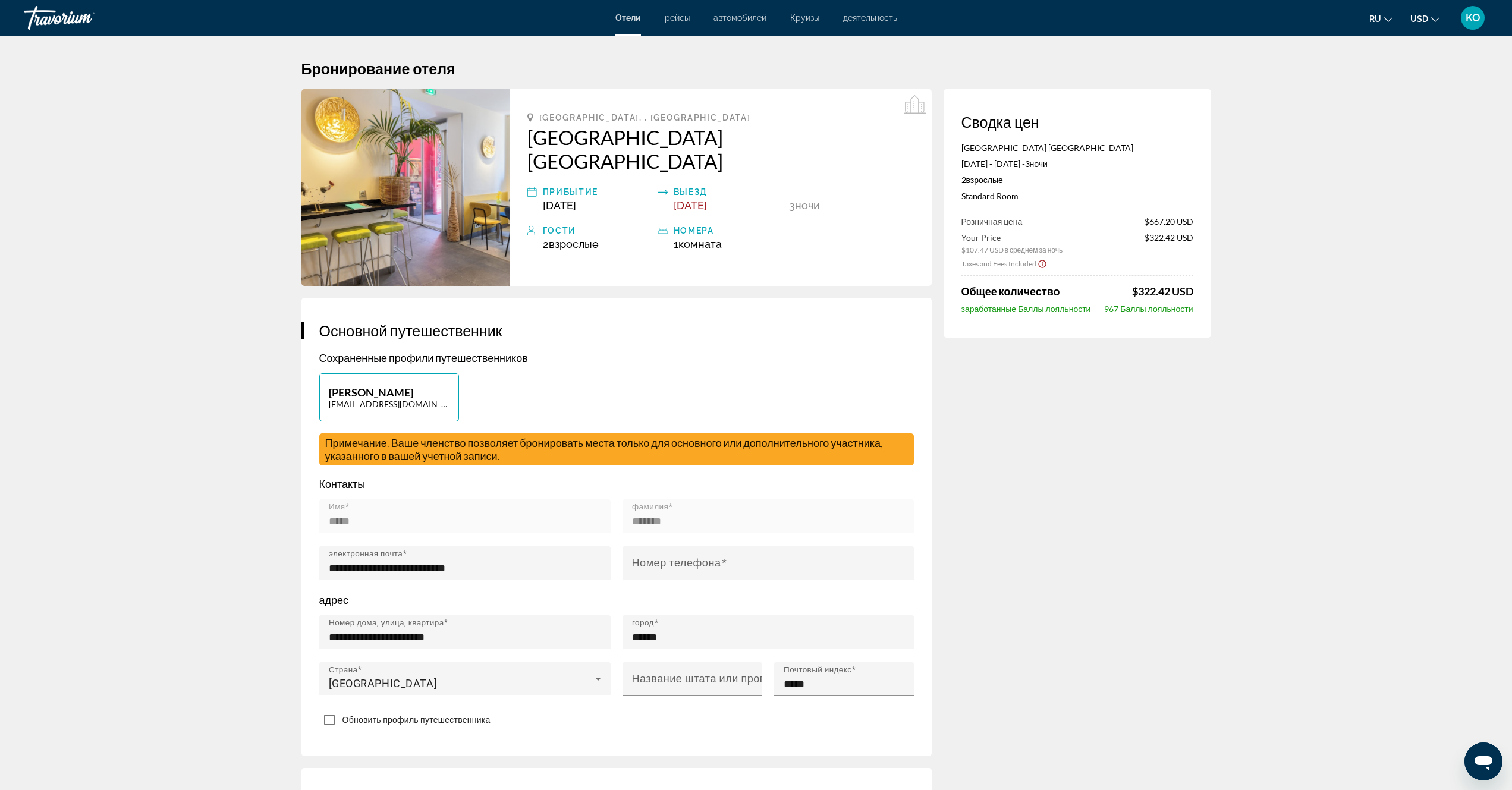
drag, startPoint x: 515, startPoint y: 129, endPoint x: 882, endPoint y: 140, distance: 367.2
click at [882, 140] on div "[GEOGRAPHIC_DATA], , [GEOGRAPHIC_DATA] [GEOGRAPHIC_DATA] [GEOGRAPHIC_DATA] [GEO…" at bounding box center [721, 188] width 422 height 197
copy h2 "[GEOGRAPHIC_DATA] [GEOGRAPHIC_DATA]"
drag, startPoint x: 519, startPoint y: 132, endPoint x: 863, endPoint y: 144, distance: 344.2
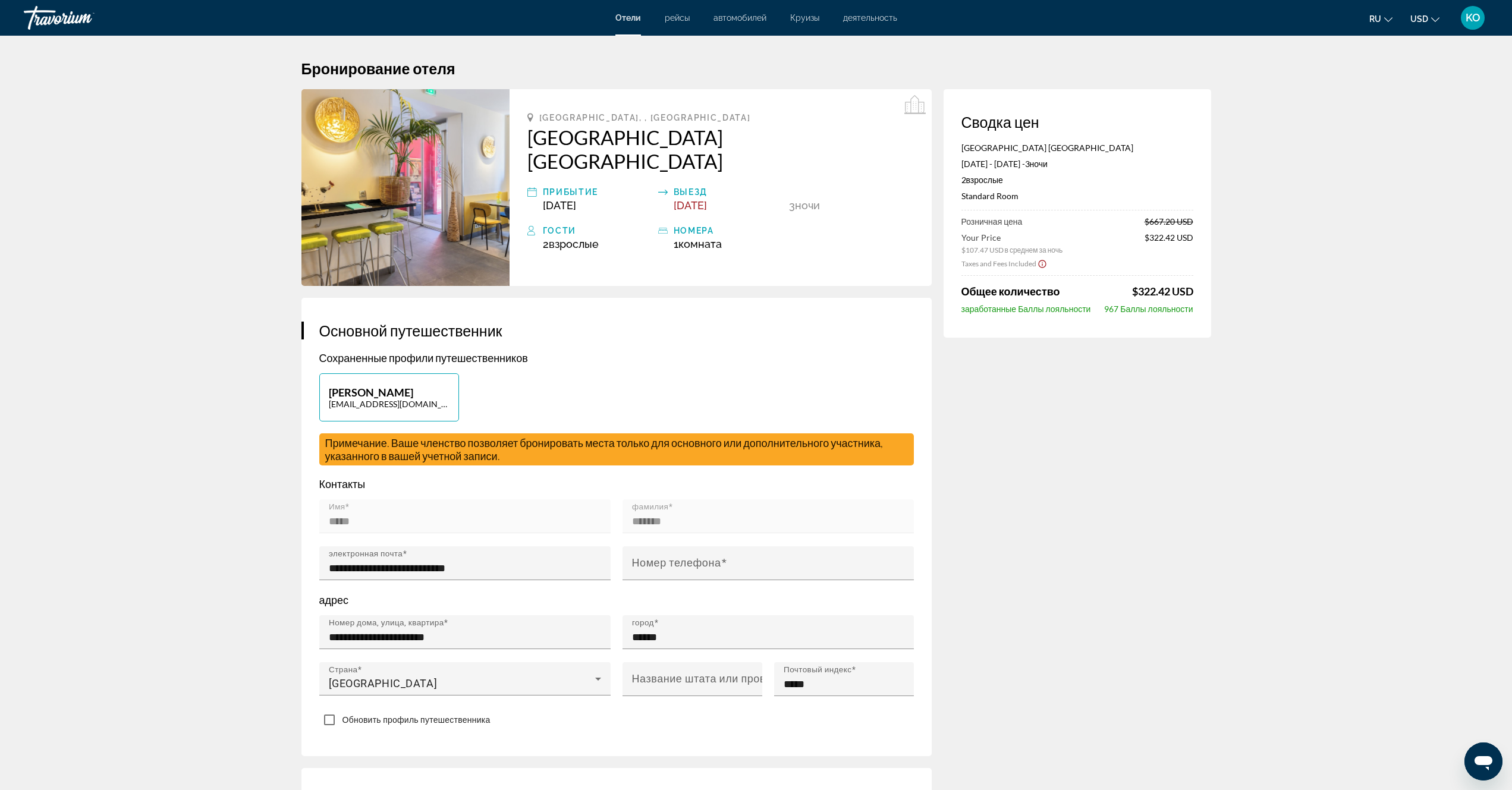
click at [863, 144] on div "[GEOGRAPHIC_DATA], , [GEOGRAPHIC_DATA] [GEOGRAPHIC_DATA] [GEOGRAPHIC_DATA] [GEO…" at bounding box center [721, 188] width 422 height 197
copy h2 "[GEOGRAPHIC_DATA] [GEOGRAPHIC_DATA]"
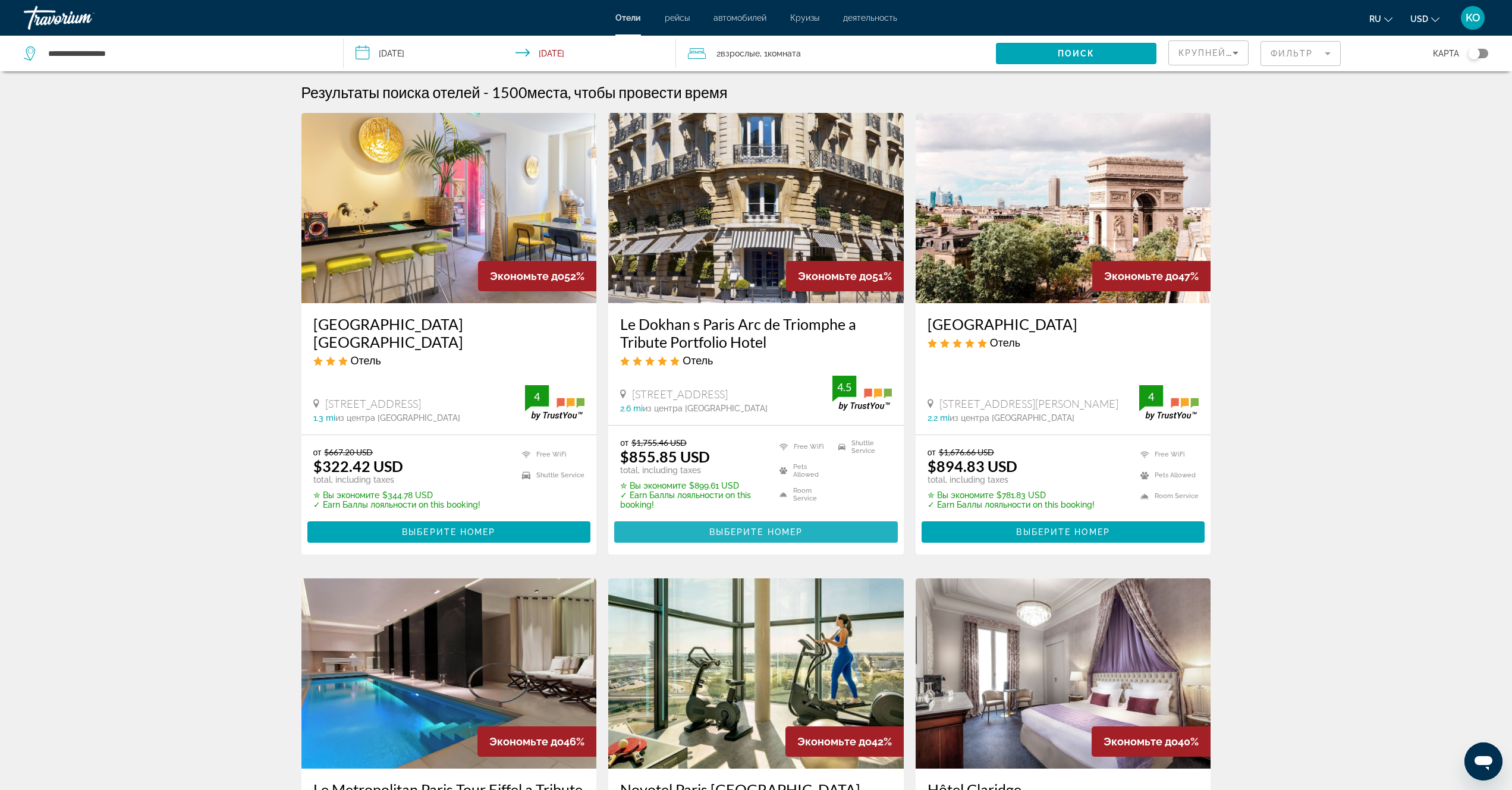
click at [779, 529] on span "Выберите номер" at bounding box center [756, 532] width 94 height 10
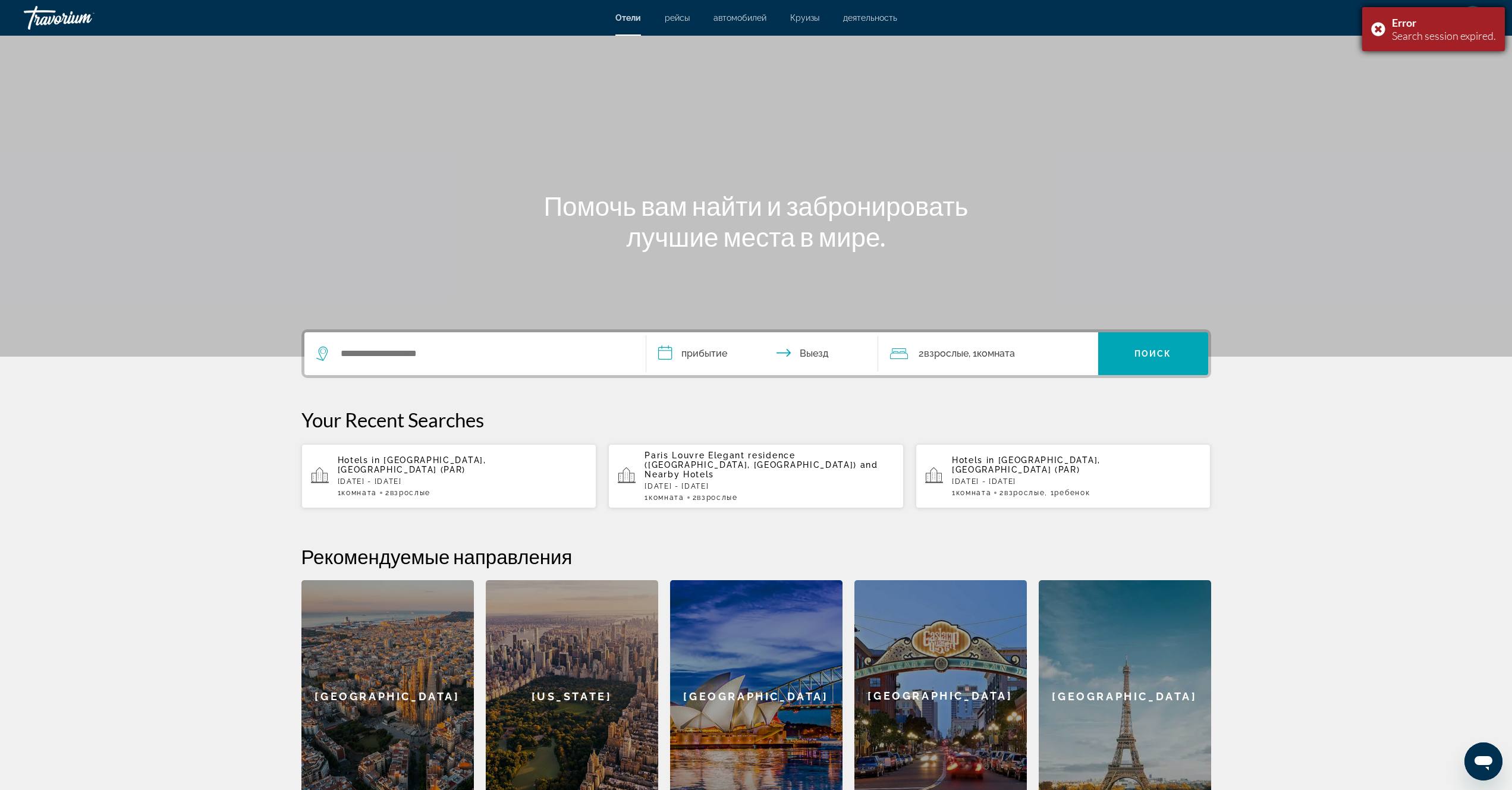
click at [1378, 26] on div "Error Search session expired." at bounding box center [1433, 29] width 142 height 44
click at [1439, 21] on ul "ru English Español Français Italiano Português русский USD USD ($) MXN (Mex$) C…" at bounding box center [1414, 18] width 88 height 19
click at [1436, 16] on icon "Change currency" at bounding box center [1435, 20] width 8 height 8
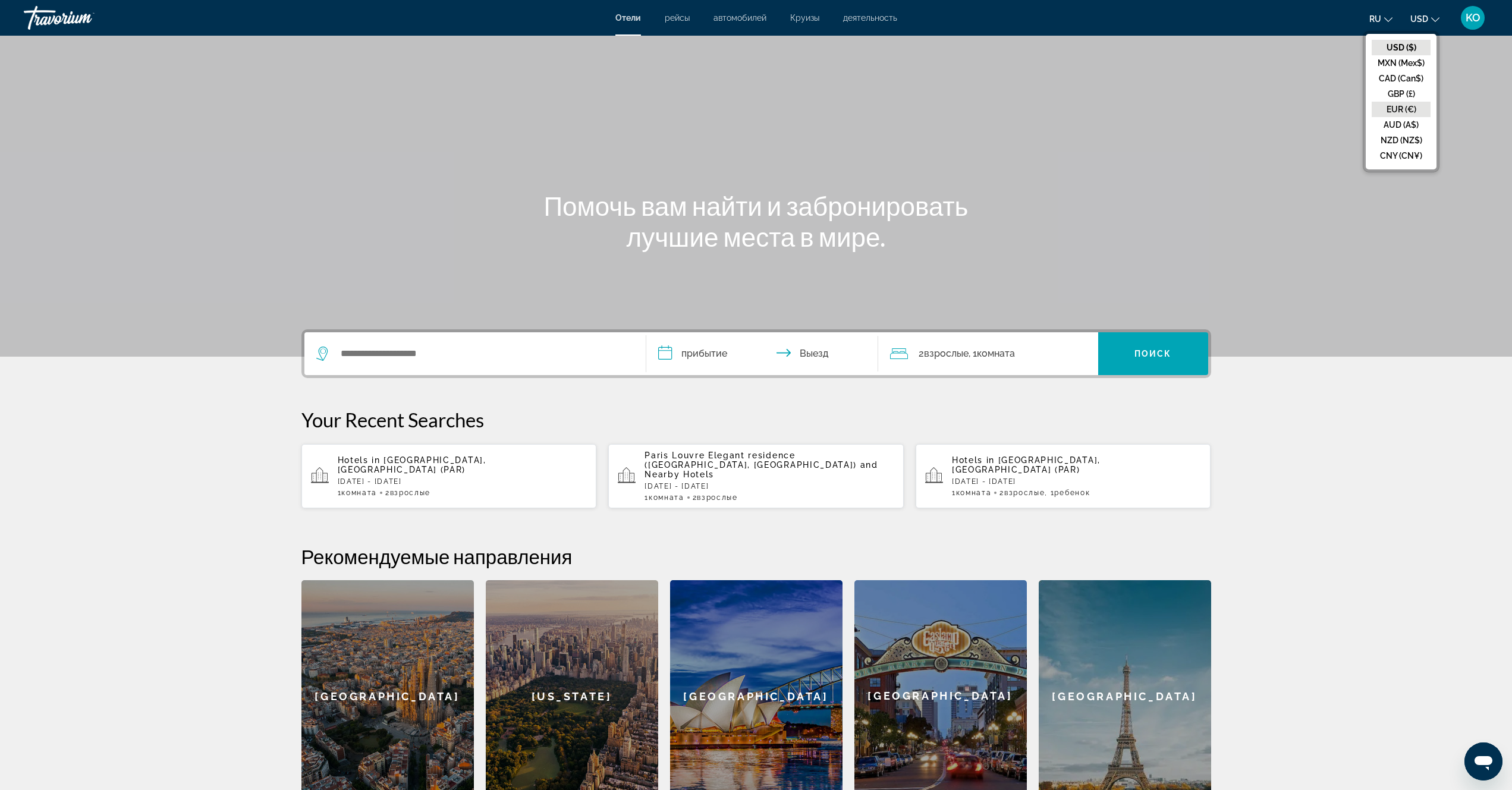
click at [1402, 106] on button "EUR (€)" at bounding box center [1401, 110] width 59 height 16
